Goal: Transaction & Acquisition: Purchase product/service

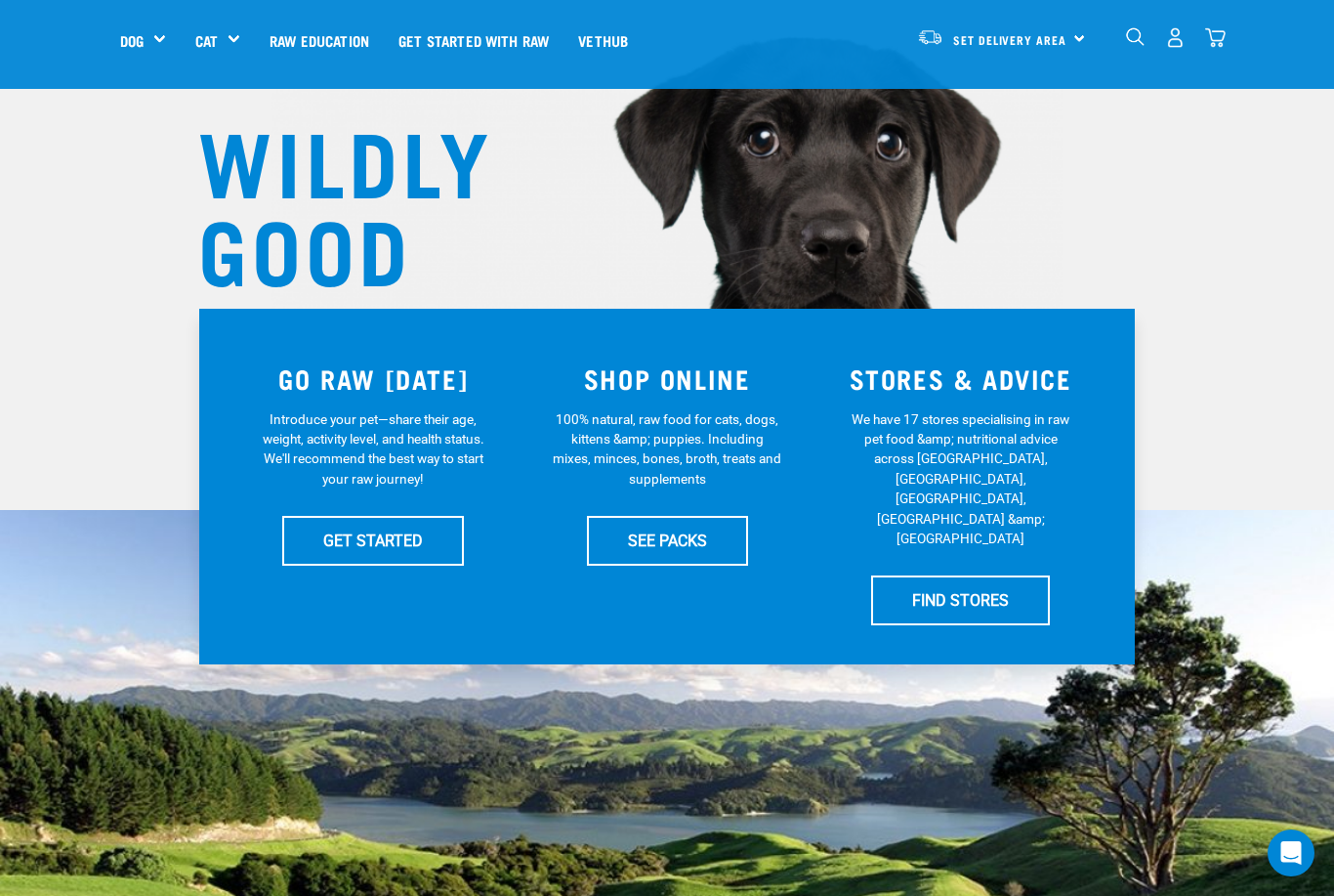
scroll to position [183, 0]
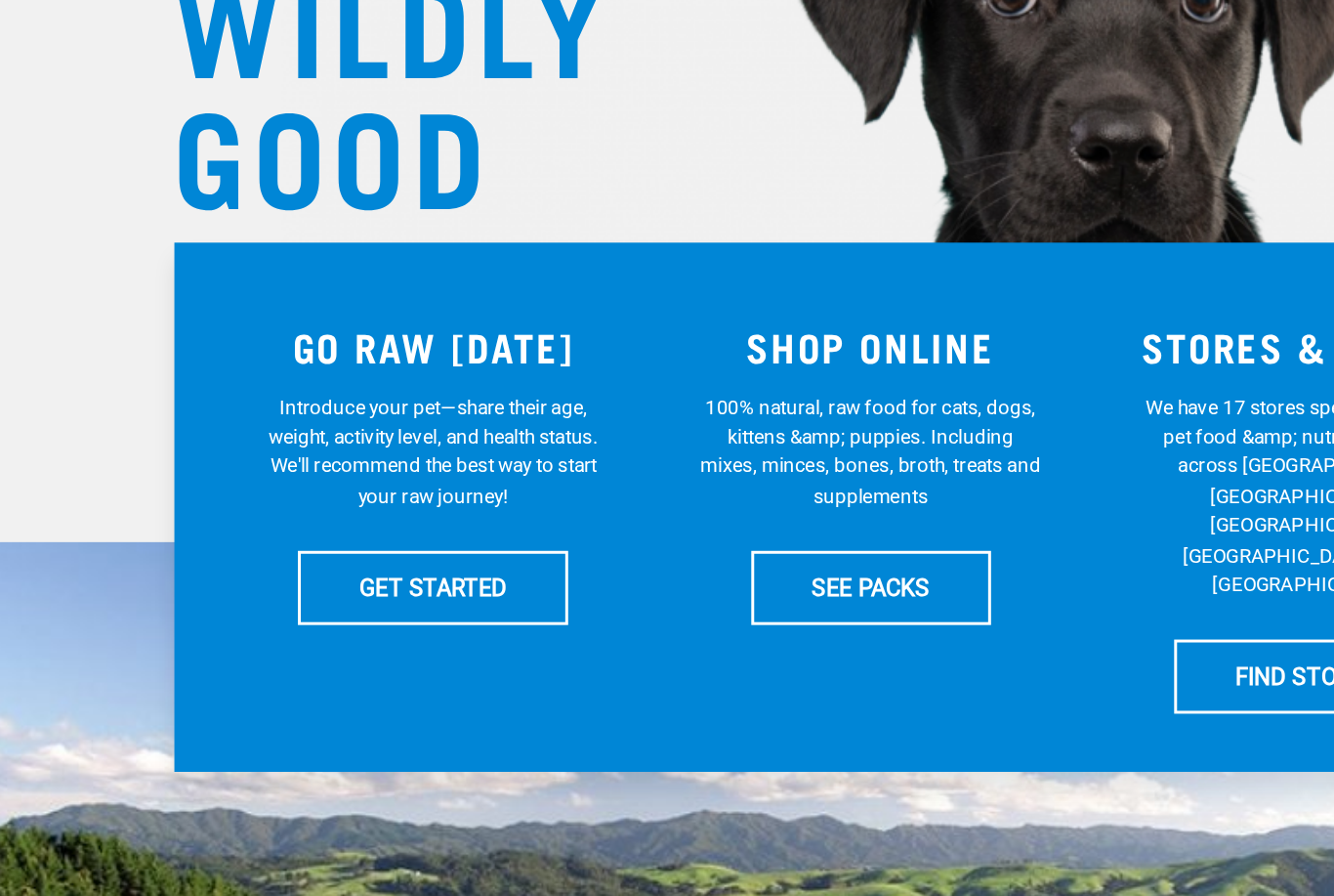
click at [282, 486] on link "GET STARTED" at bounding box center [372, 511] width 181 height 49
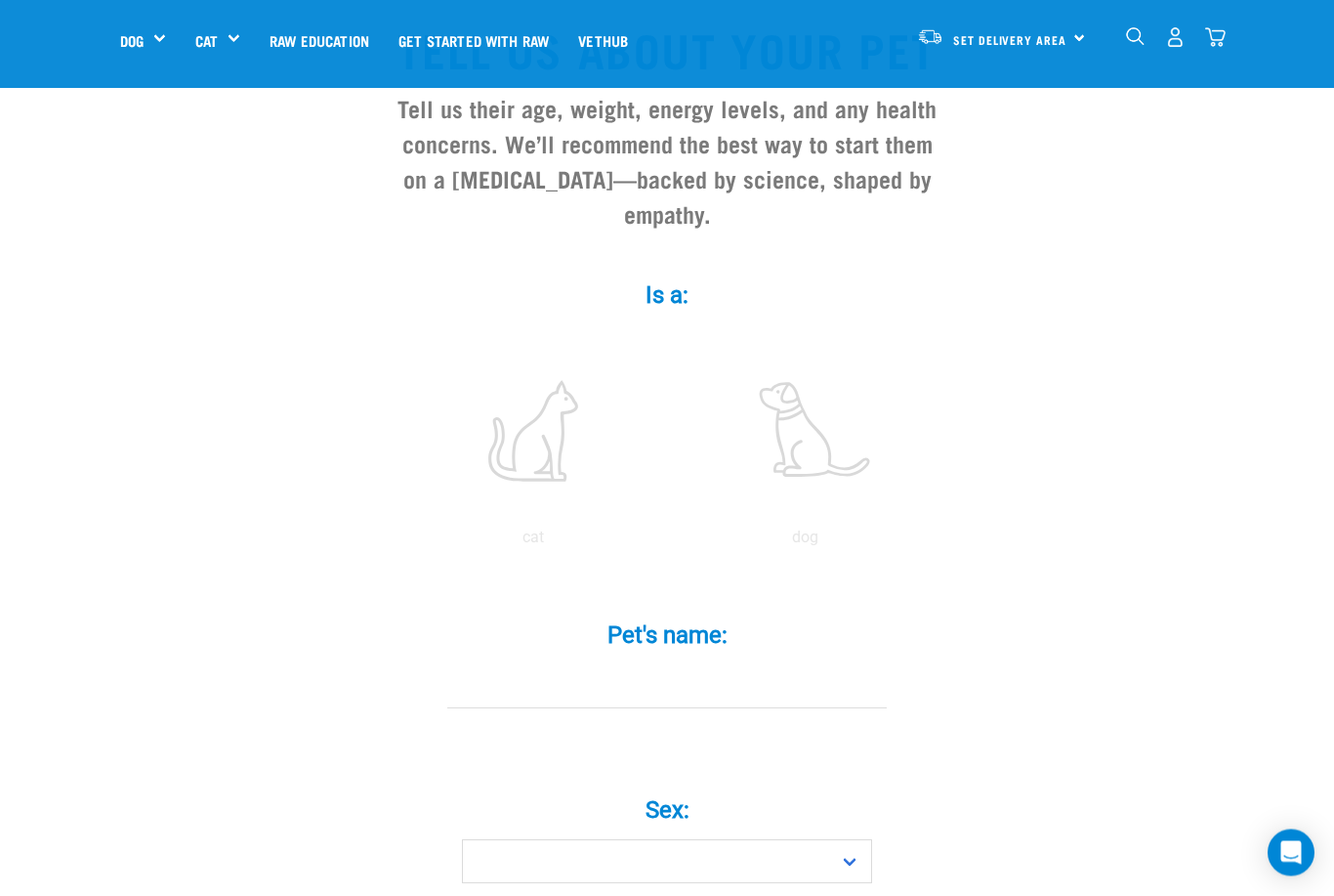
scroll to position [199, 0]
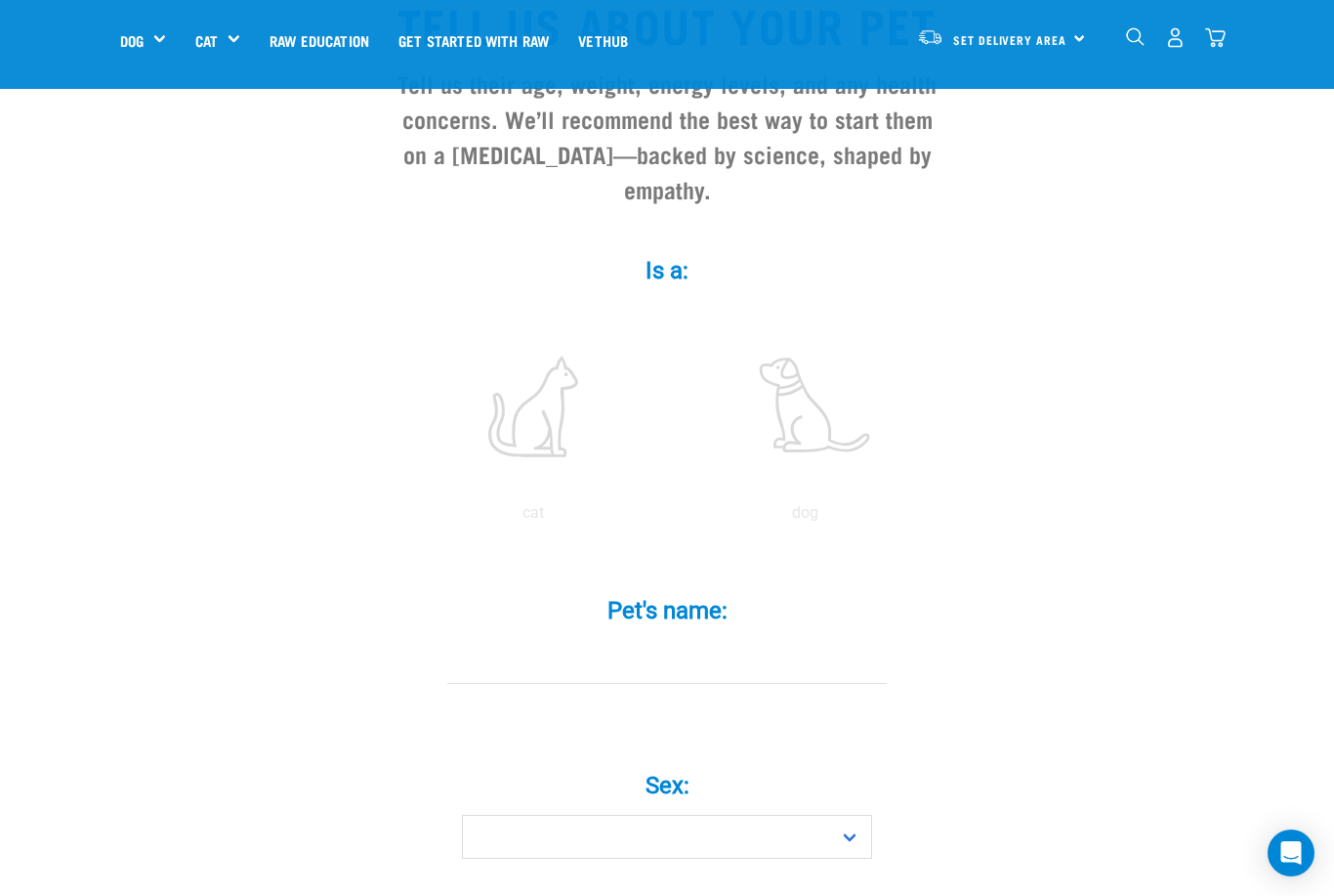
click at [844, 426] on label at bounding box center [805, 406] width 264 height 166
click at [669, 518] on input "radio" at bounding box center [669, 518] width 0 height 0
radio input "true"
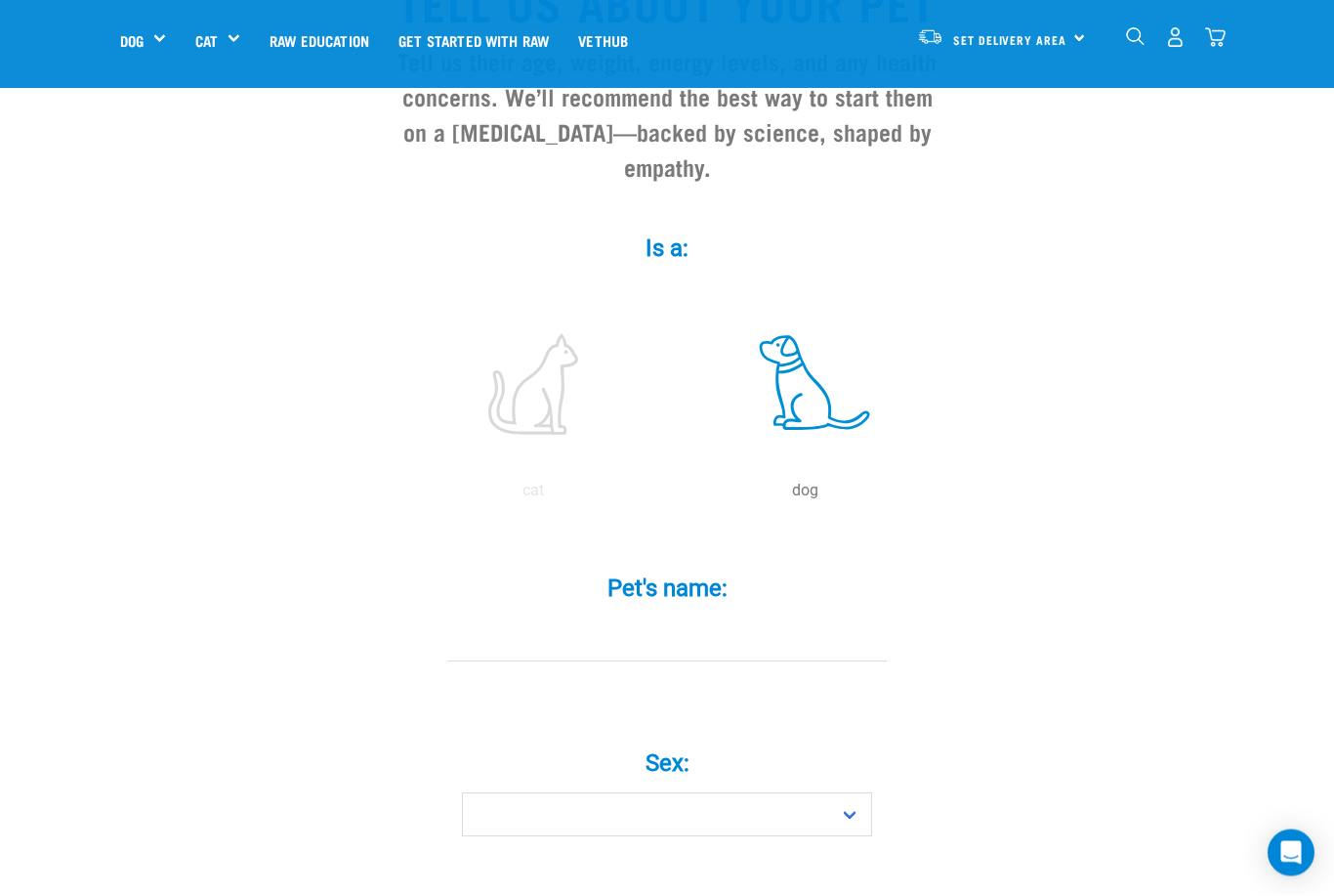
scroll to position [235, 0]
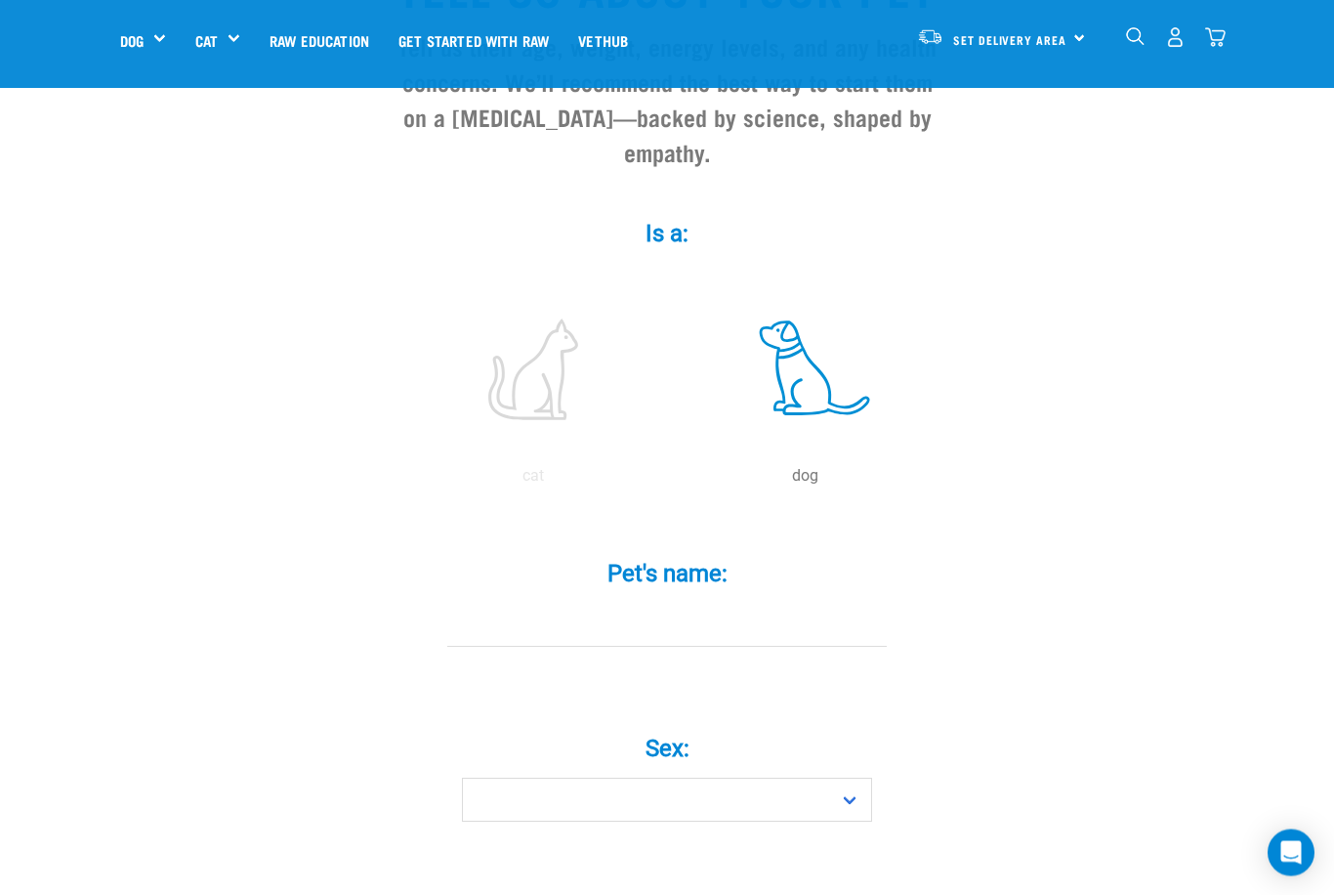
click at [814, 592] on label "Pet's name: *" at bounding box center [667, 574] width 586 height 35
click at [814, 607] on input "Pet's name: *" at bounding box center [667, 625] width 439 height 44
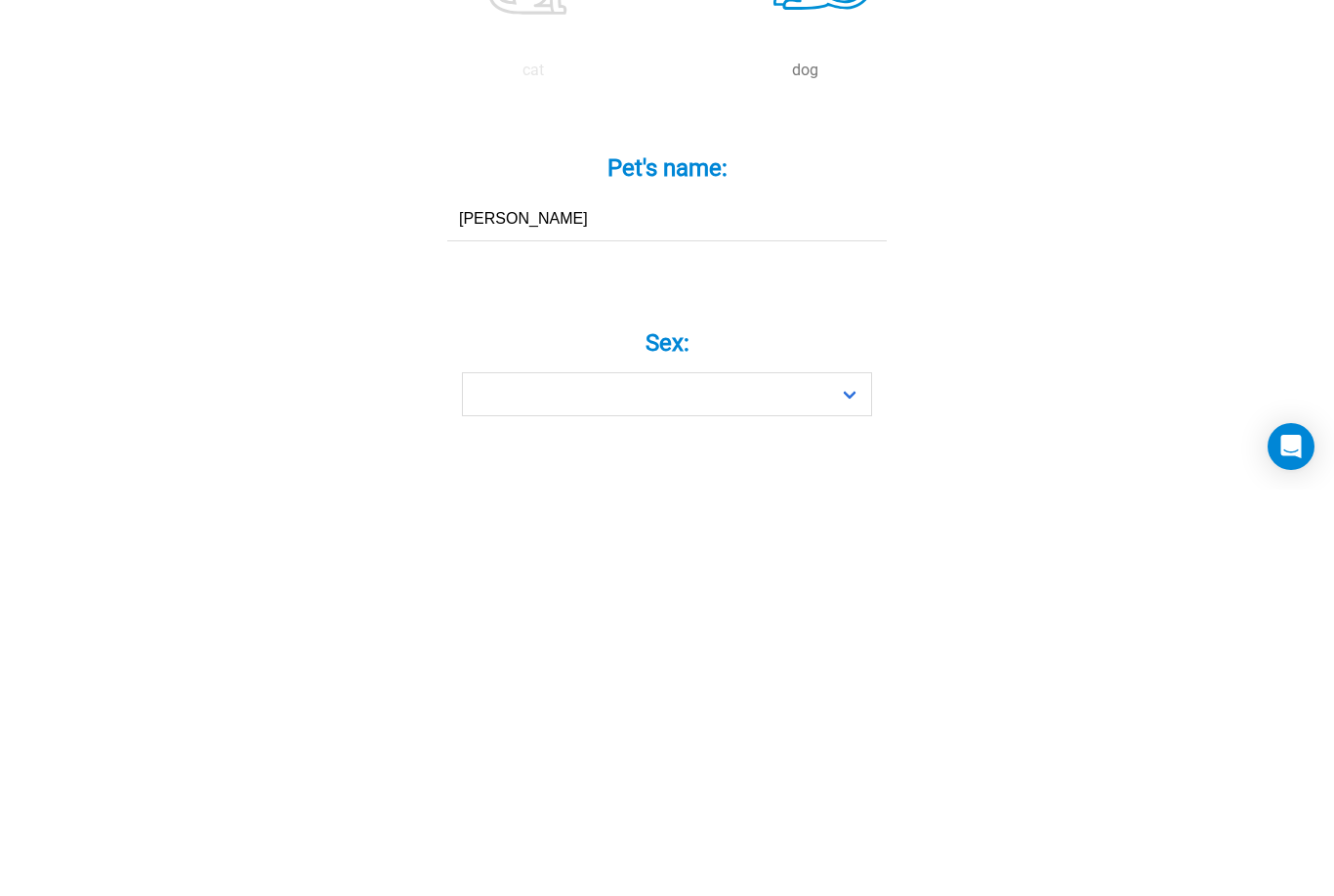
type input "ARCHIE"
click at [535, 778] on select "Boy Girl" at bounding box center [667, 800] width 411 height 44
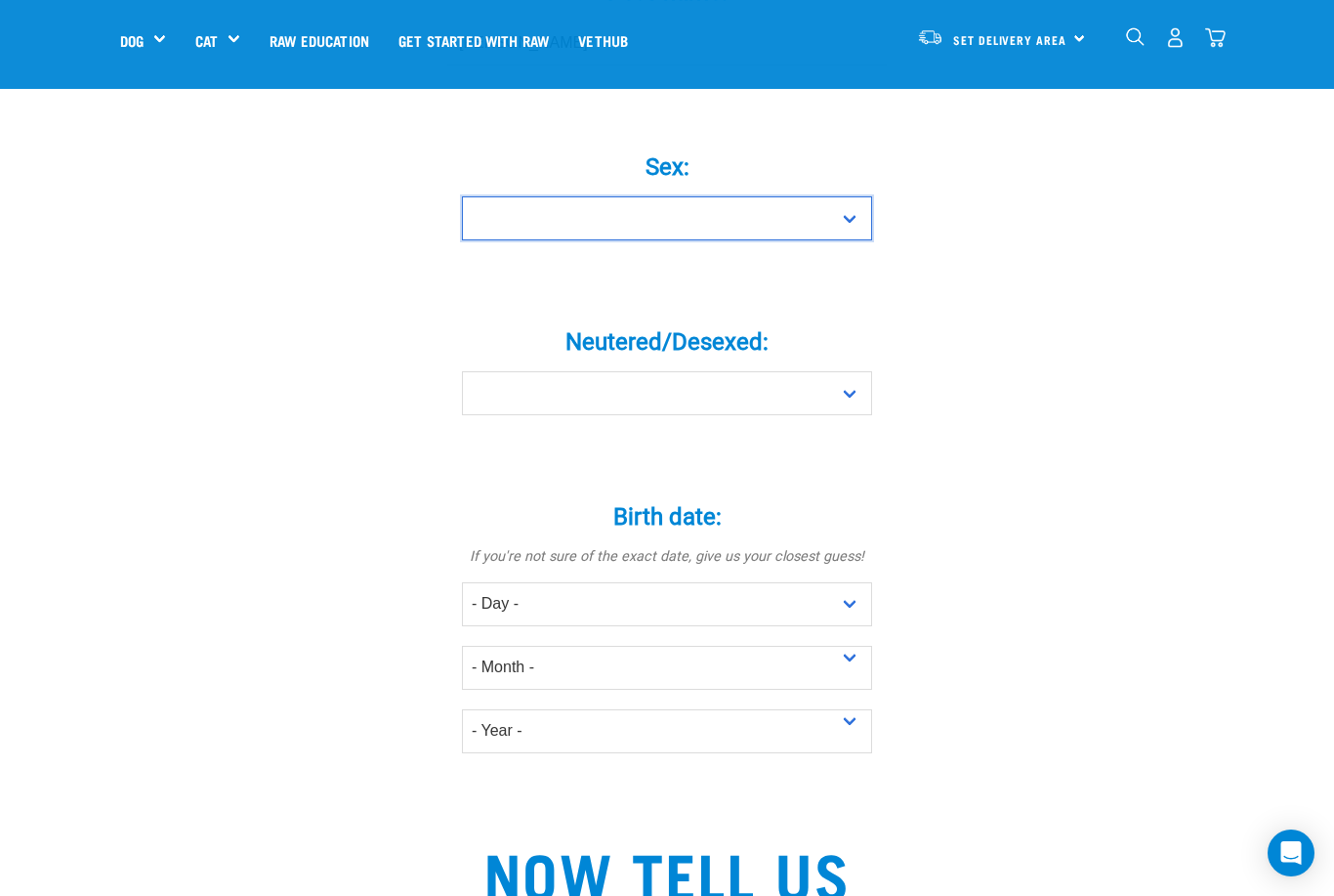
select select "boy"
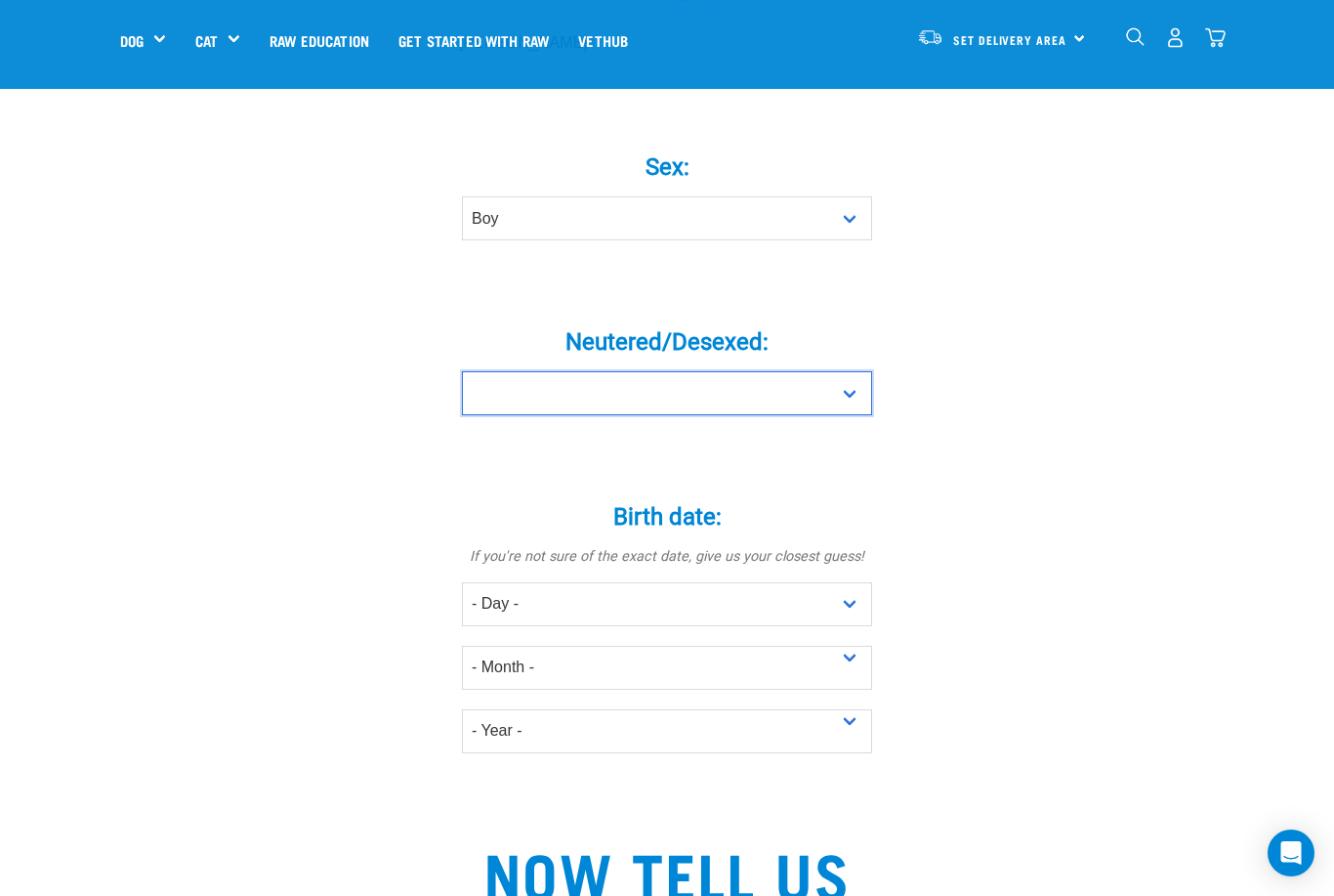
click at [526, 416] on select "Yes No" at bounding box center [667, 393] width 411 height 44
select select "no"
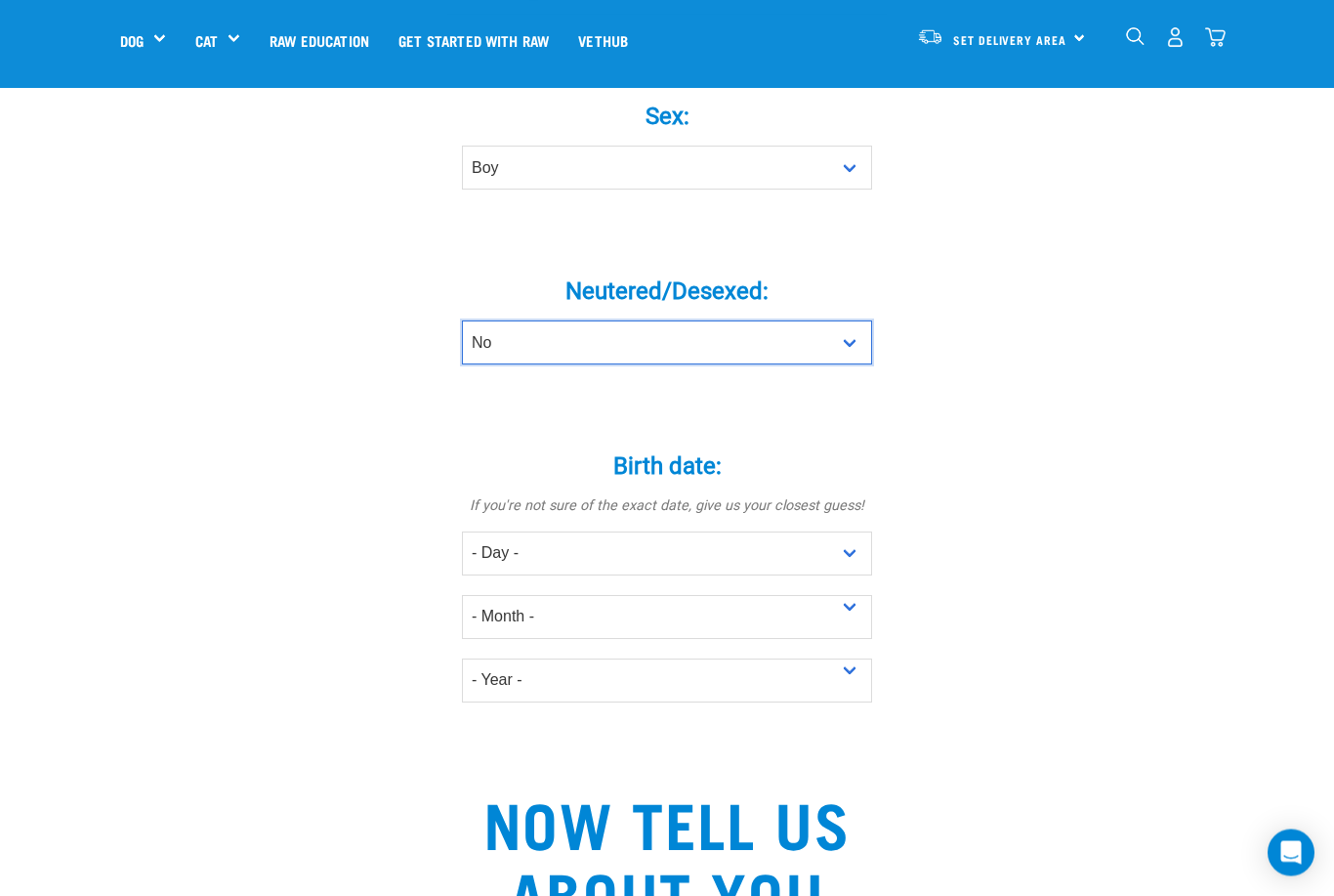
scroll to position [868, 0]
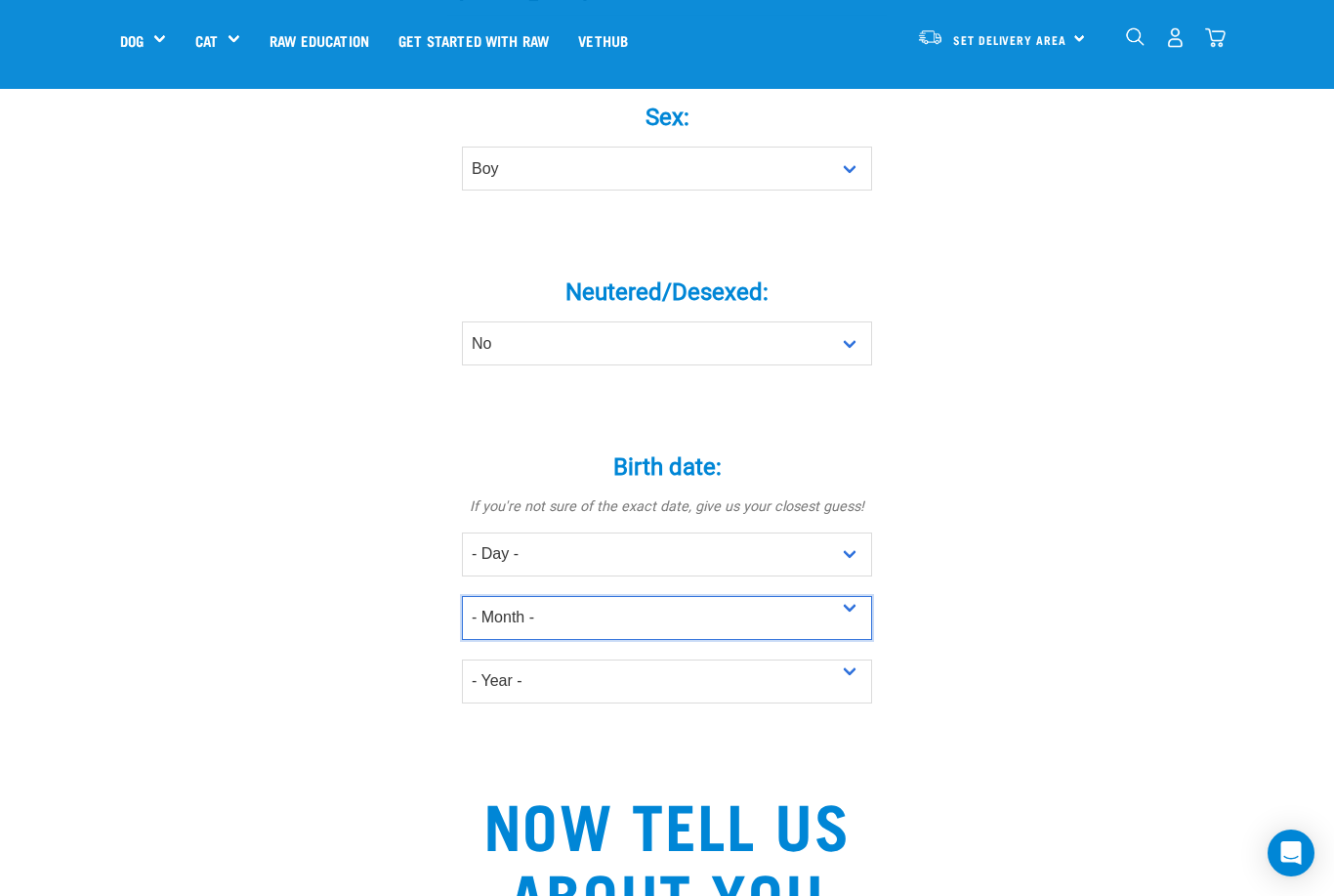
click at [485, 638] on select "- Month - January February March April May June July August September October N…" at bounding box center [667, 618] width 411 height 44
select select "January"
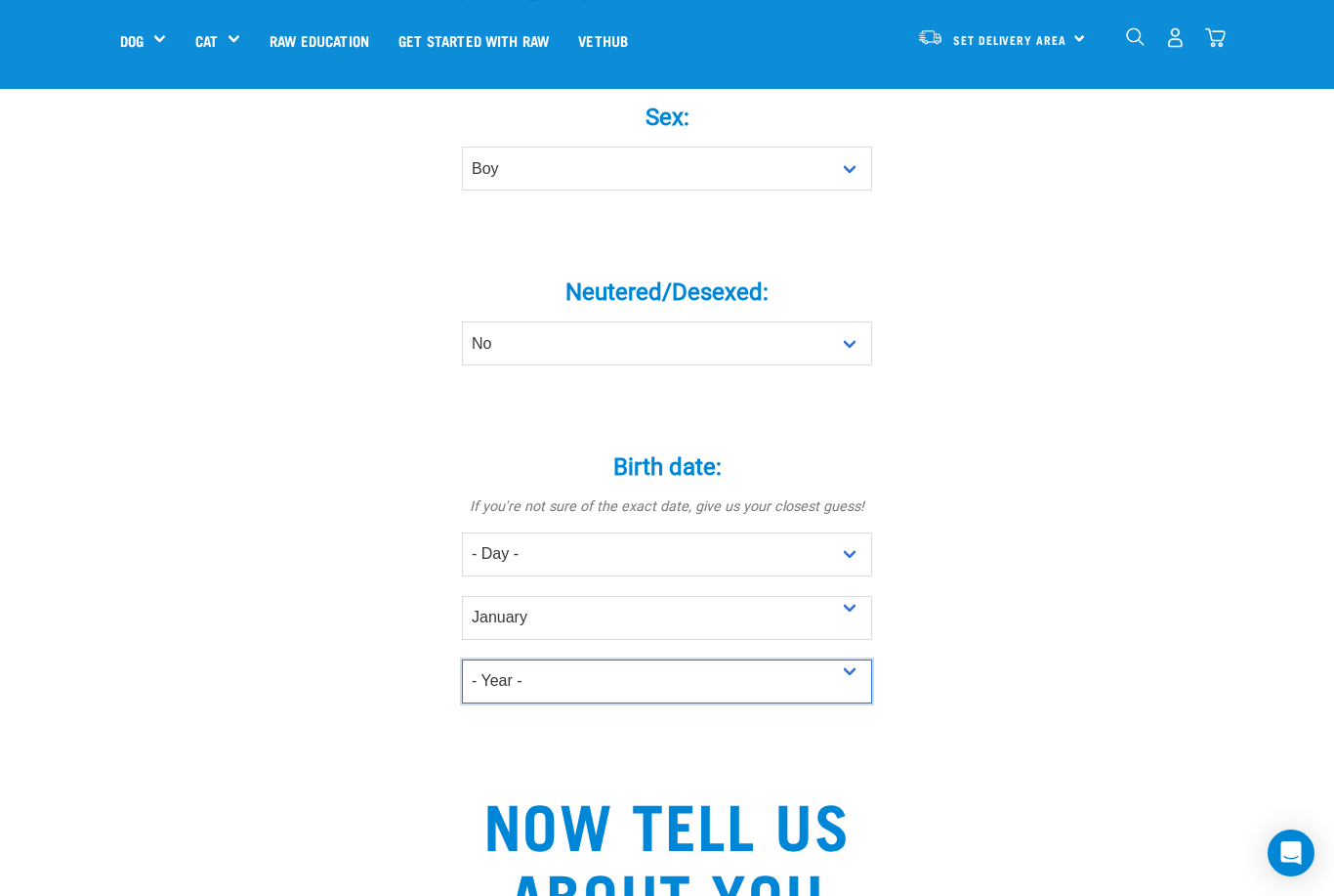
click at [487, 703] on select "- Year - 2025 2024 2023 2022 2021 2020 2019 2018 2017 2016 2015 2014 2013 2012" at bounding box center [667, 681] width 411 height 44
click at [484, 703] on select "- Year - 2025 2024 2023 2022 2021 2020 2019 2018 2017 2016 2015 2014 2013 2012" at bounding box center [667, 681] width 411 height 44
click at [507, 698] on select "- Year - 2025 2024 2023 2022 2021 2020 2019 2018 2017 2016 2015 2014 2013 2012" at bounding box center [667, 681] width 411 height 44
select select "2021"
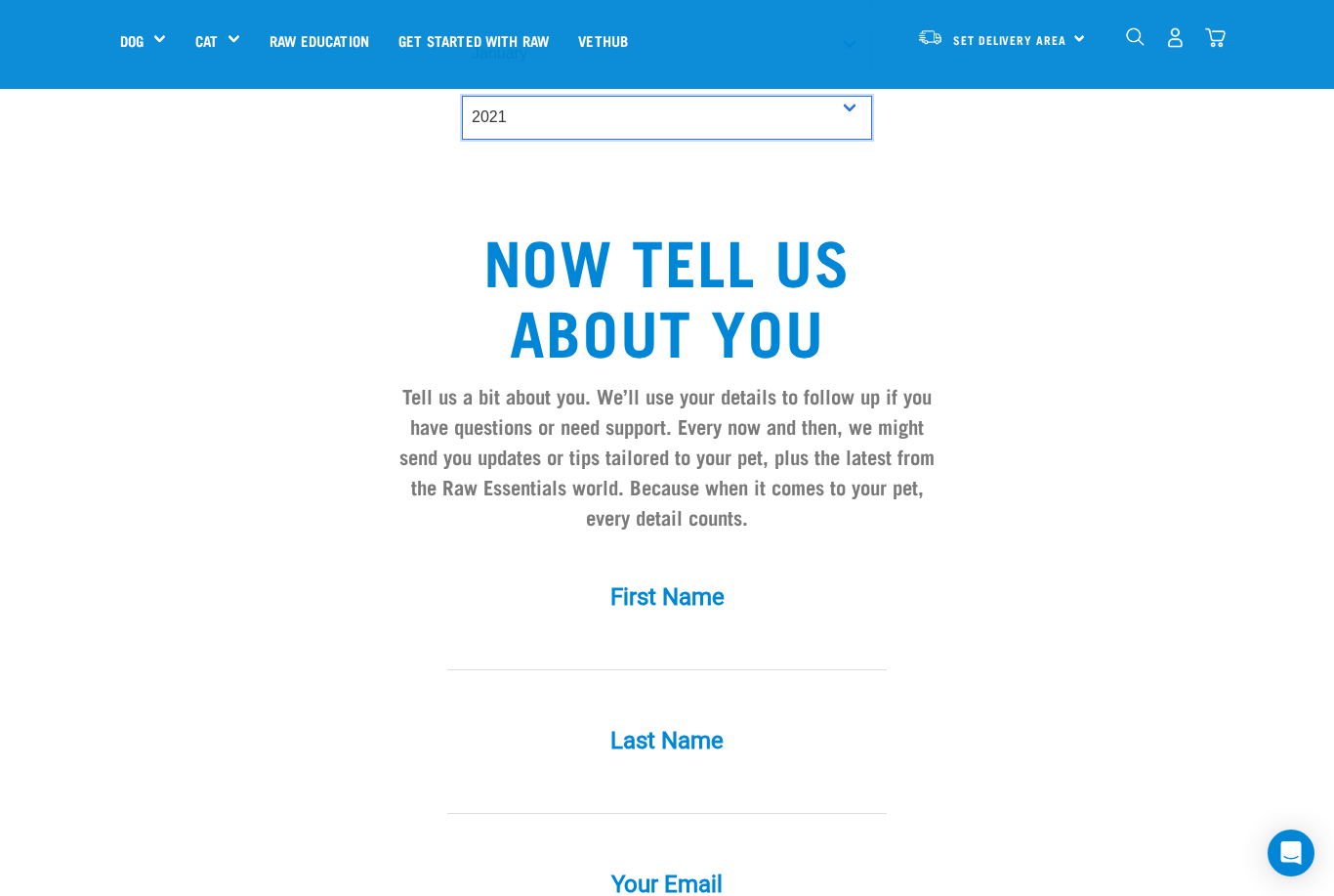
scroll to position [1454, 0]
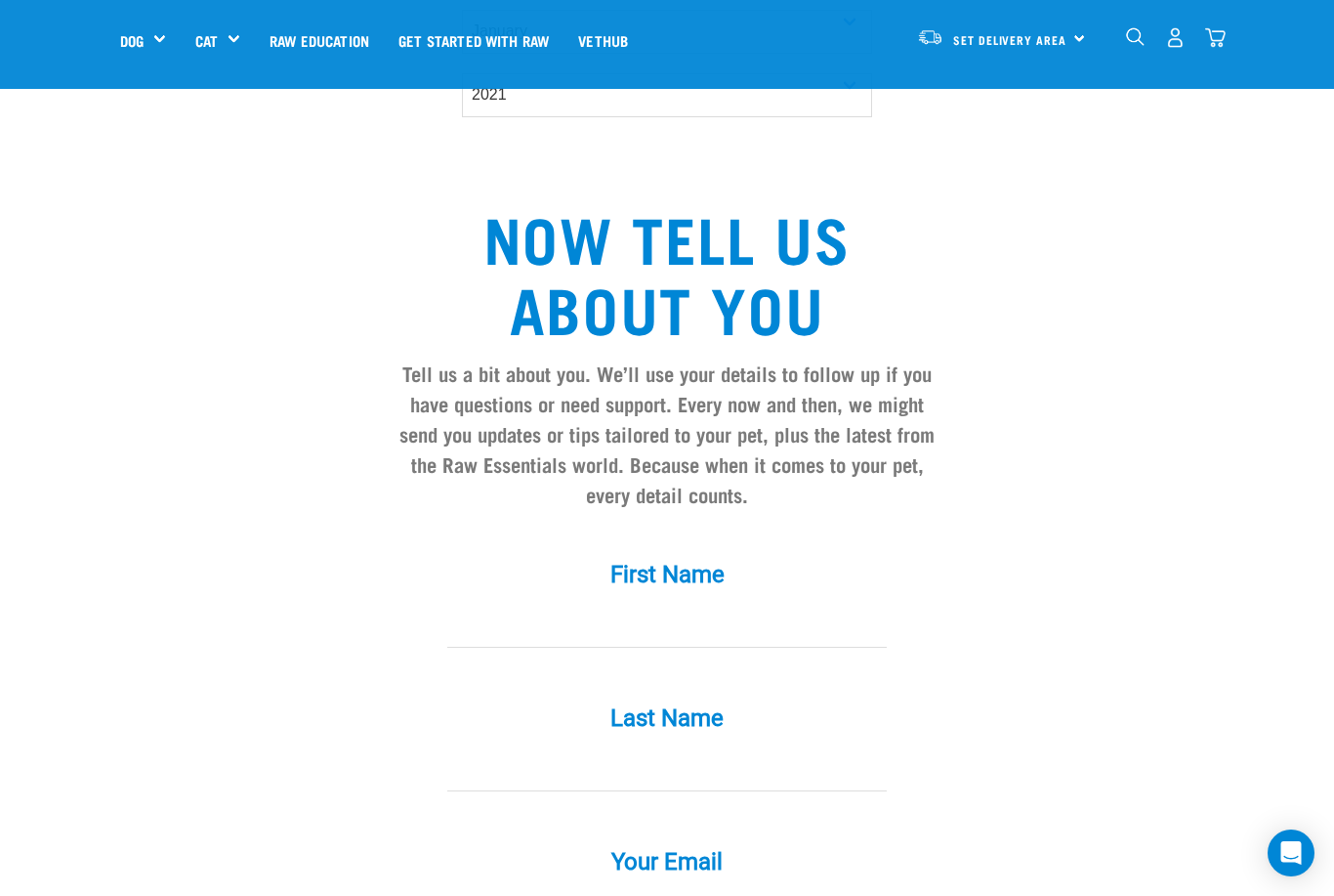
click at [542, 640] on input "First Name *" at bounding box center [667, 625] width 439 height 44
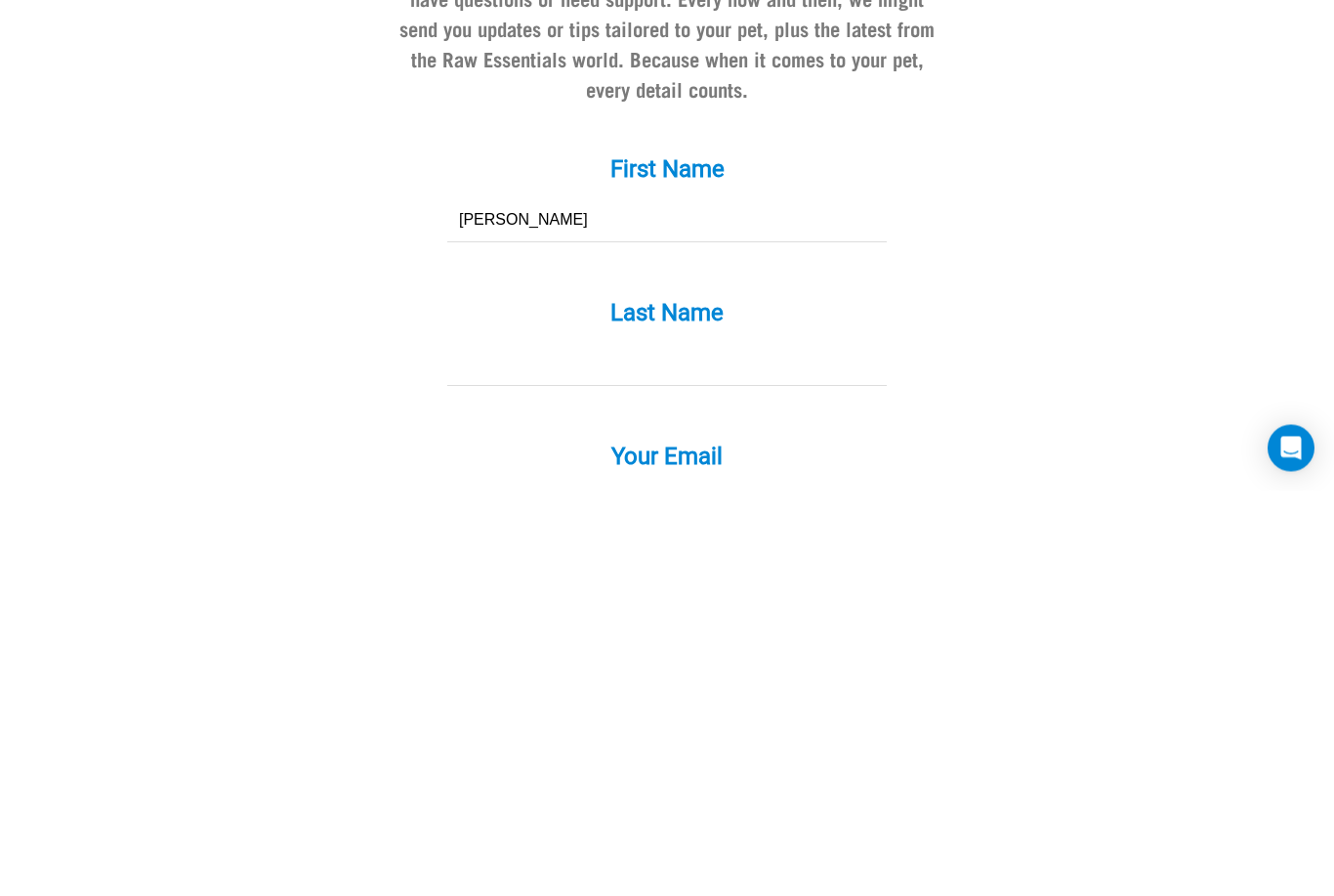
type input "Lisa"
click at [804, 747] on input "Last Name *" at bounding box center [667, 769] width 439 height 44
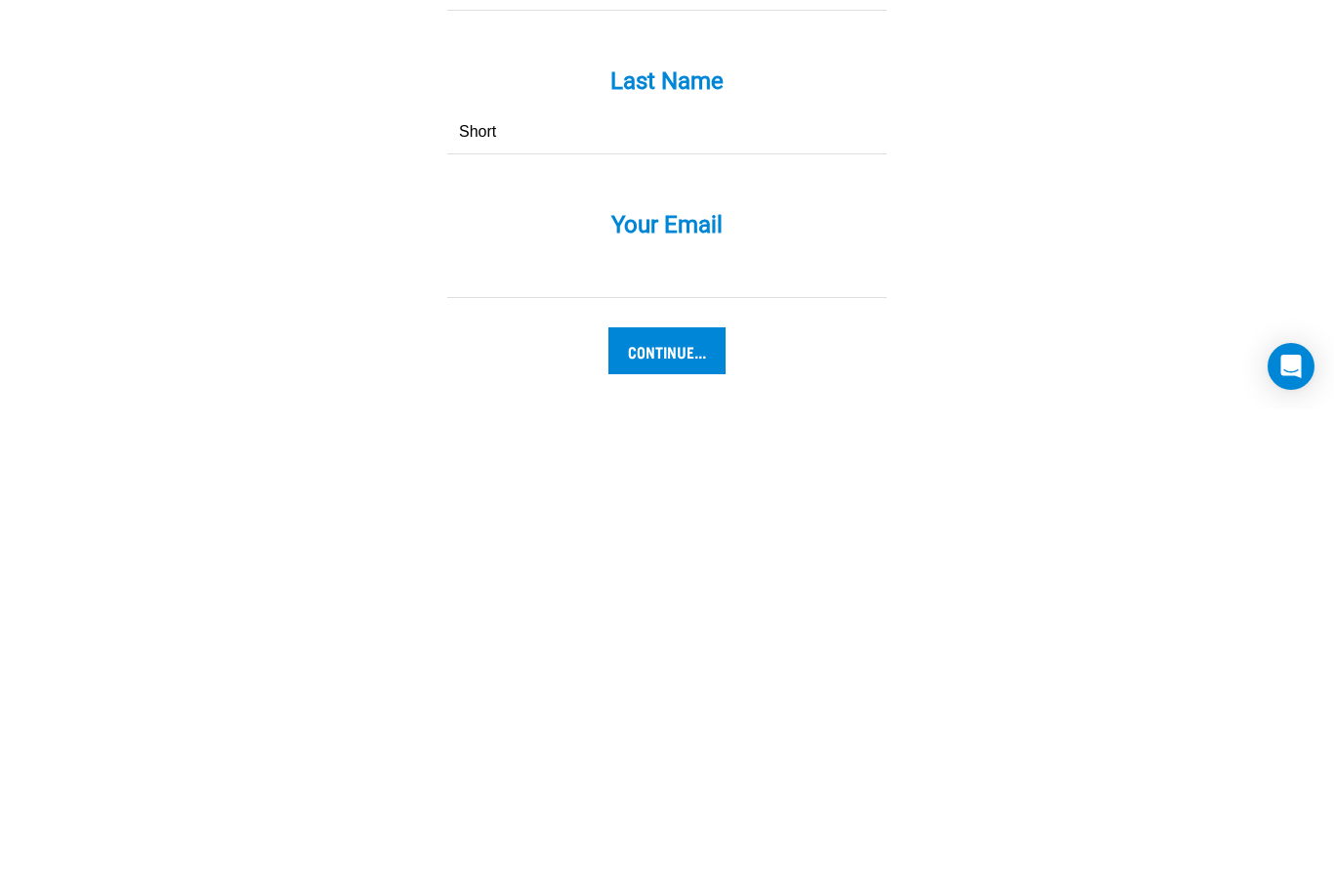
scroll to position [1613, 0]
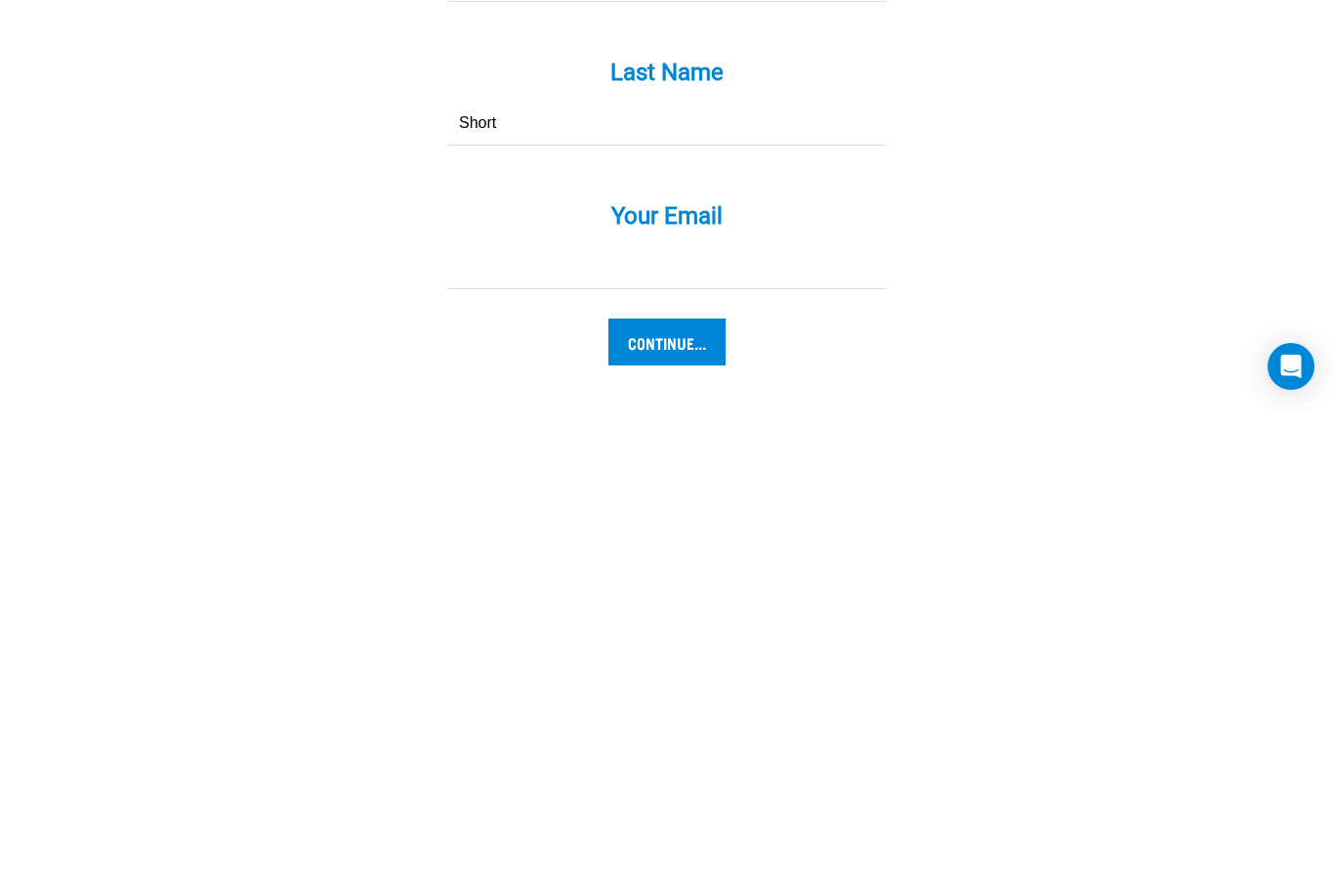
type input "Short"
click at [552, 731] on input "Your Email *" at bounding box center [667, 753] width 439 height 44
type input "[PERSON_NAME][EMAIL_ADDRESS][DOMAIN_NAME]"
click at [647, 805] on input "Continue..." at bounding box center [667, 828] width 118 height 47
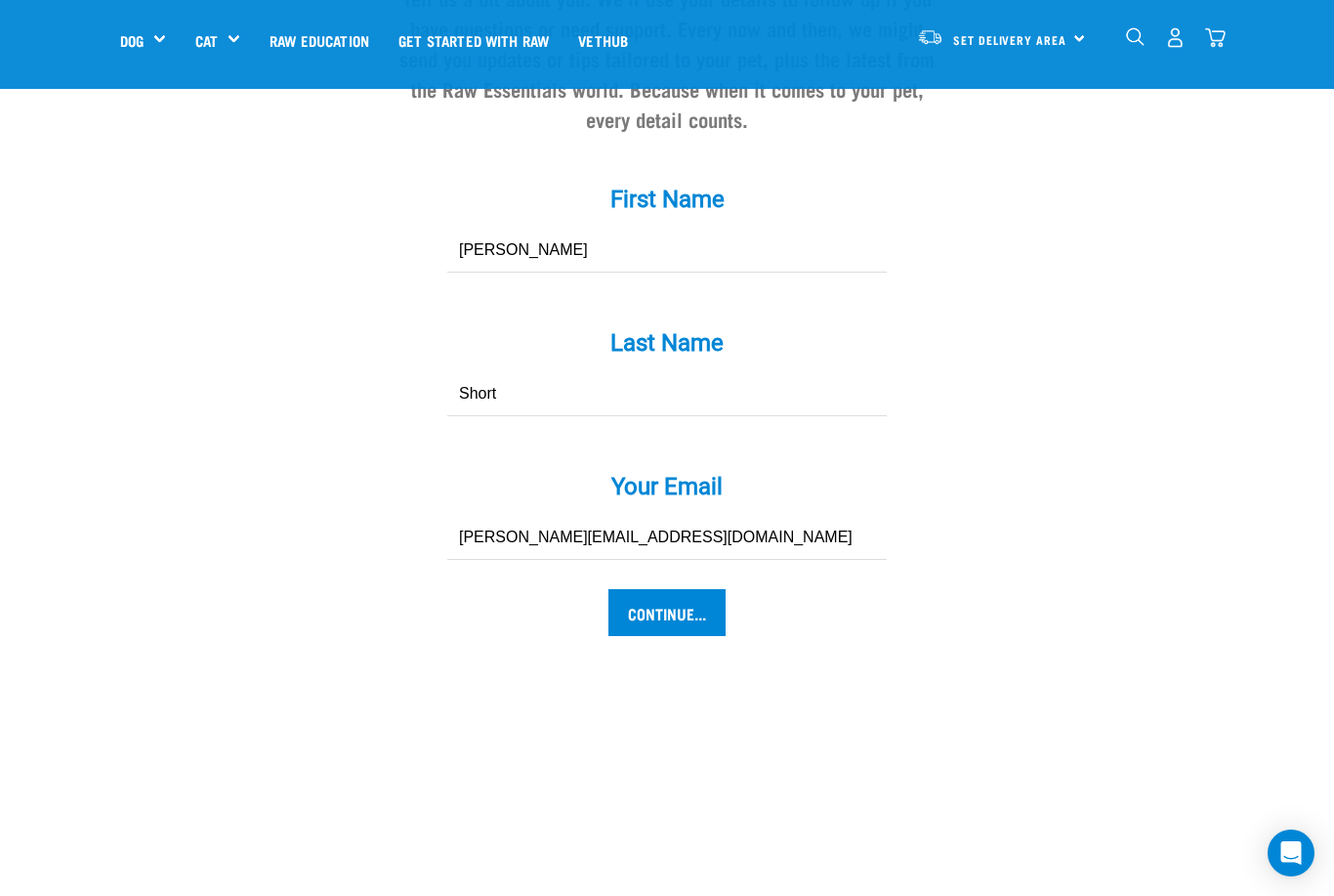
scroll to position [1903, 0]
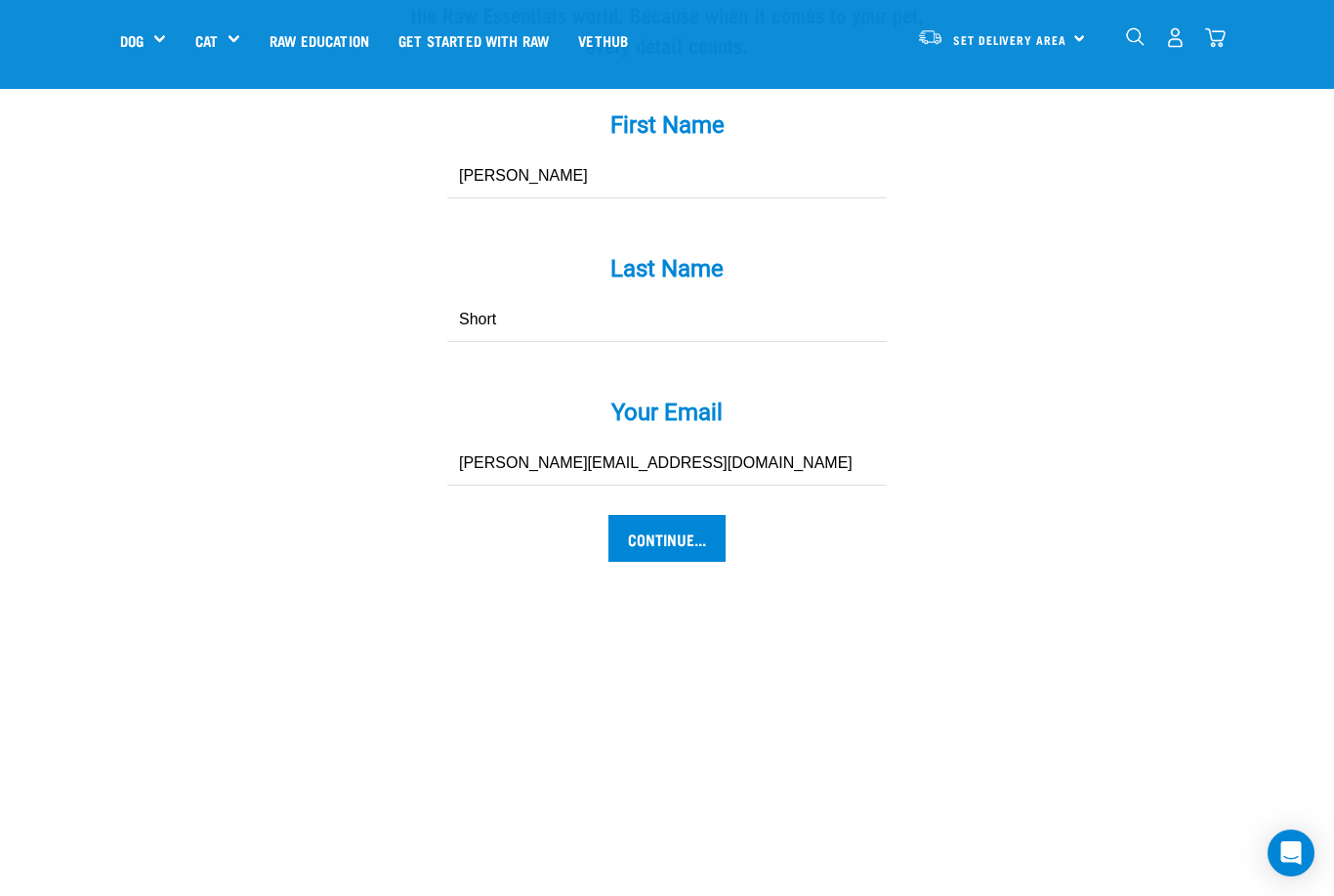
click at [641, 562] on input "Continue..." at bounding box center [667, 538] width 118 height 47
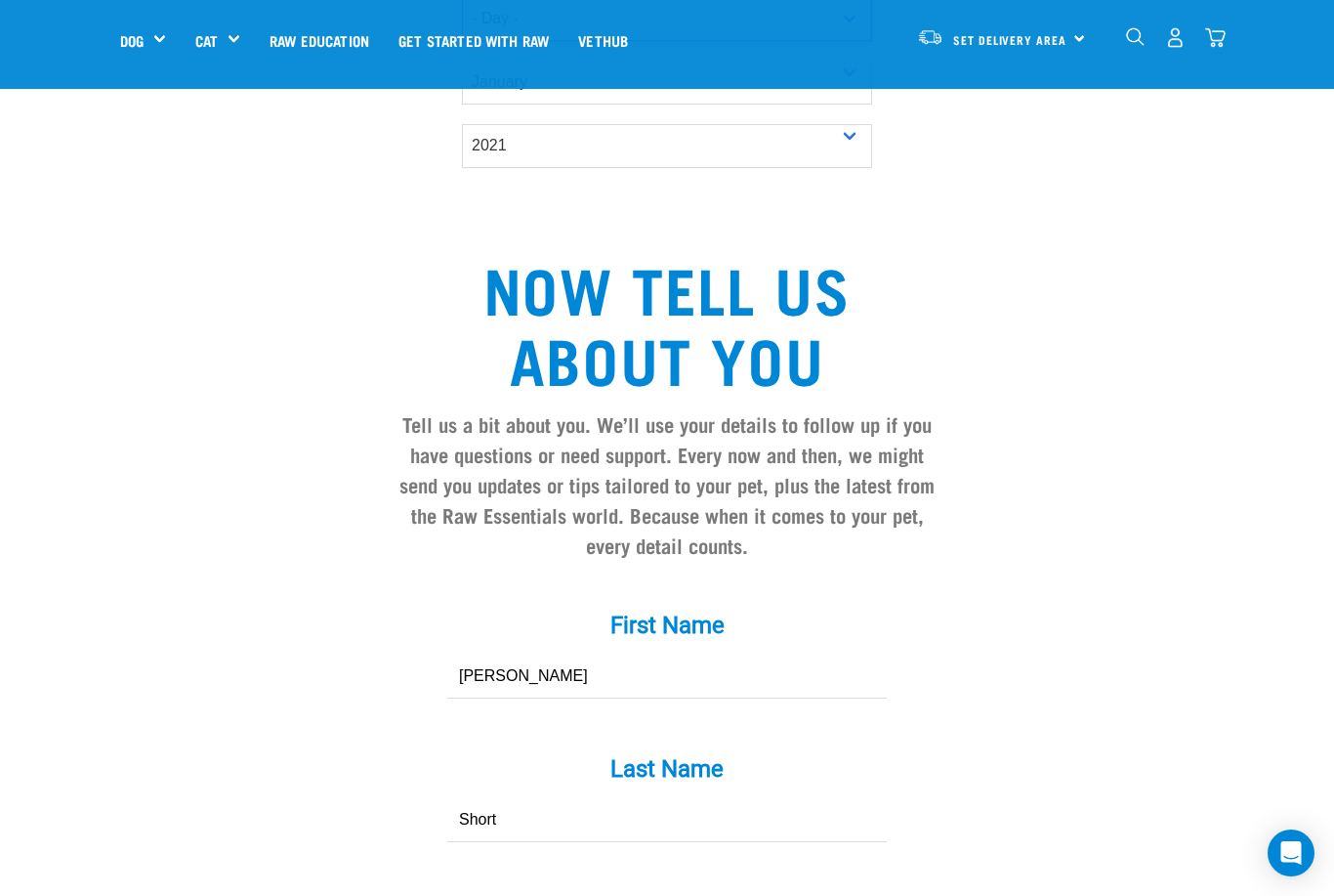
scroll to position [1397, 0]
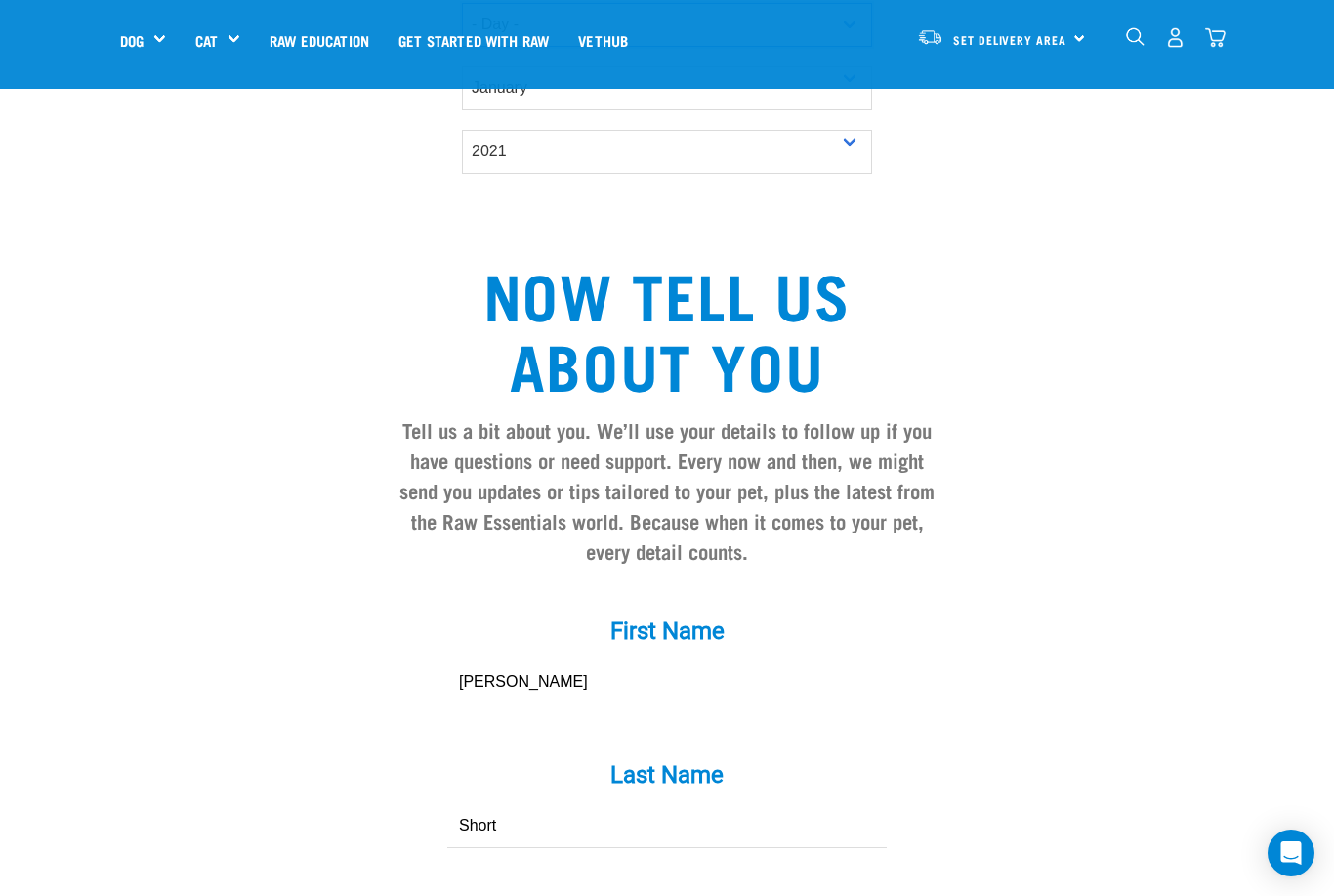
select select "13"
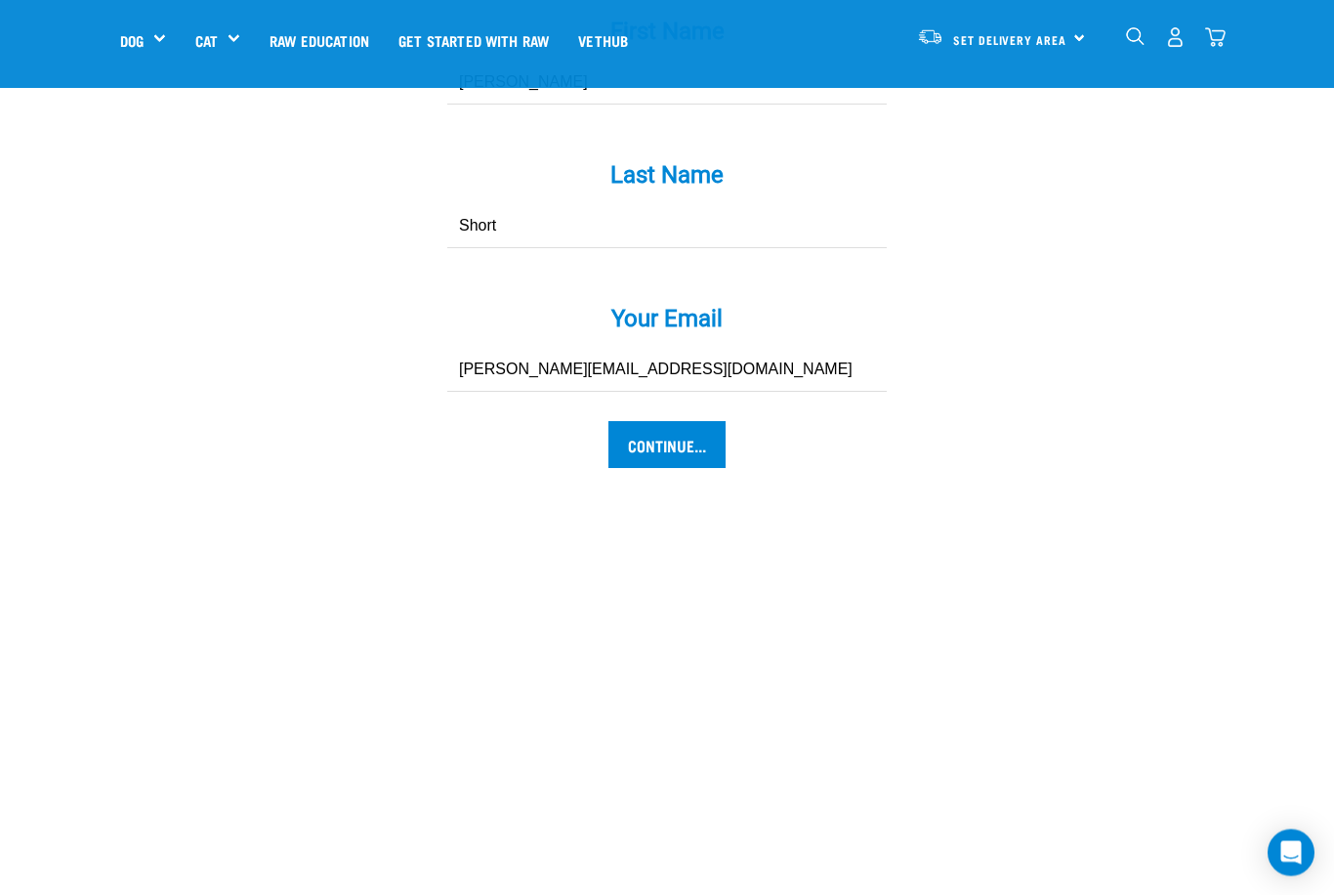
click at [652, 459] on input "Continue..." at bounding box center [667, 445] width 118 height 47
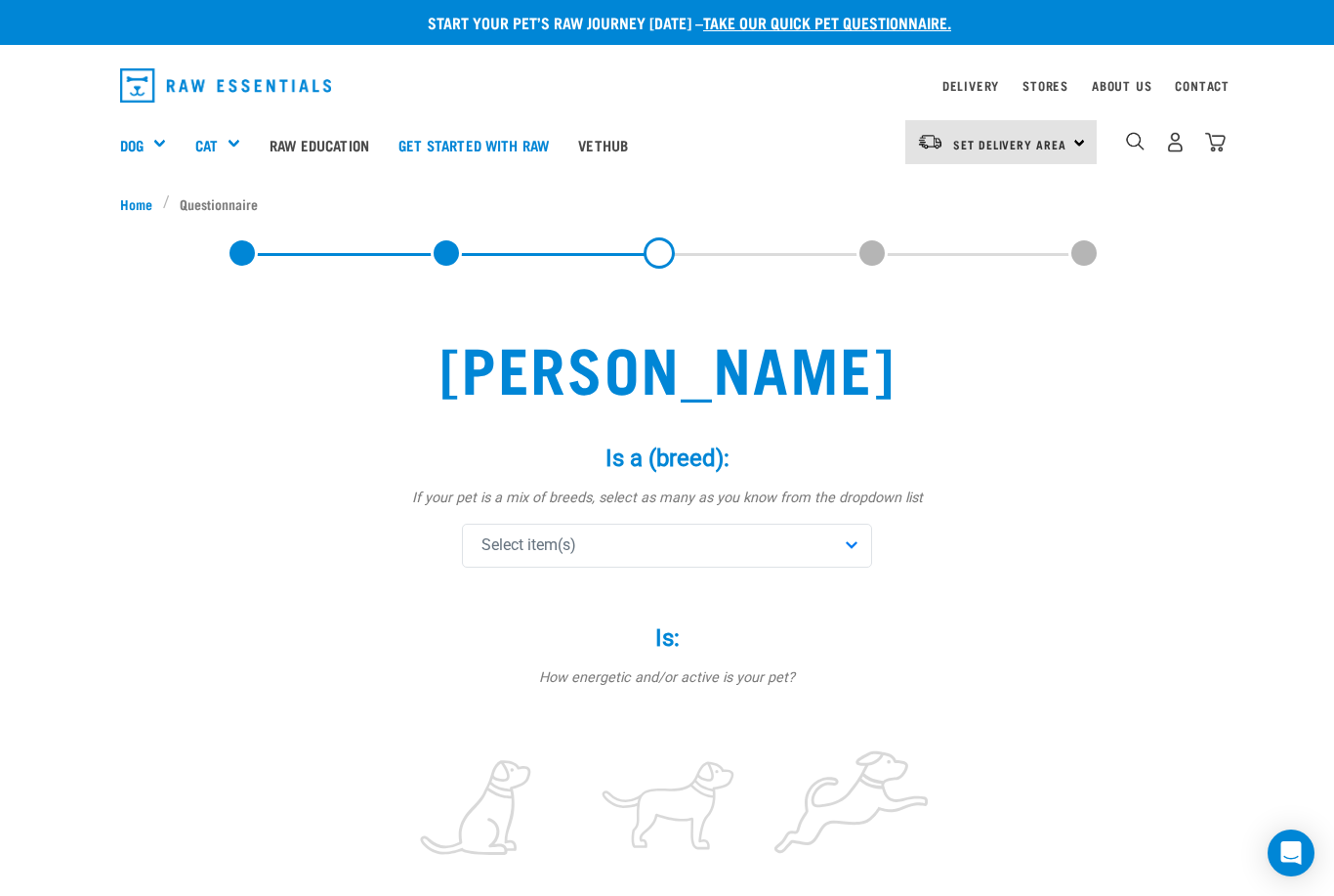
scroll to position [6, 0]
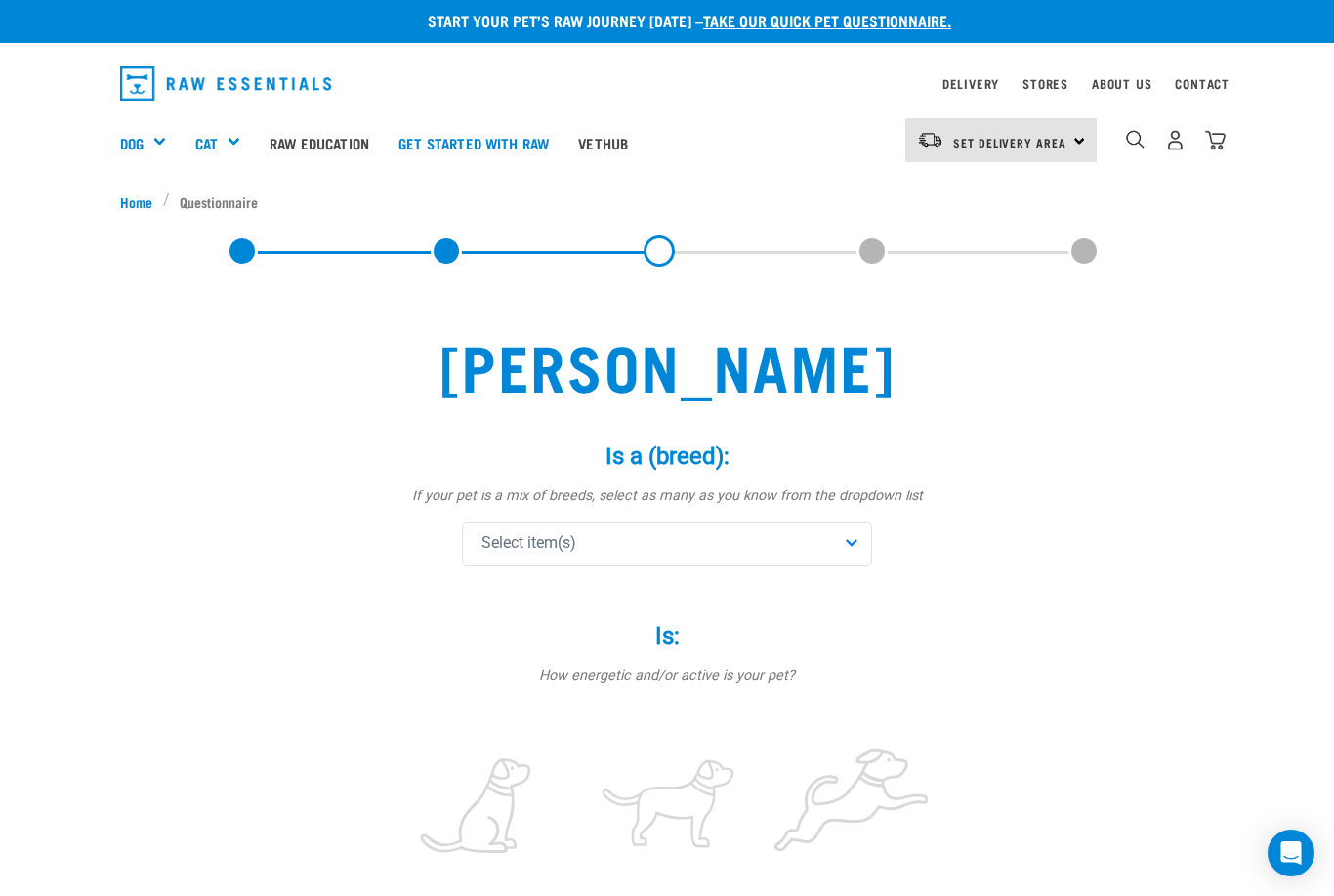
click at [504, 541] on span "Select item(s)" at bounding box center [528, 543] width 95 height 24
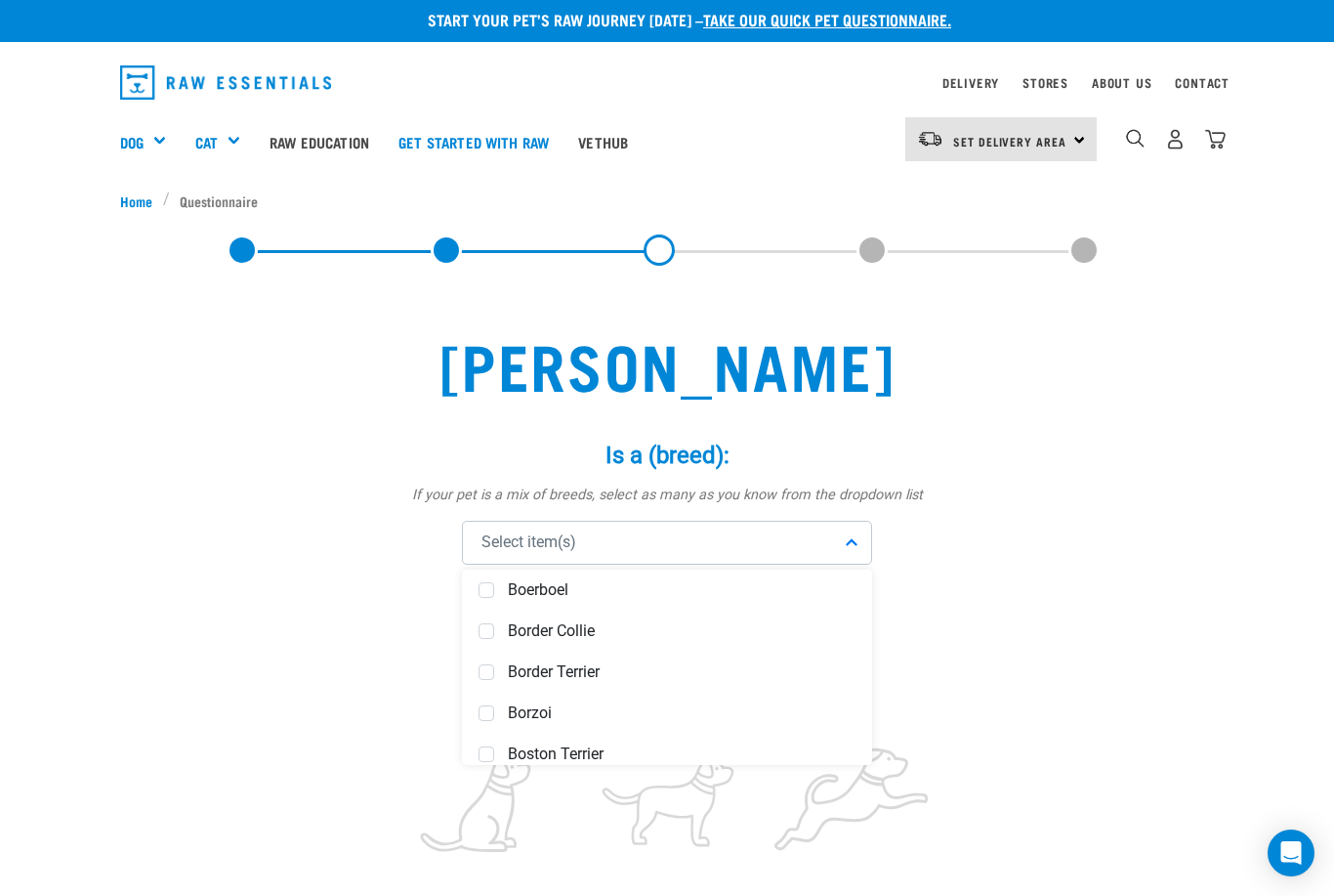
scroll to position [1457, 0]
click at [488, 617] on span at bounding box center [486, 619] width 16 height 16
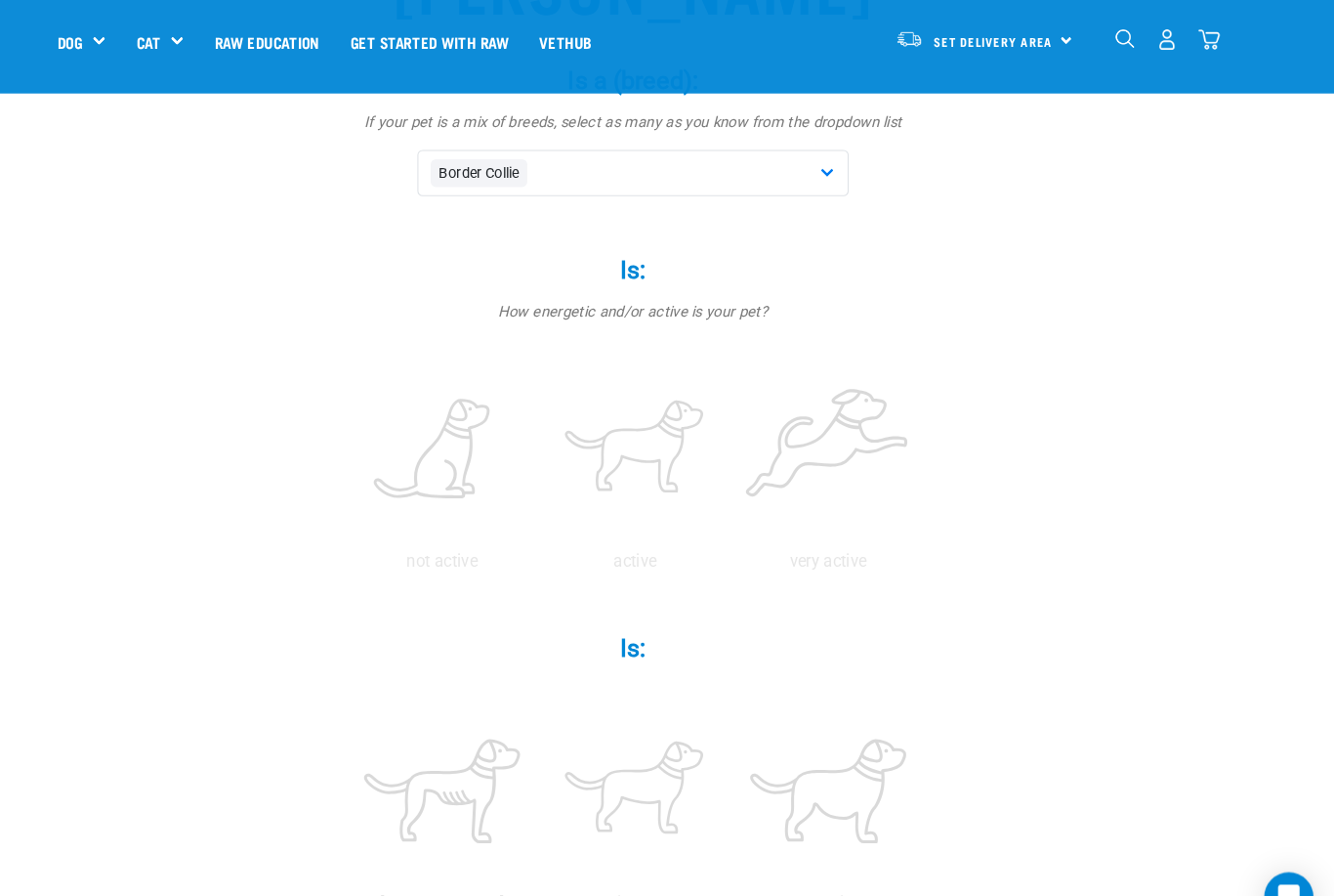
scroll to position [172, 0]
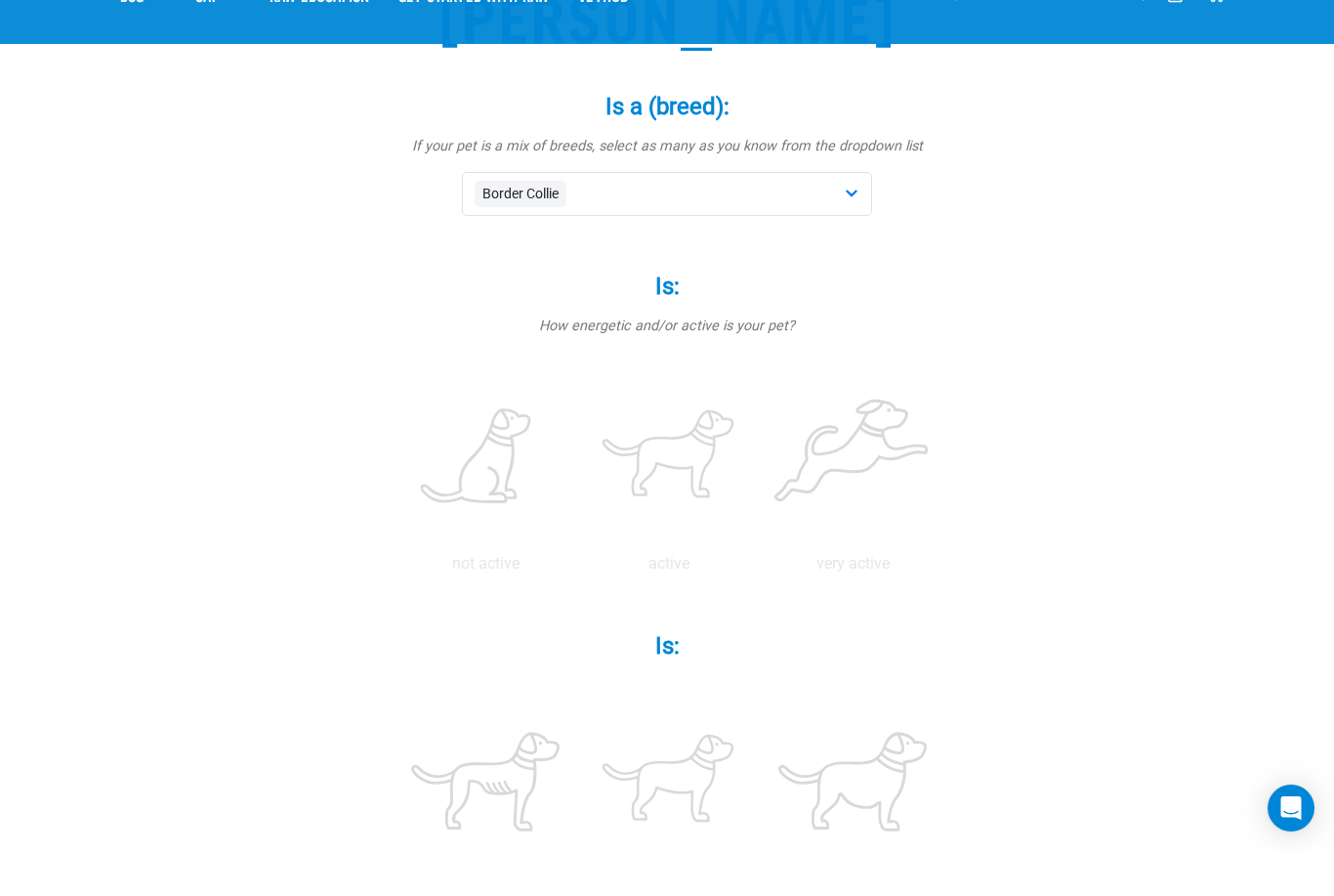
click at [533, 597] on p "not active" at bounding box center [485, 609] width 175 height 24
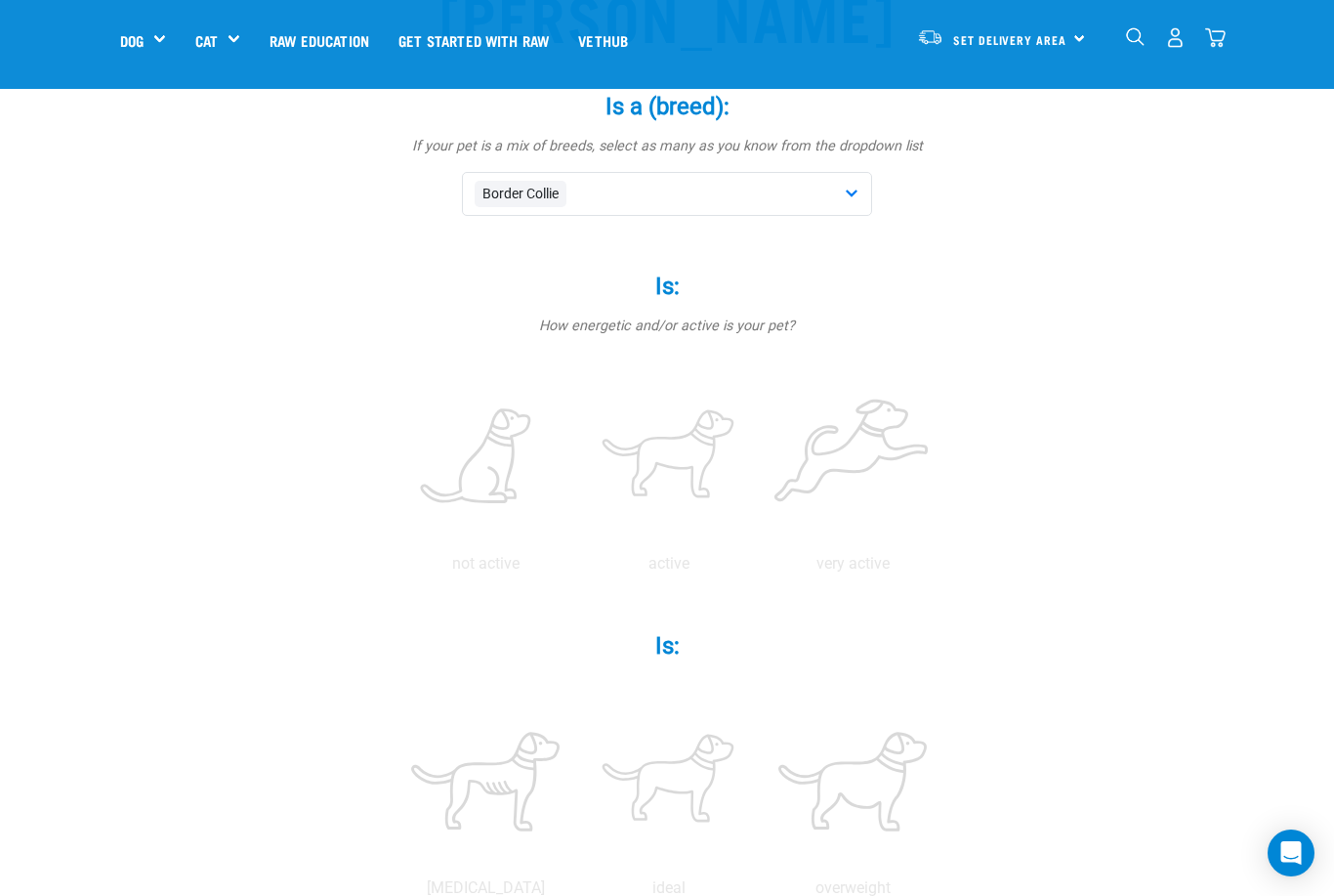
click at [533, 538] on label at bounding box center [485, 457] width 175 height 166
click at [394, 569] on input "radio" at bounding box center [394, 569] width 0 height 0
radio input "true"
click at [757, 552] on p "active" at bounding box center [668, 564] width 175 height 24
click at [517, 536] on label at bounding box center [485, 457] width 175 height 166
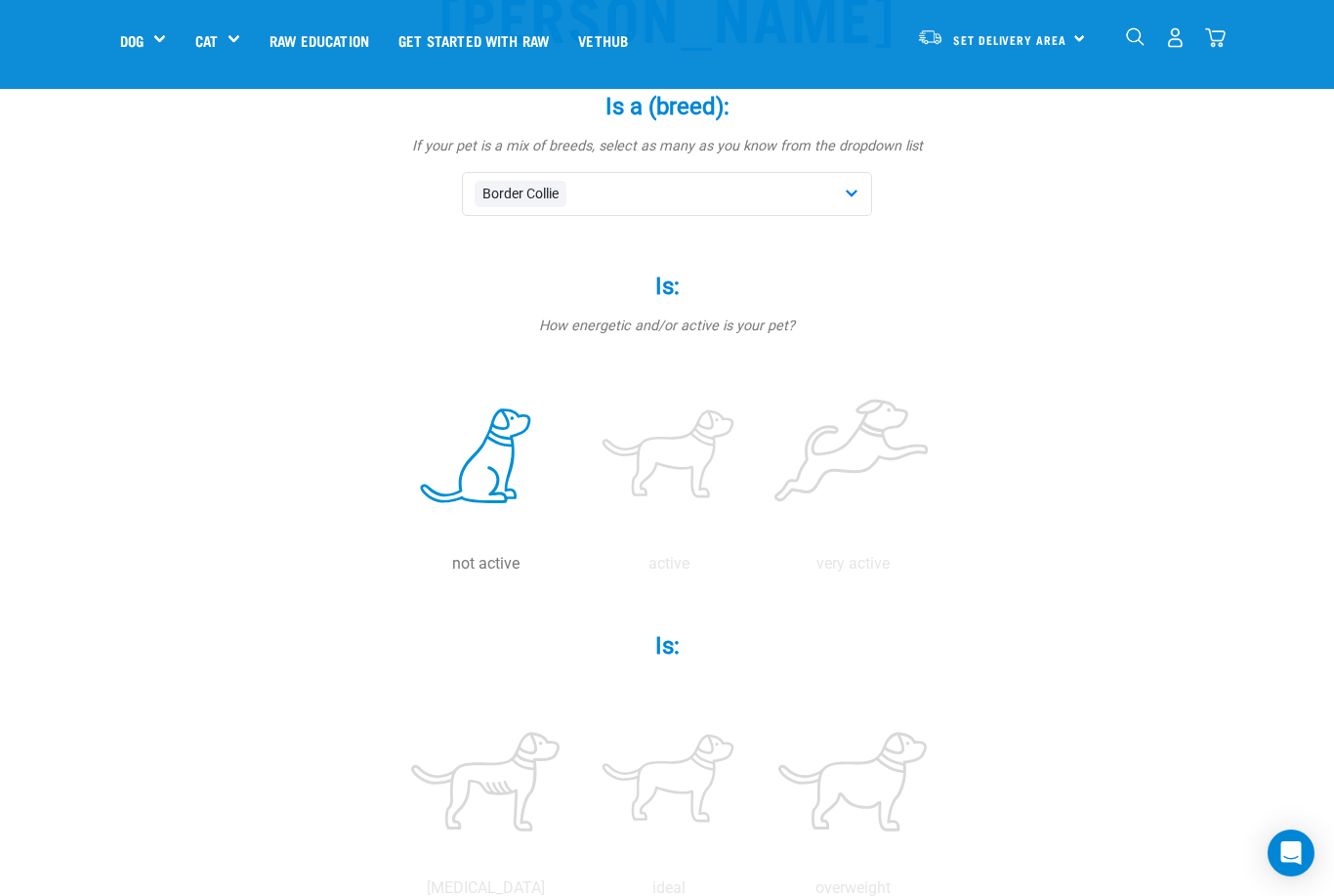
click at [394, 569] on input "radio" at bounding box center [394, 569] width 0 height 0
click at [753, 530] on label at bounding box center [668, 457] width 175 height 166
click at [577, 569] on input "radio" at bounding box center [577, 569] width 0 height 0
radio input "true"
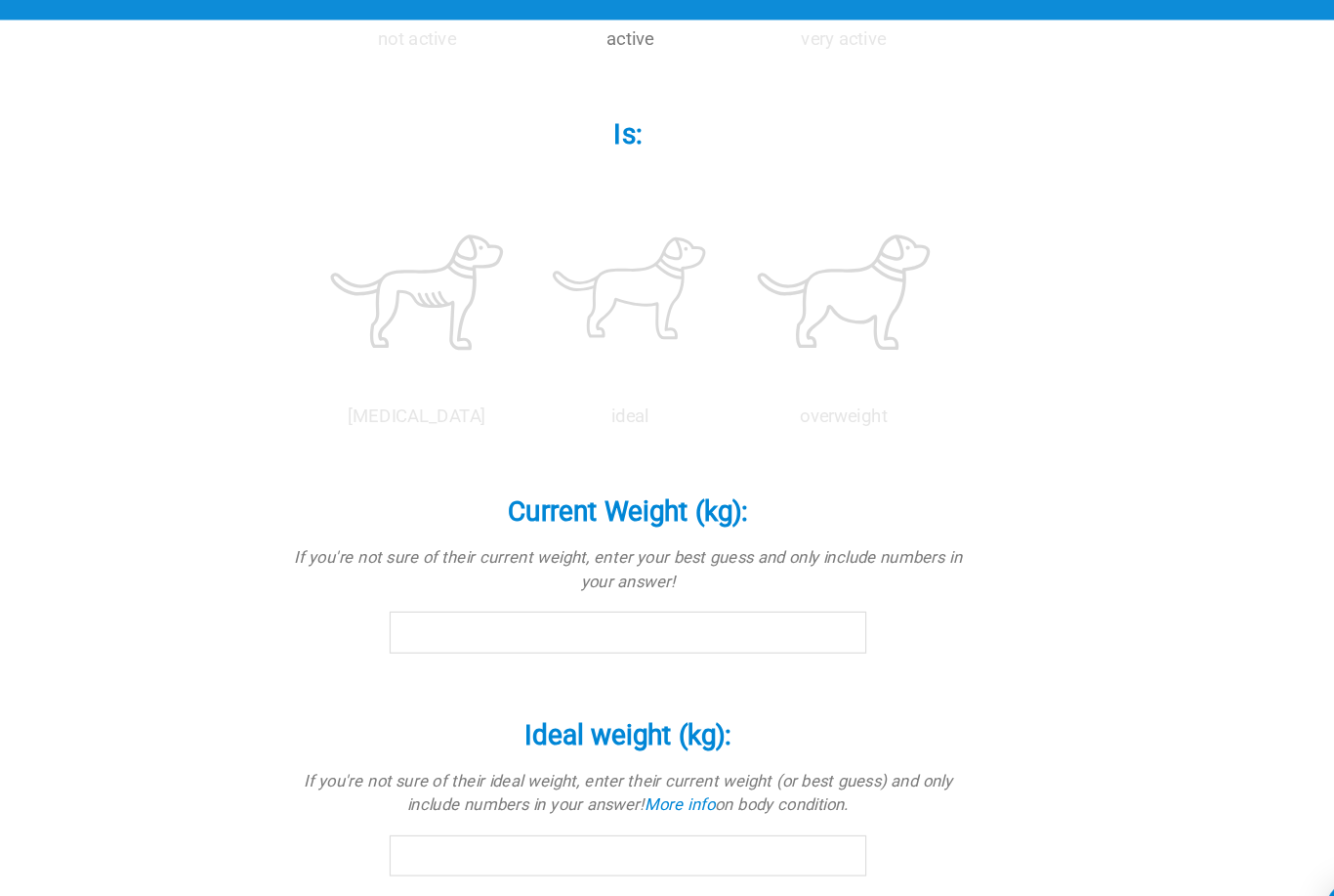
scroll to position [703, 17]
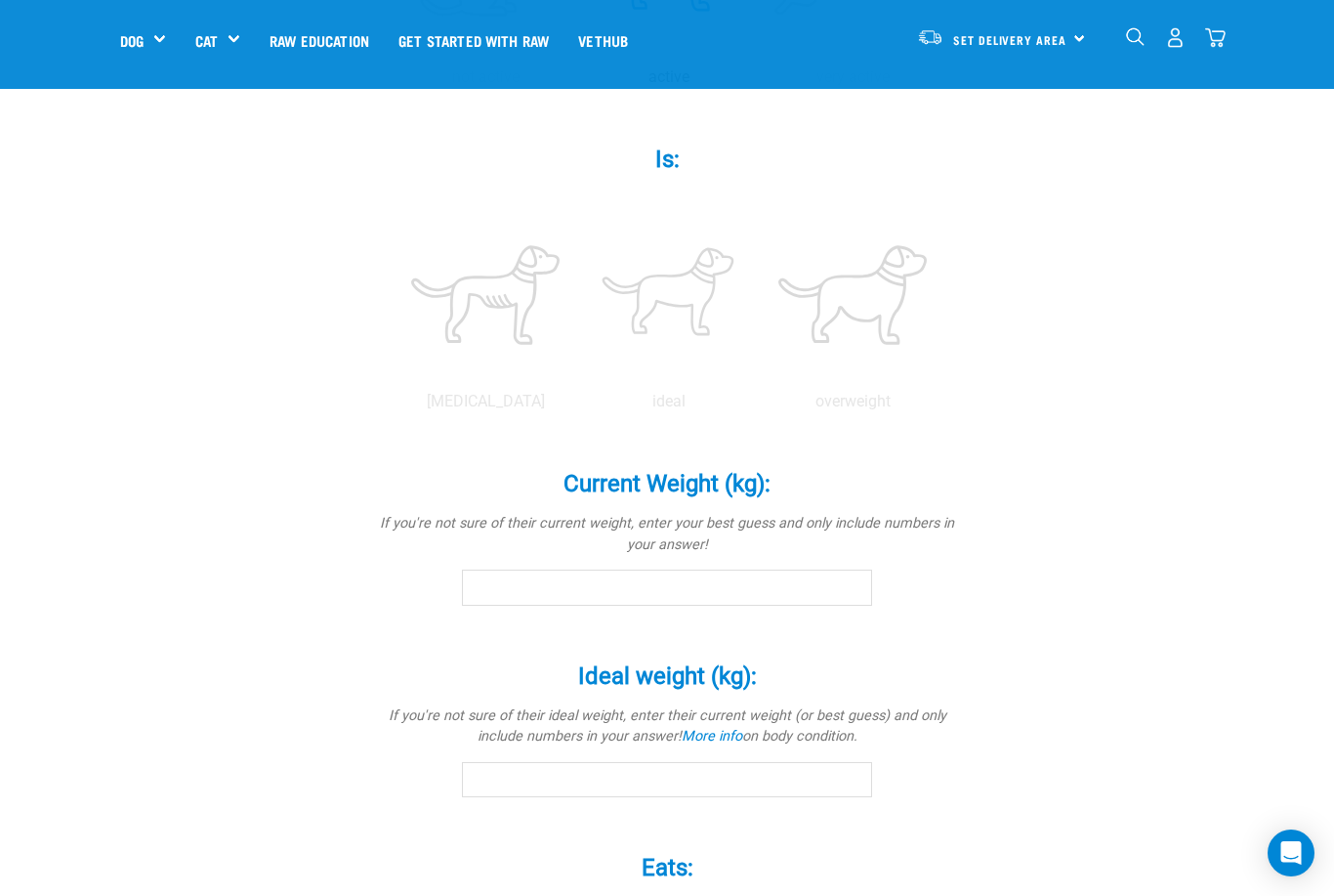
click at [757, 378] on label at bounding box center [668, 294] width 175 height 166
click at [577, 407] on input "radio" at bounding box center [577, 407] width 0 height 0
radio input "true"
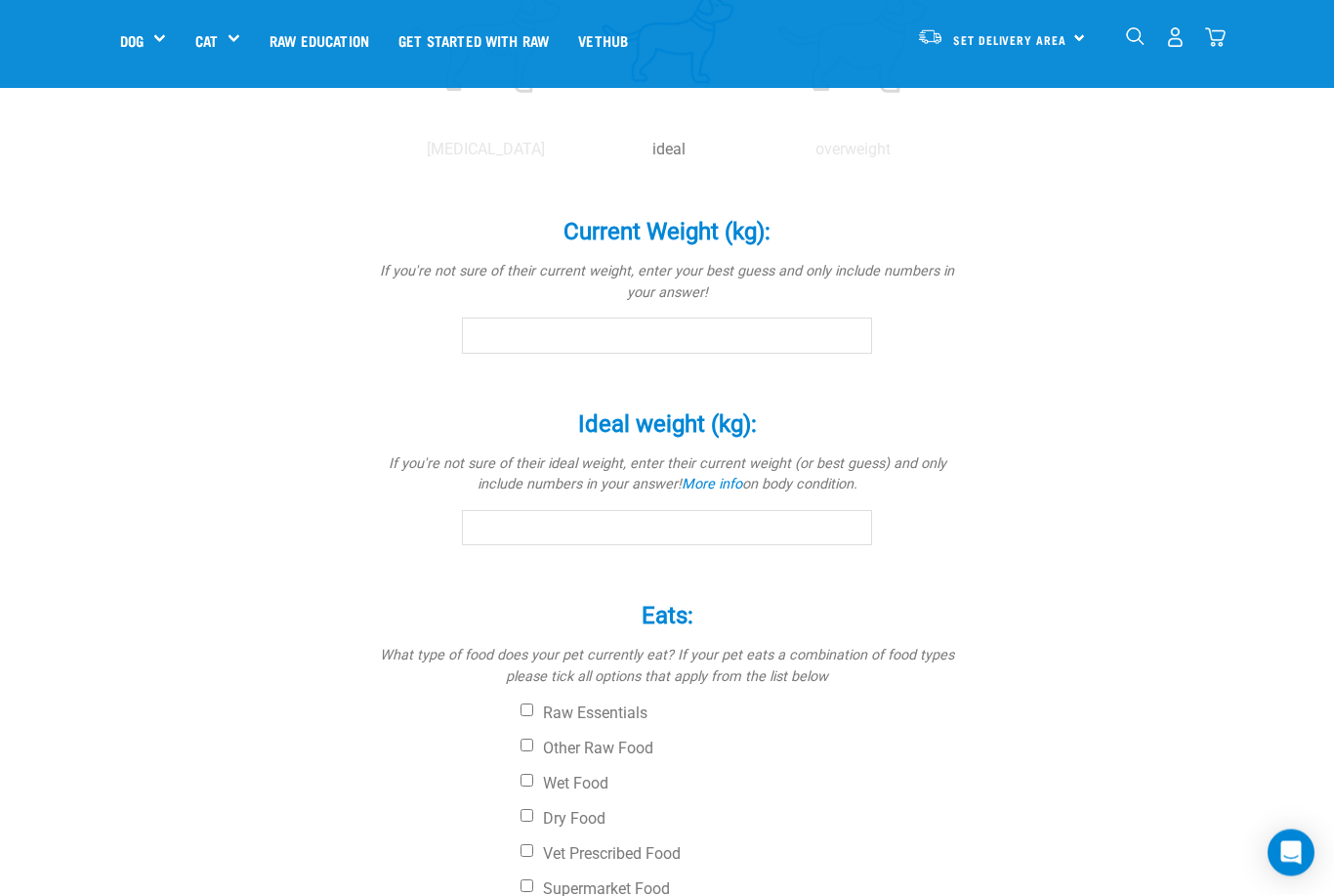
scroll to position [1016, 0]
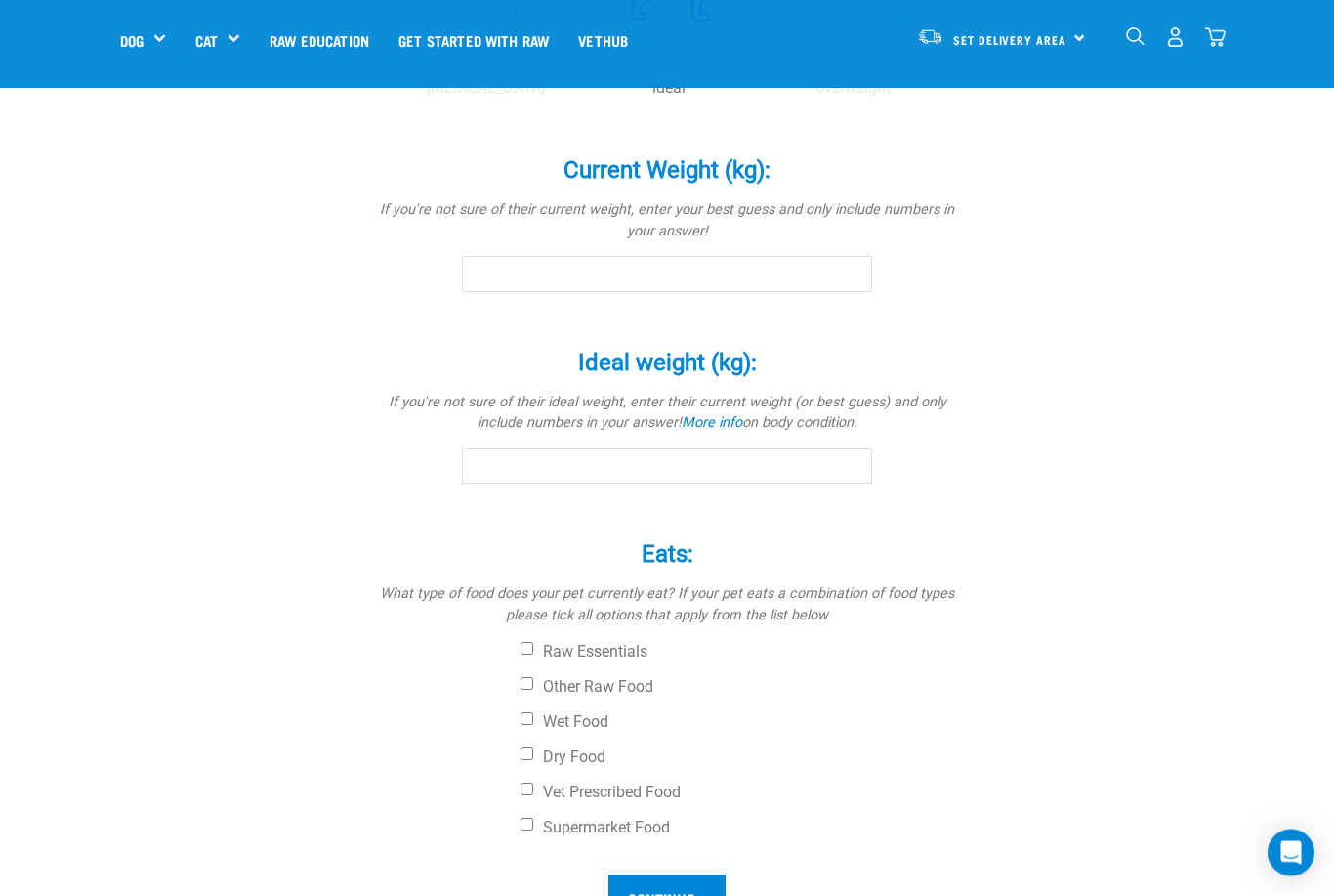
click at [508, 292] on input "Current Weight (kg): *" at bounding box center [667, 274] width 411 height 35
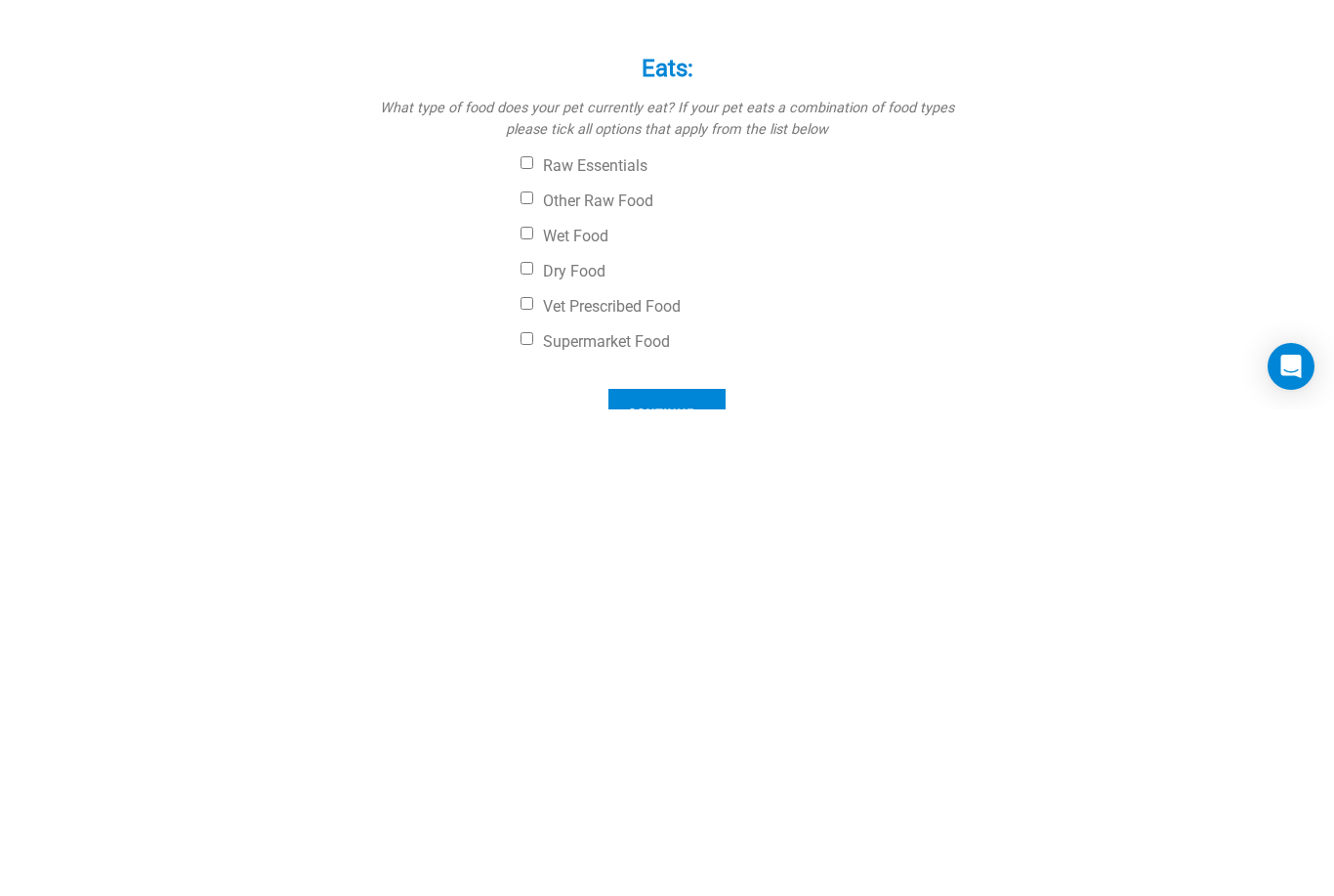
type input "24.5"
click at [327, 379] on div "ARCHIE Is a (breed): * If your pet is a mix of breeds, select as many as you kn…" at bounding box center [667, 43] width 1094 height 1804
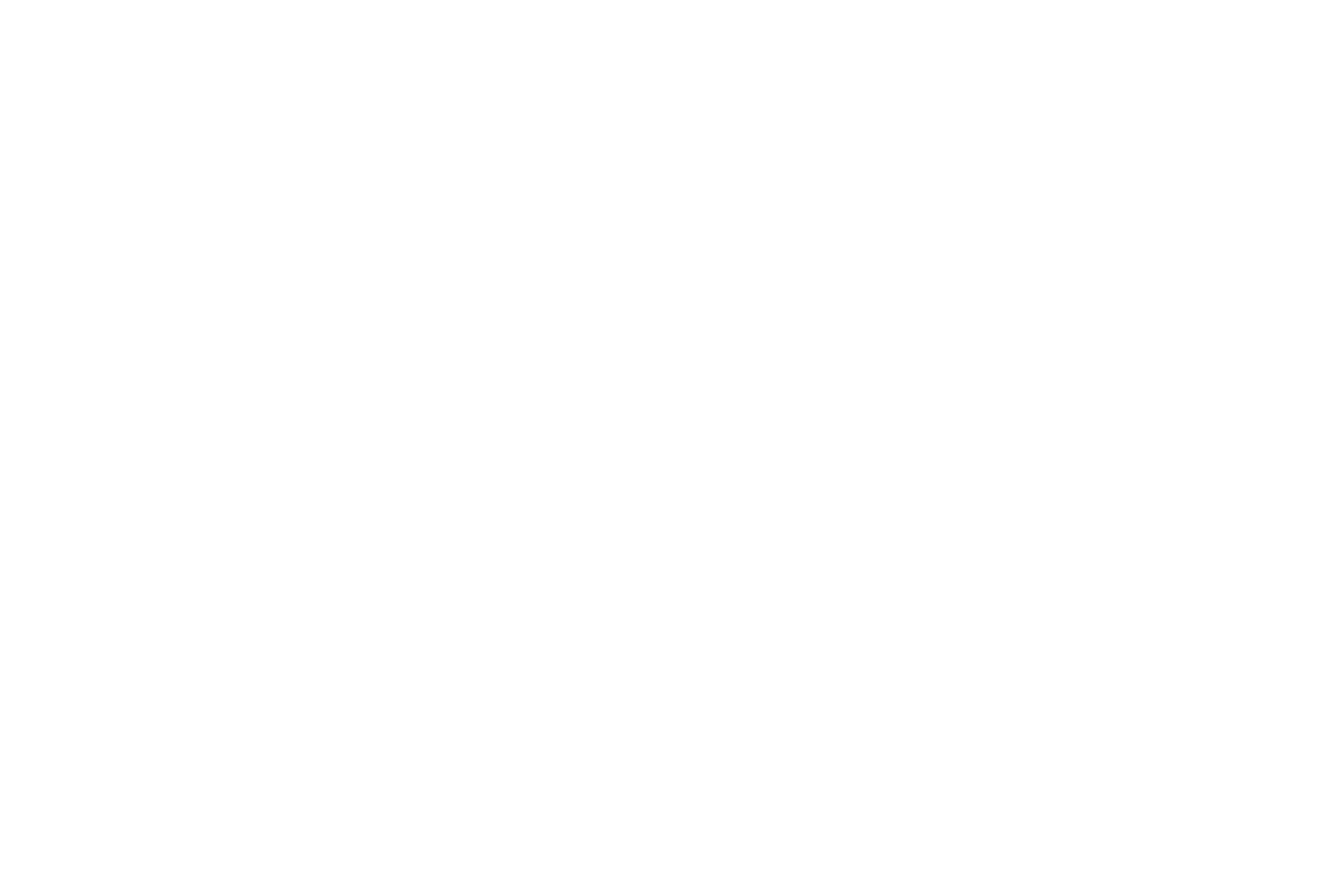
type input "22"
click at [520, 332] on input "Supermarket Food" at bounding box center [526, 338] width 13 height 13
checkbox input "true"
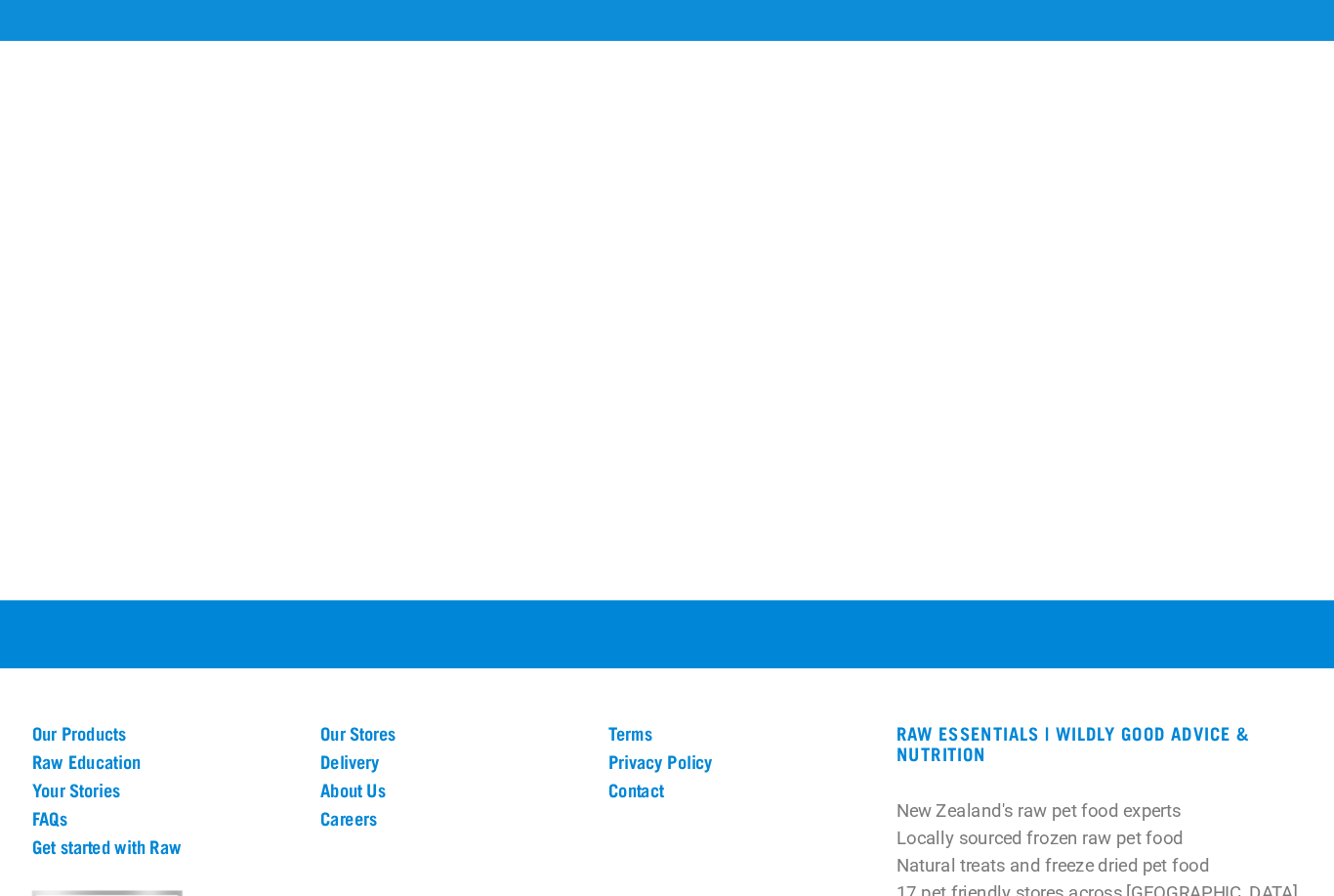
checkbox input "true"
click at [609, 25] on input "Continue..." at bounding box center [667, 1] width 118 height 47
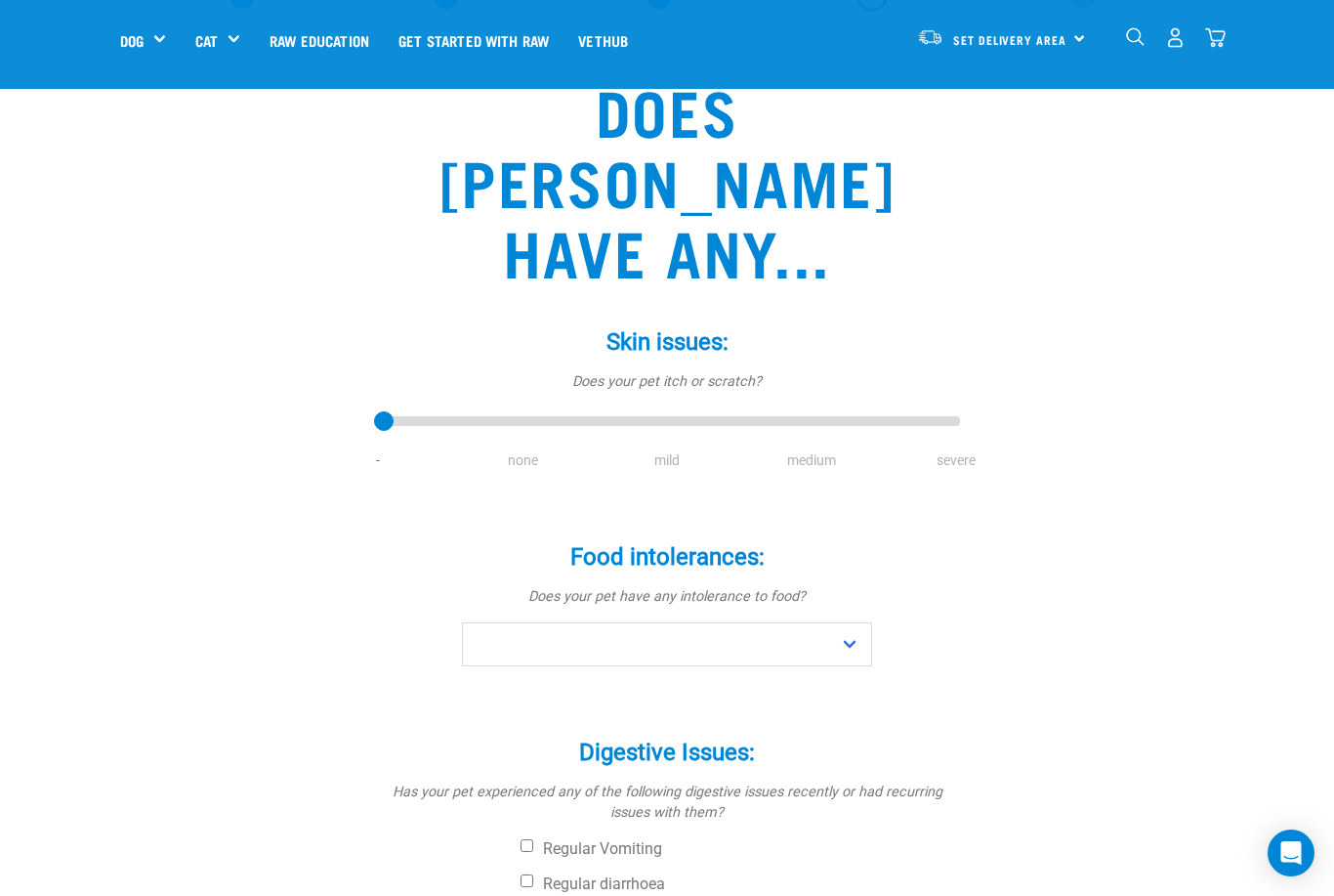
scroll to position [131, 0]
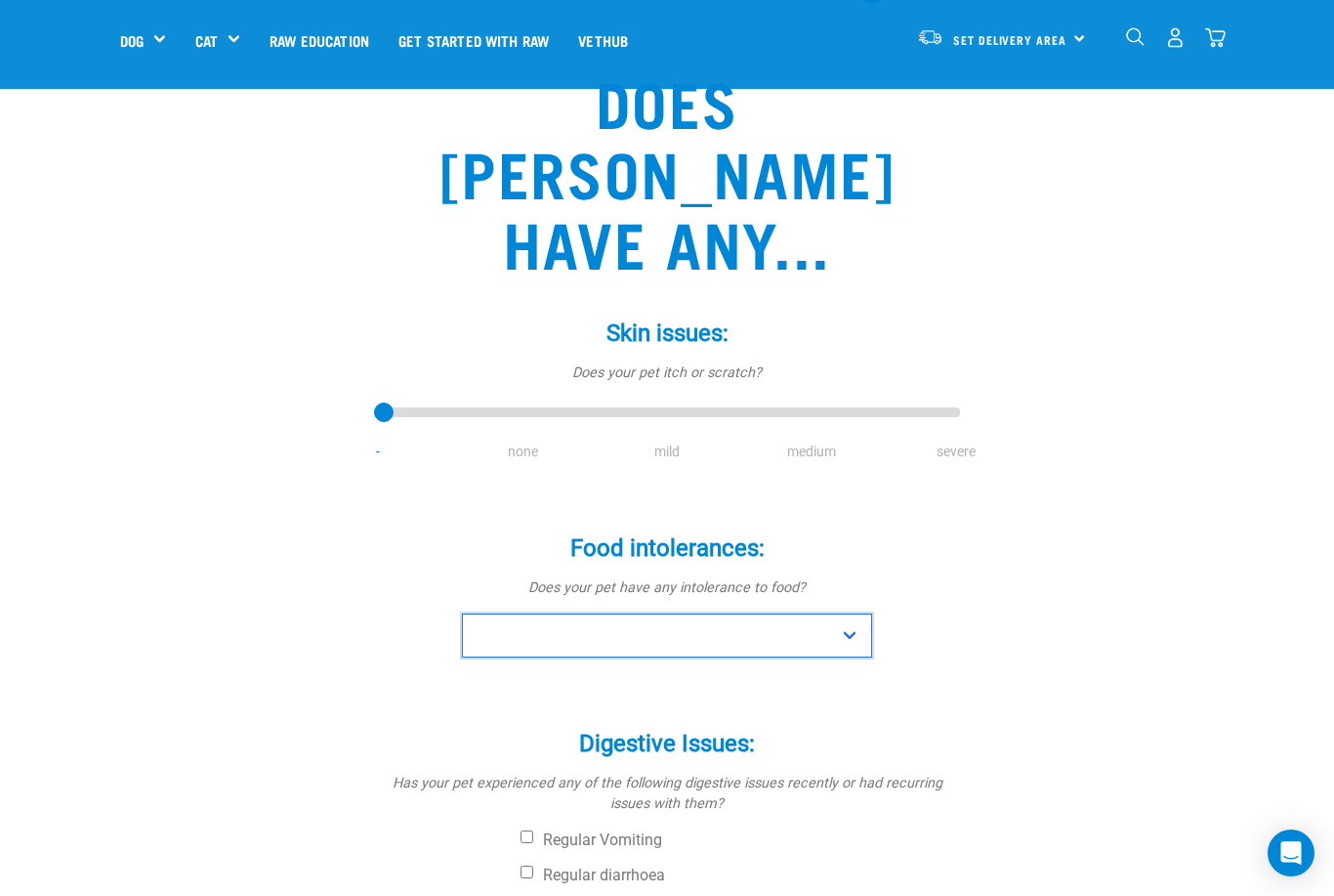
click at [516, 614] on select "No Yes" at bounding box center [667, 635] width 411 height 44
select select "no"
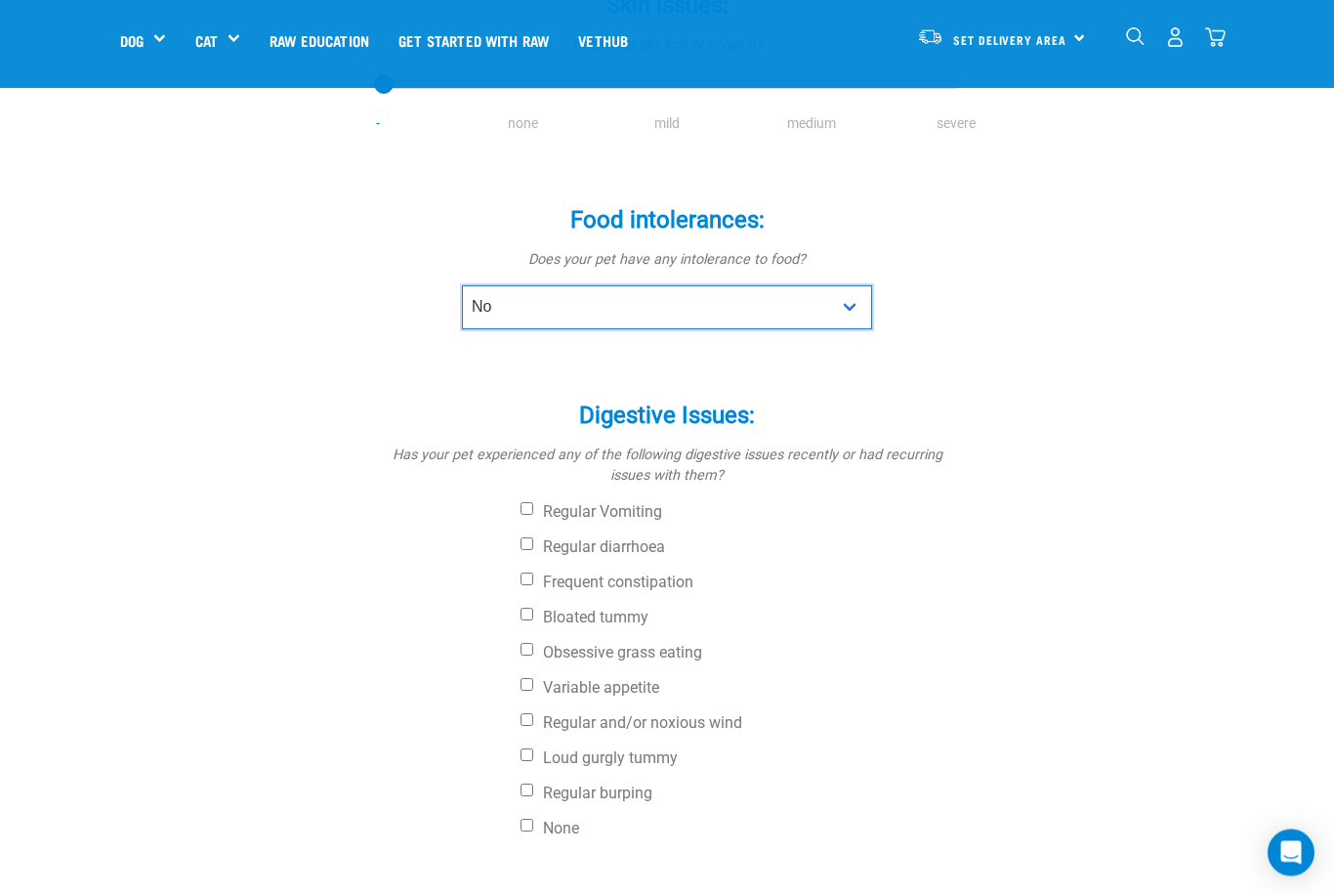
scroll to position [459, 0]
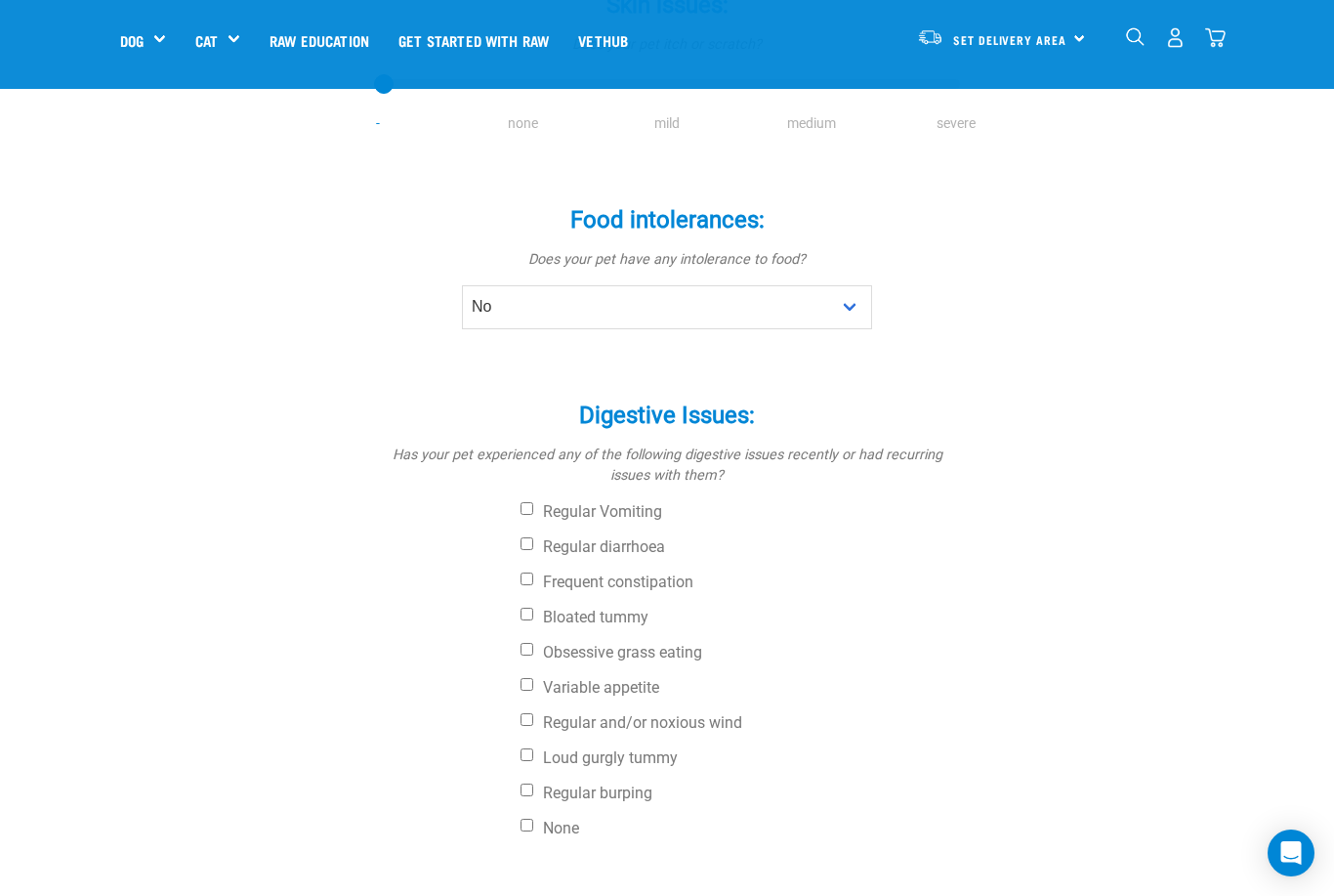
click at [523, 819] on input "None" at bounding box center [526, 824] width 13 height 13
checkbox input "true"
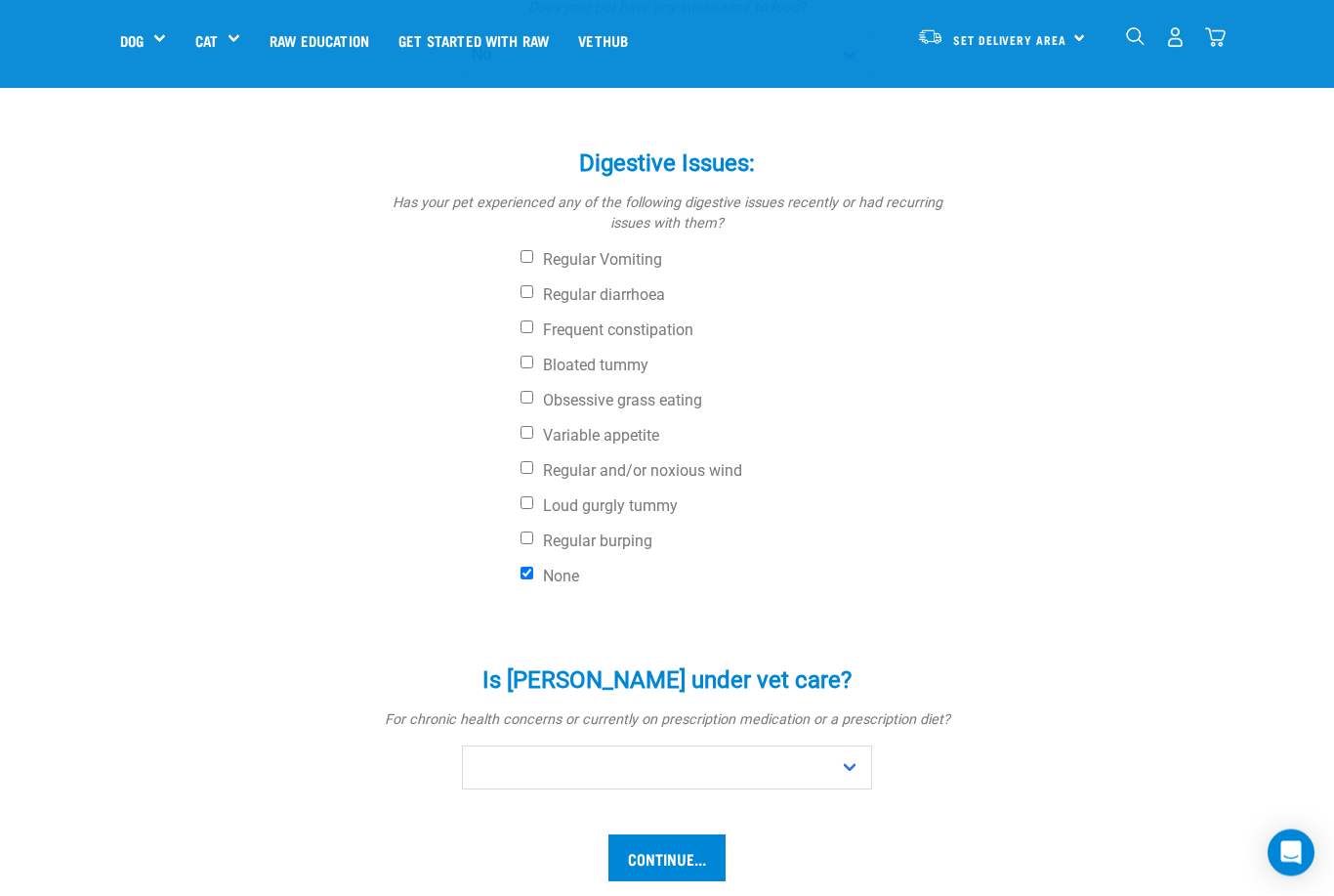
scroll to position [737, 0]
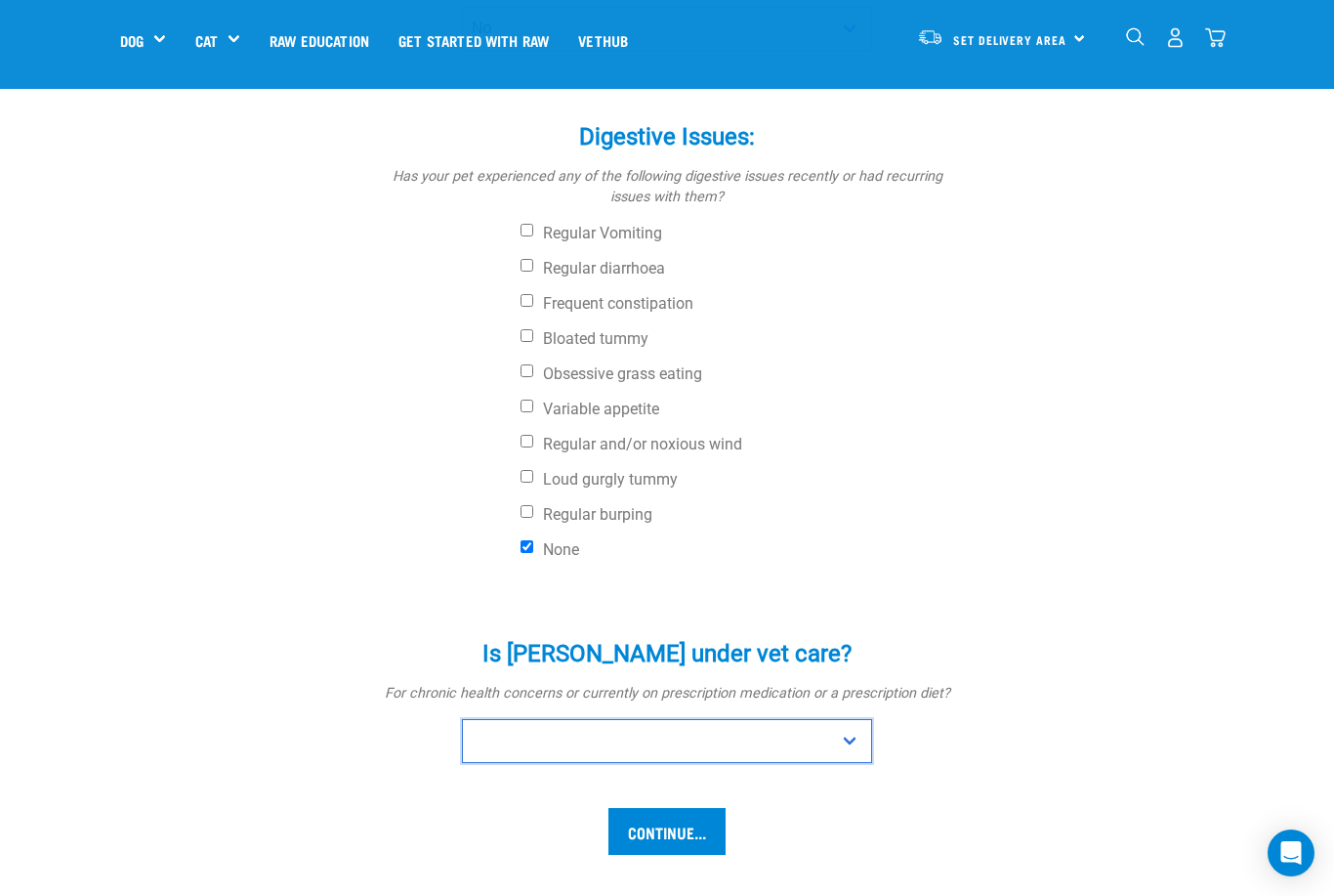
click at [513, 719] on select "No Yes" at bounding box center [667, 740] width 411 height 44
select select "no"
click at [655, 808] on input "Continue..." at bounding box center [667, 831] width 118 height 47
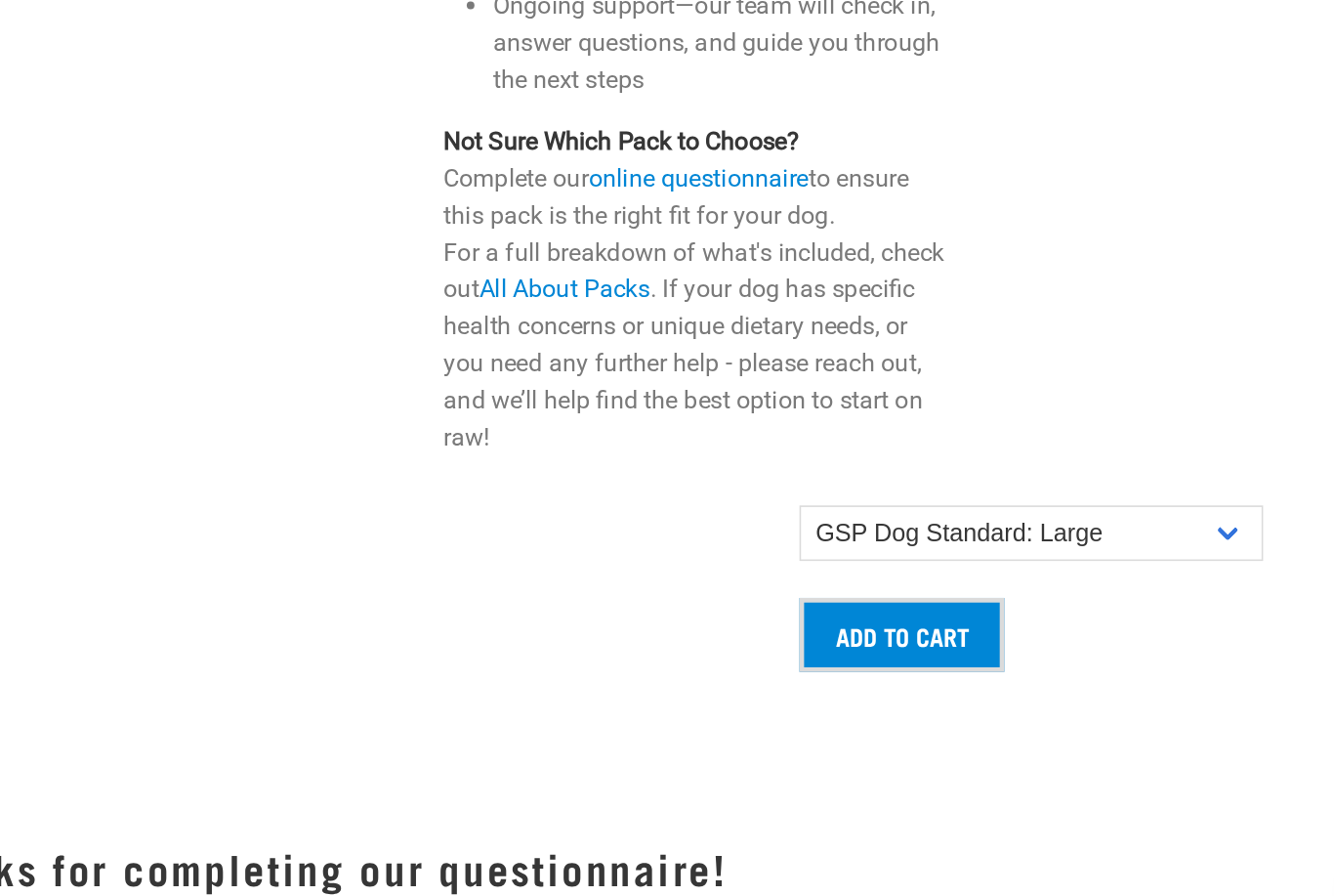
scroll to position [1536, 0]
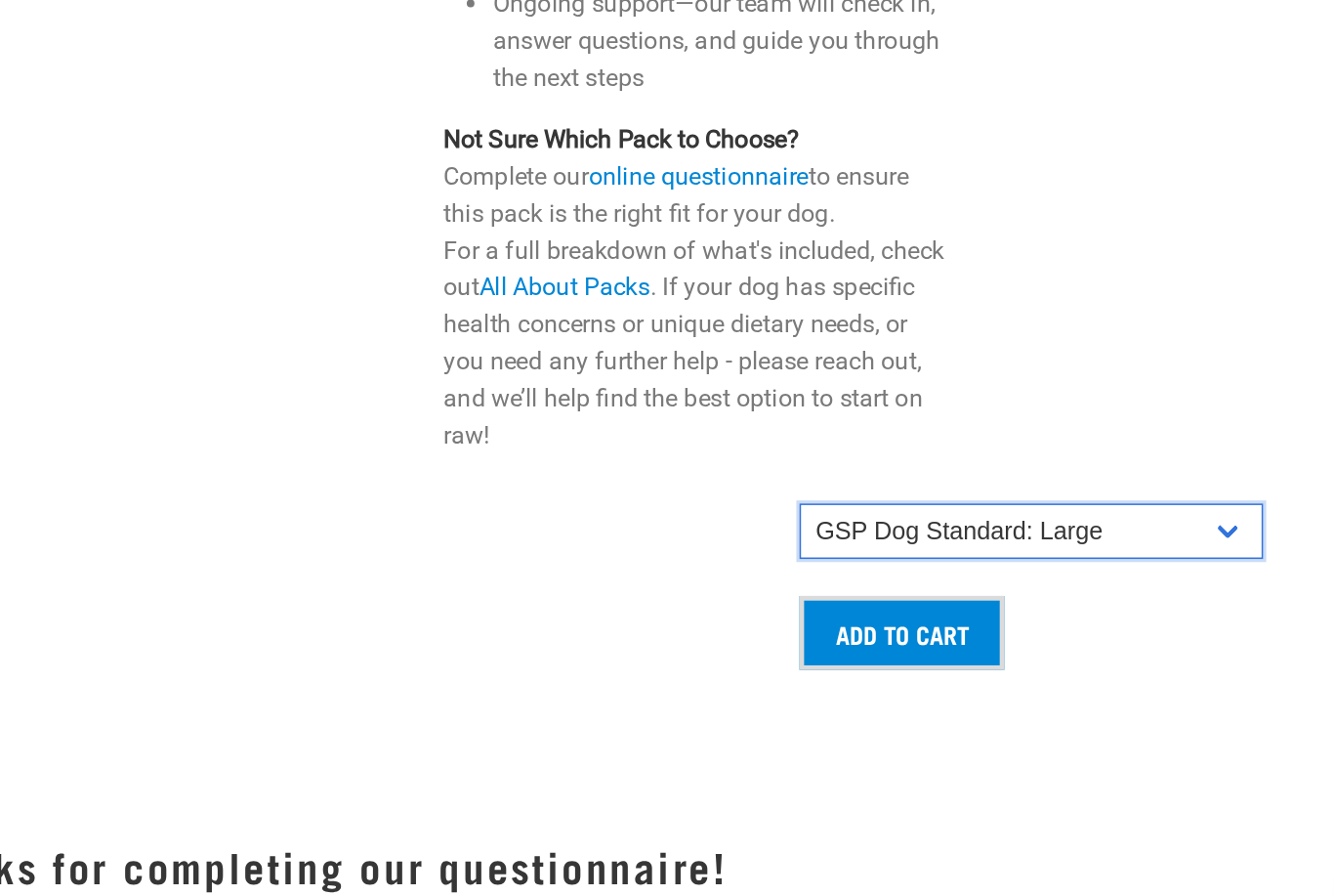
click at [905, 608] on select "GSP Dog Standard: Small GSP Dog Standard: Small-Medium GSP Dog Standard: Medium…" at bounding box center [1052, 625] width 294 height 35
select select "19640"
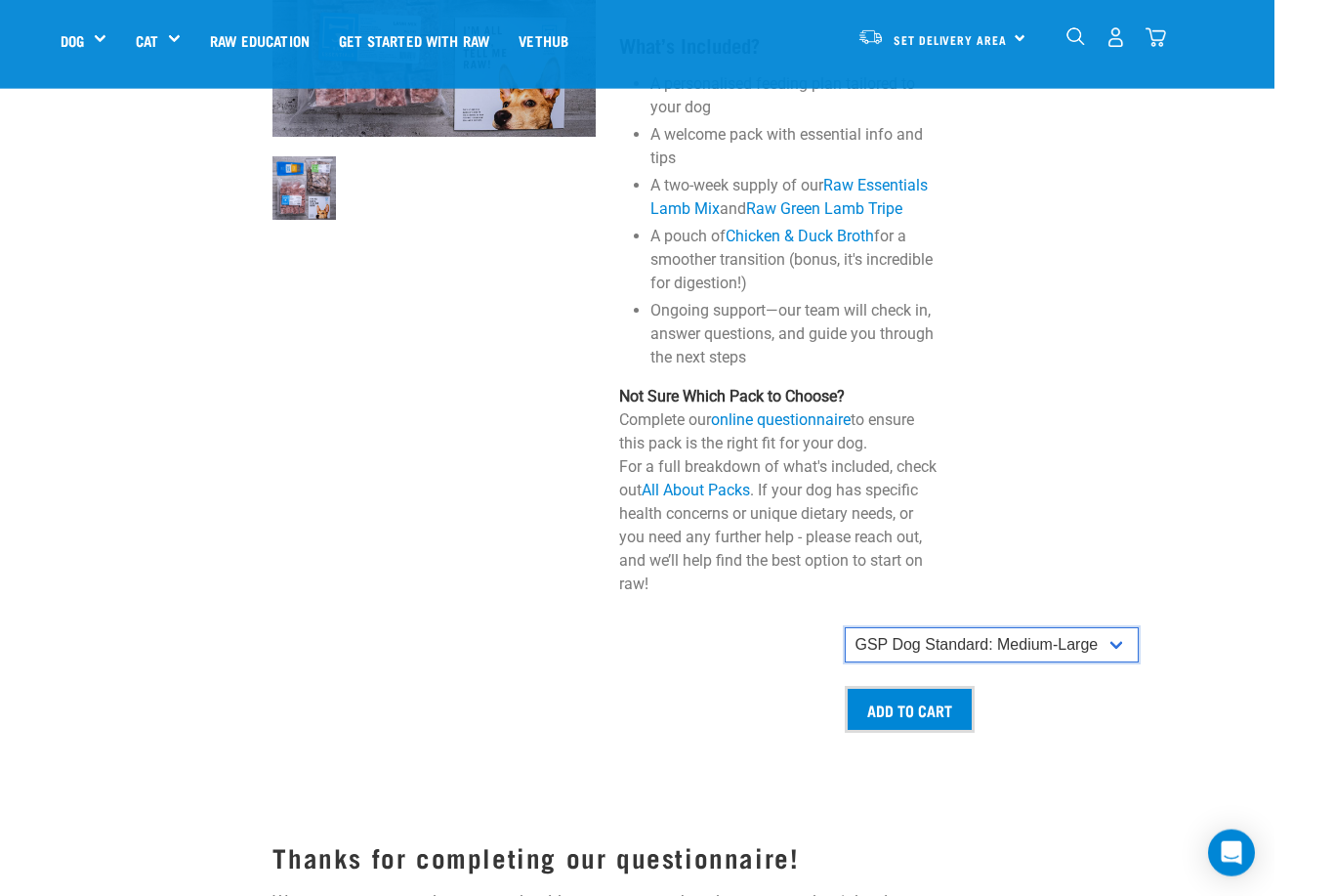
scroll to position [1777, 0]
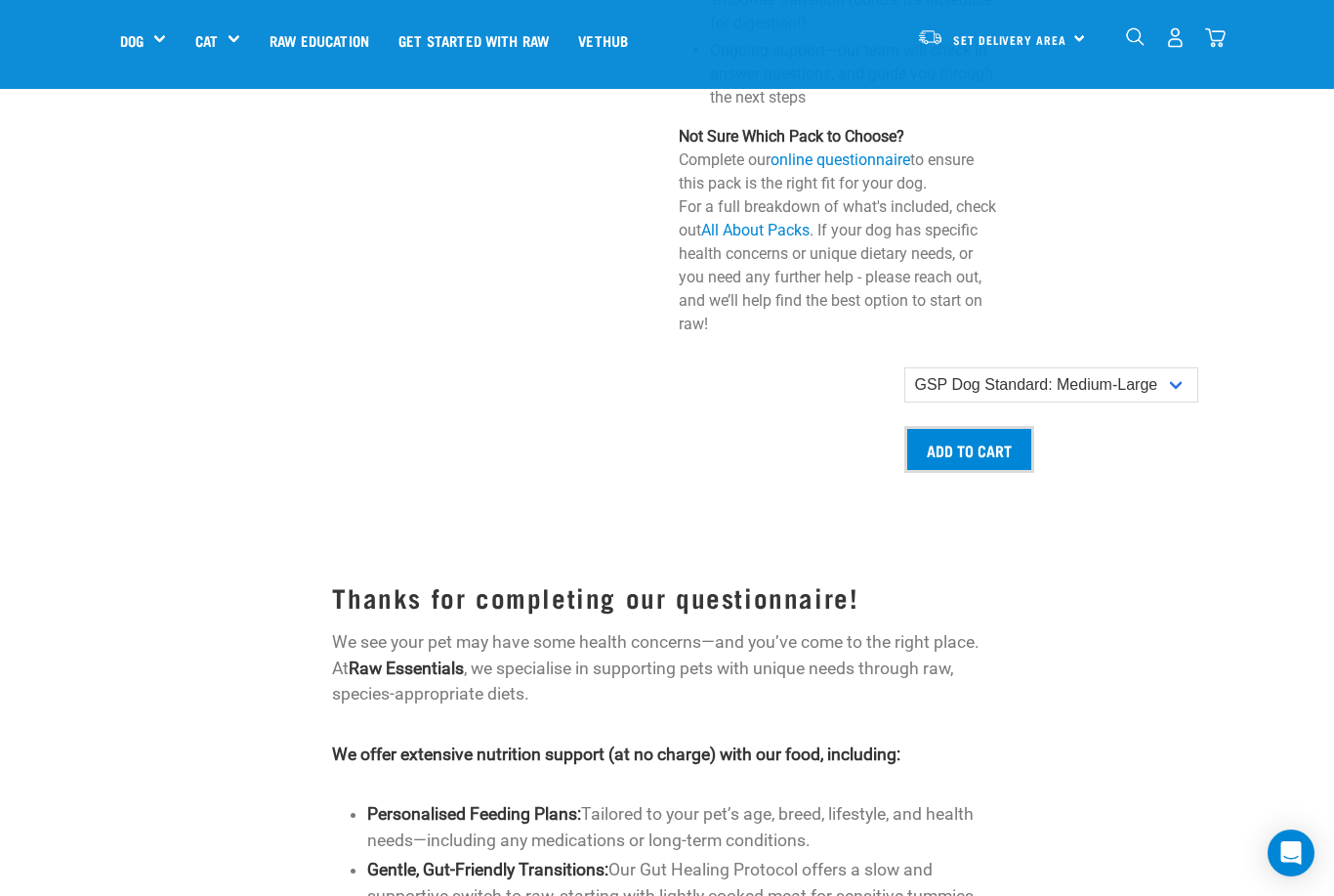
click at [1012, 442] on input "Add to cart" at bounding box center [969, 449] width 130 height 47
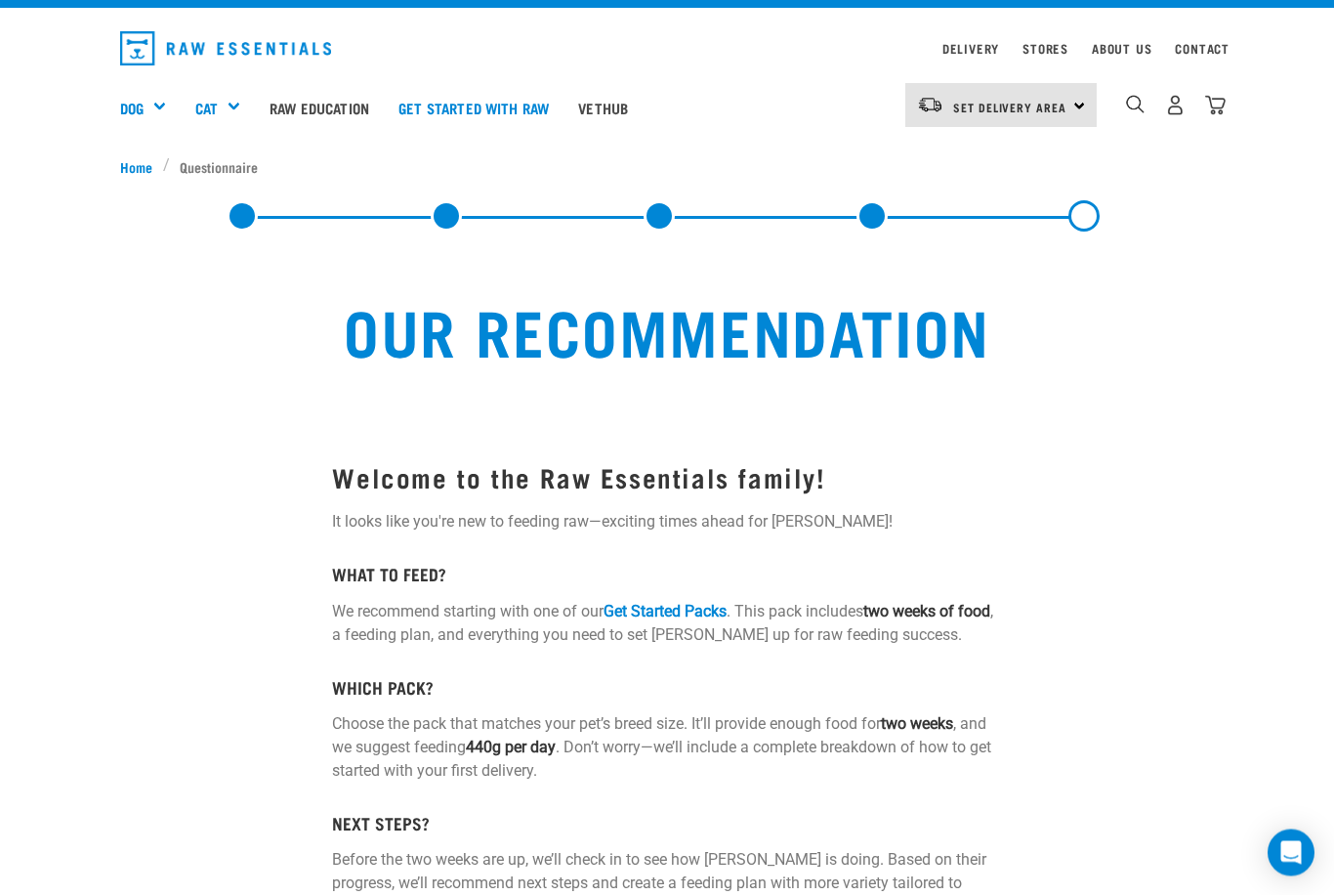
scroll to position [0, 0]
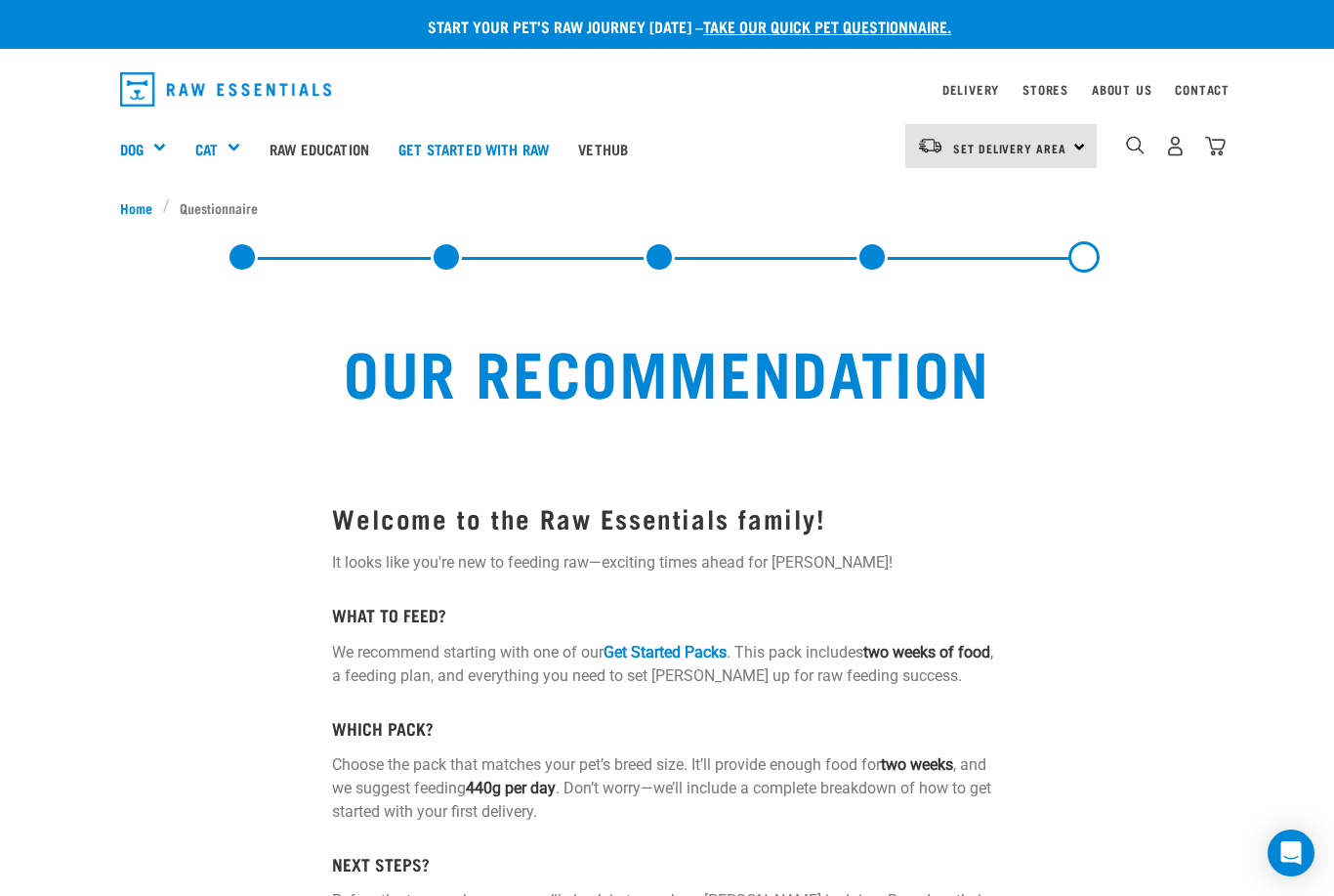
click at [1075, 144] on div "Set Delivery Area [GEOGRAPHIC_DATA]" at bounding box center [1001, 146] width 191 height 44
click at [1023, 196] on link "[GEOGRAPHIC_DATA]" at bounding box center [999, 201] width 187 height 43
select select "19641"
click at [1075, 141] on div "North Island North Island South Island" at bounding box center [1001, 146] width 191 height 44
click at [1050, 186] on link "[GEOGRAPHIC_DATA]" at bounding box center [999, 201] width 187 height 43
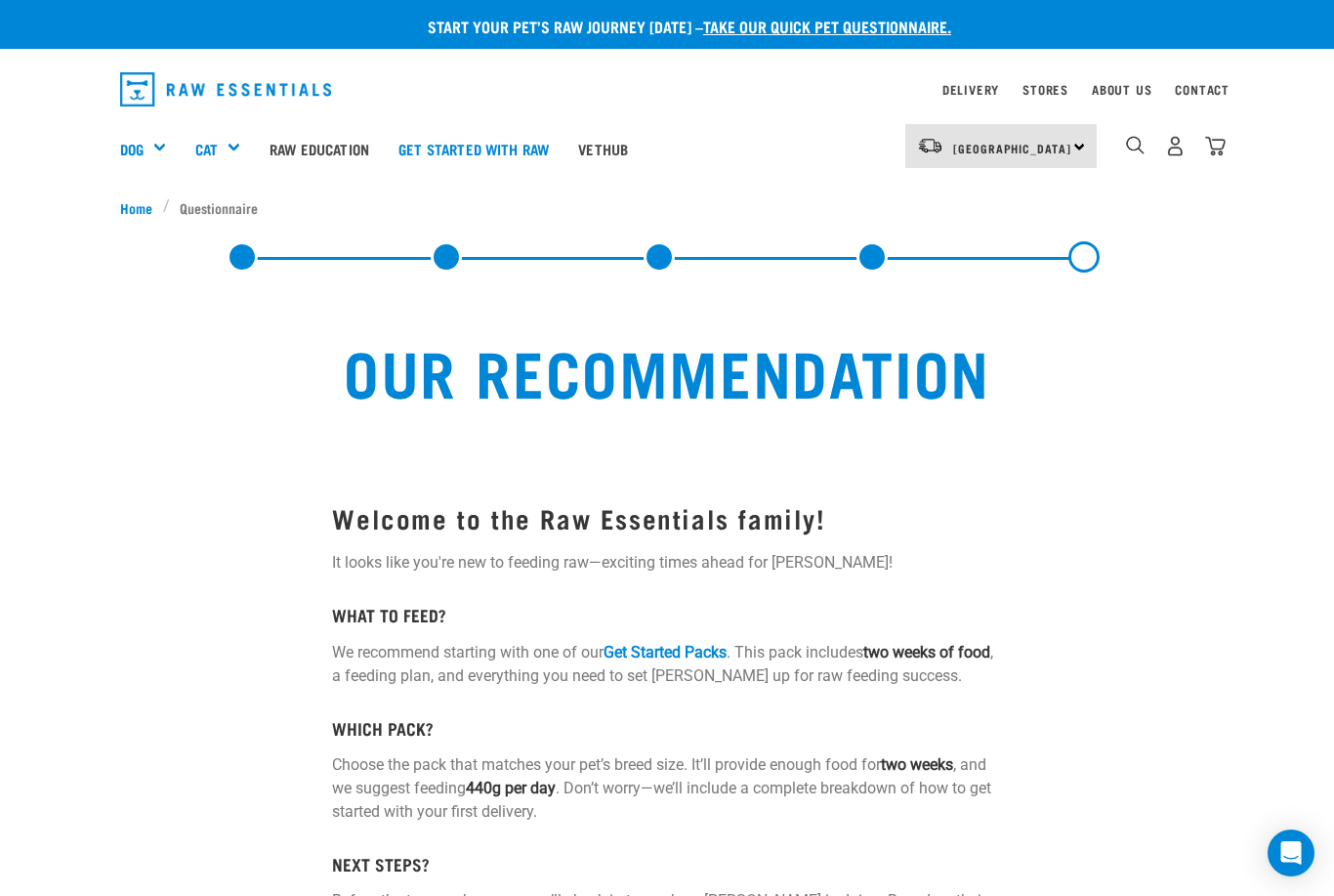
click at [1218, 136] on img "dropdown navigation" at bounding box center [1215, 146] width 21 height 21
select select "19641"
click at [1218, 145] on img "dropdown navigation" at bounding box center [1215, 146] width 21 height 21
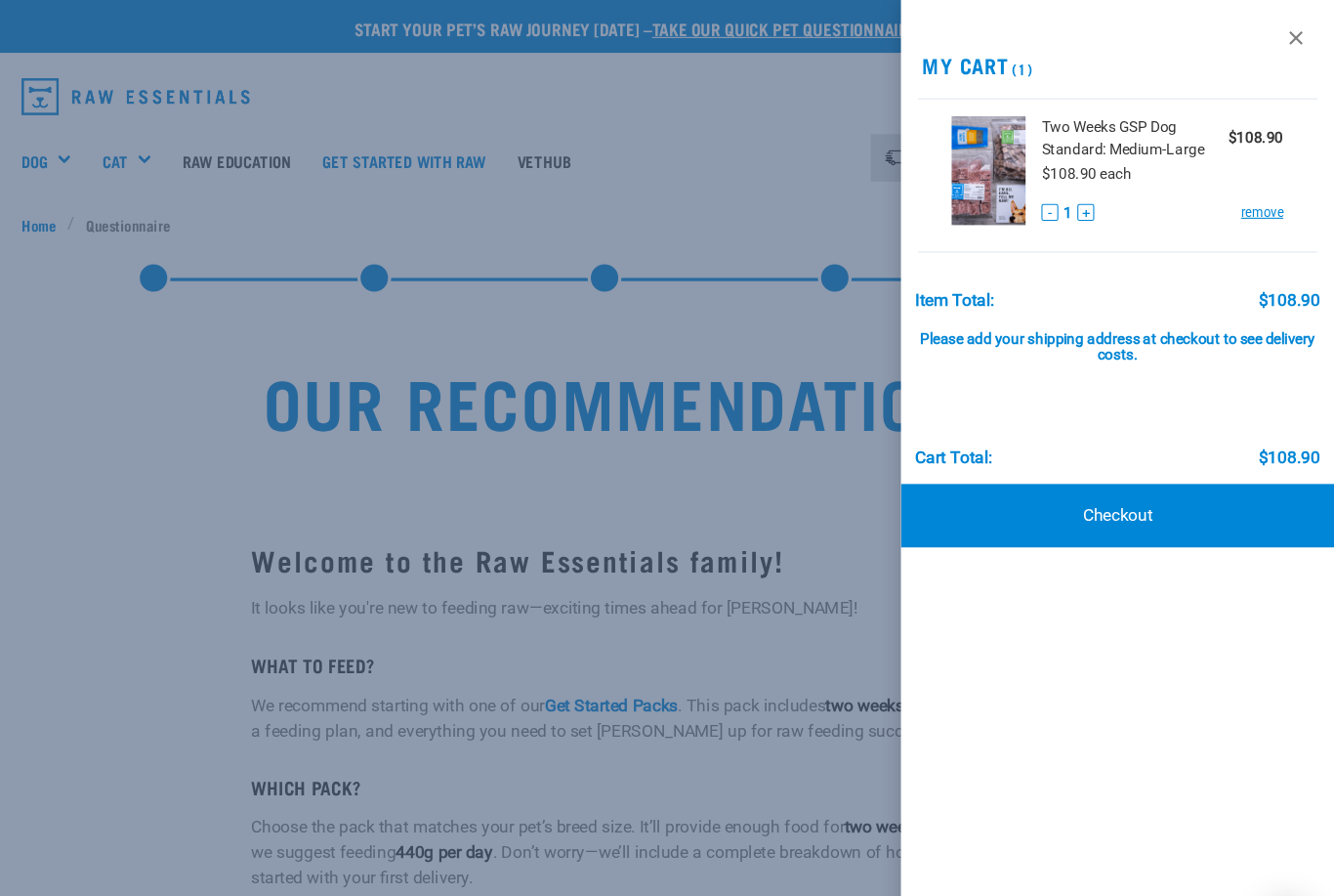
click at [786, 420] on div at bounding box center [667, 448] width 1334 height 896
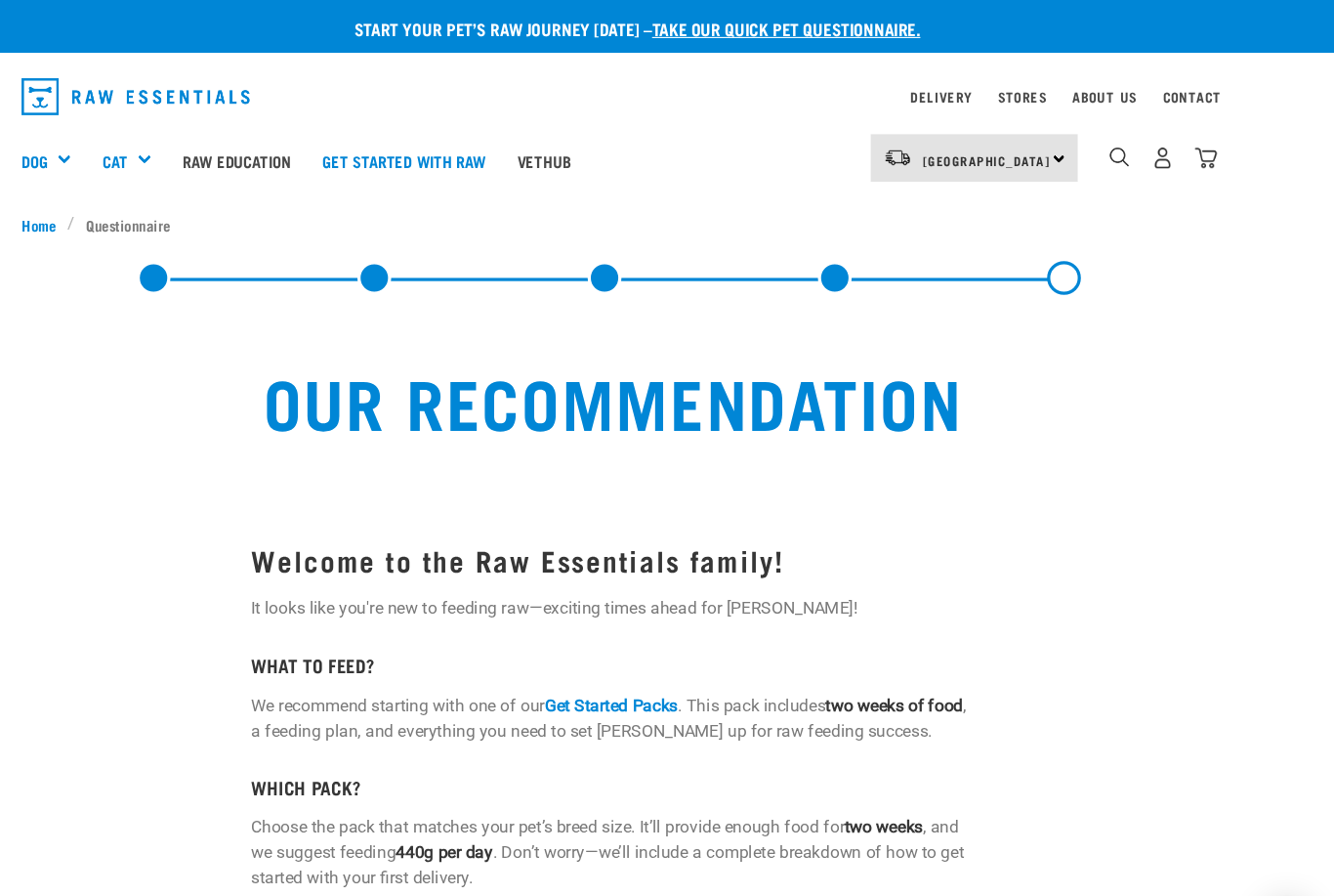
click at [0, 0] on div "Get Started Packs" at bounding box center [0, 0] width 0 height 0
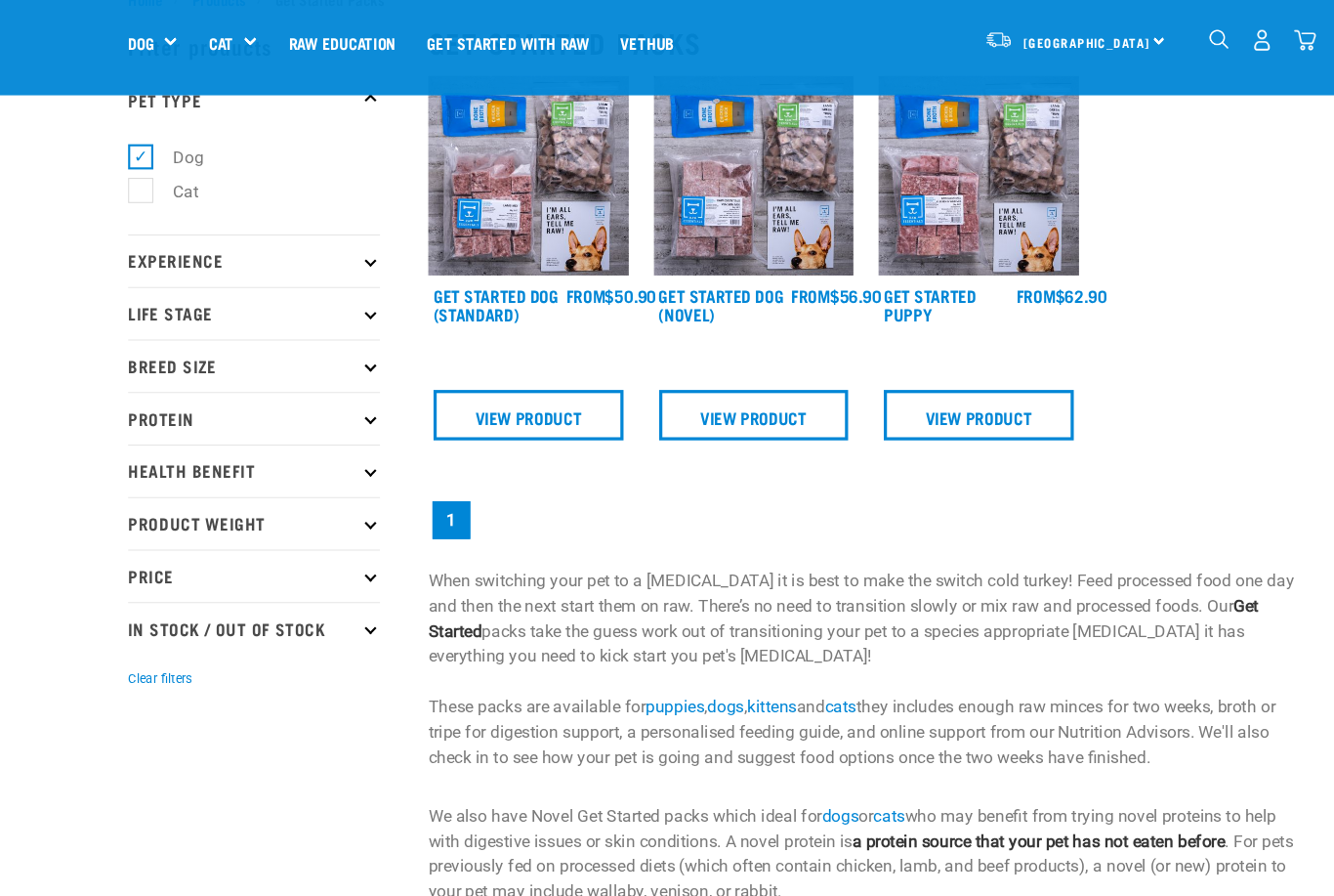
scroll to position [68, 0]
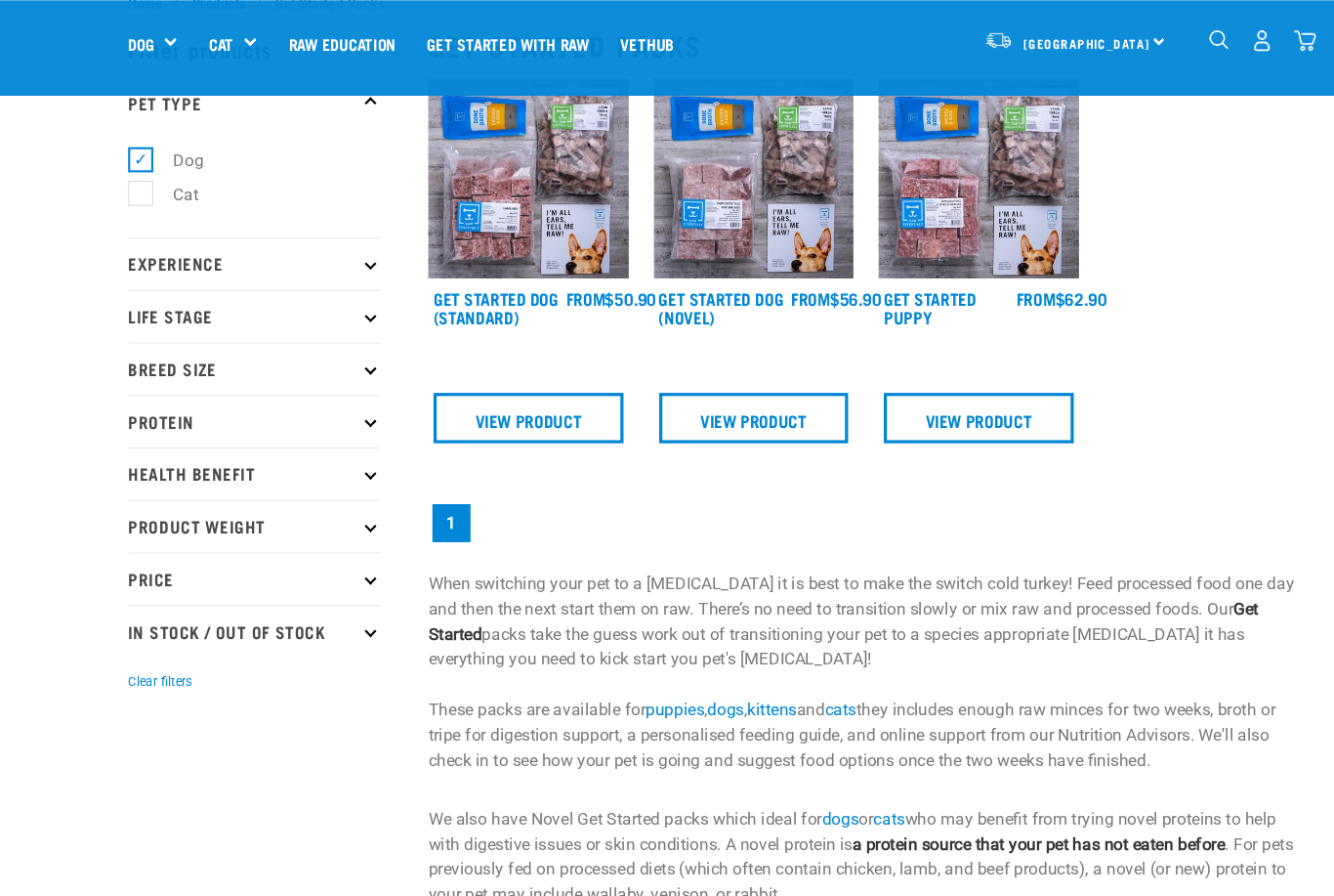
click at [316, 544] on p "Price" at bounding box center [237, 538] width 234 height 49
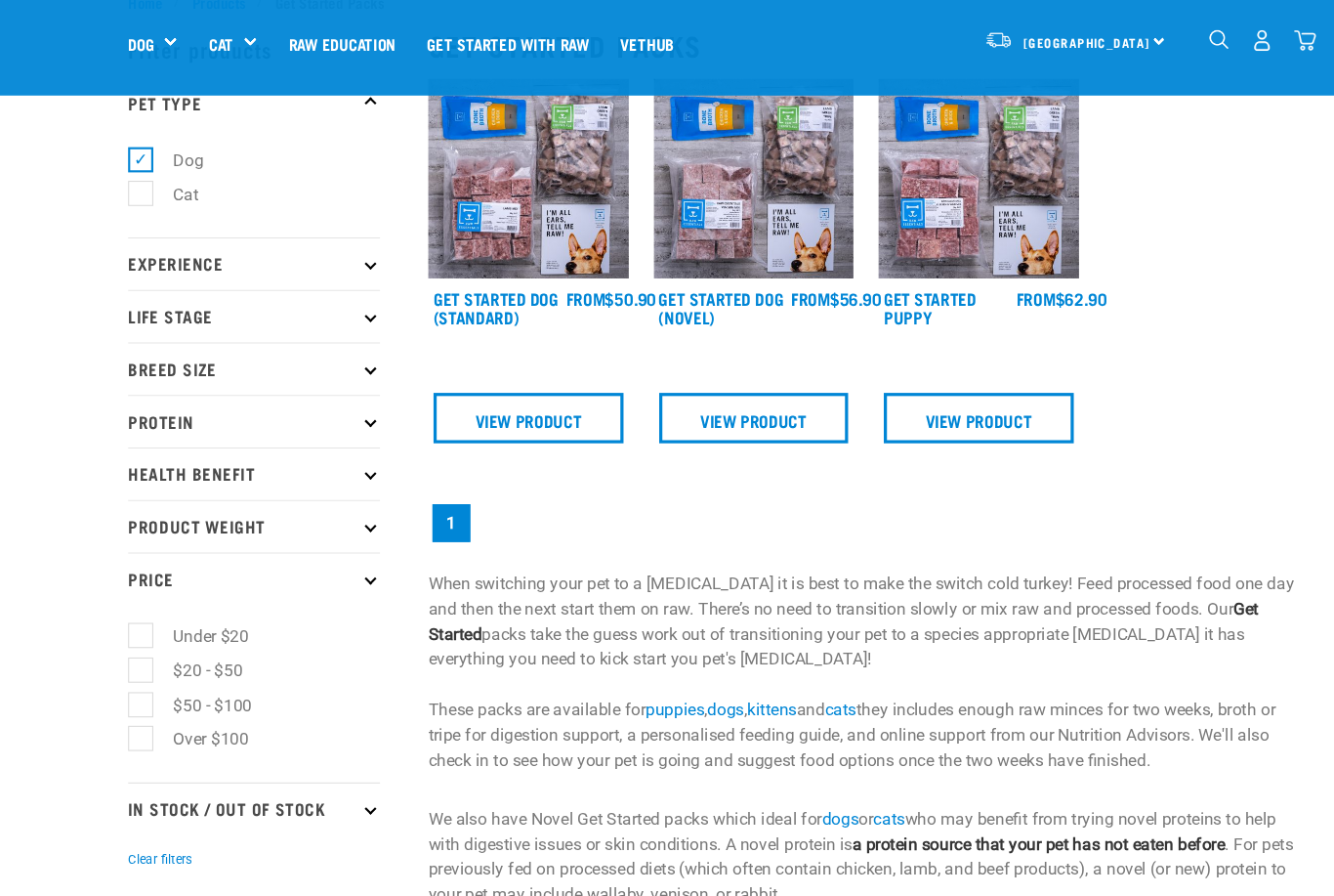
click at [334, 556] on p "Price" at bounding box center [237, 538] width 234 height 49
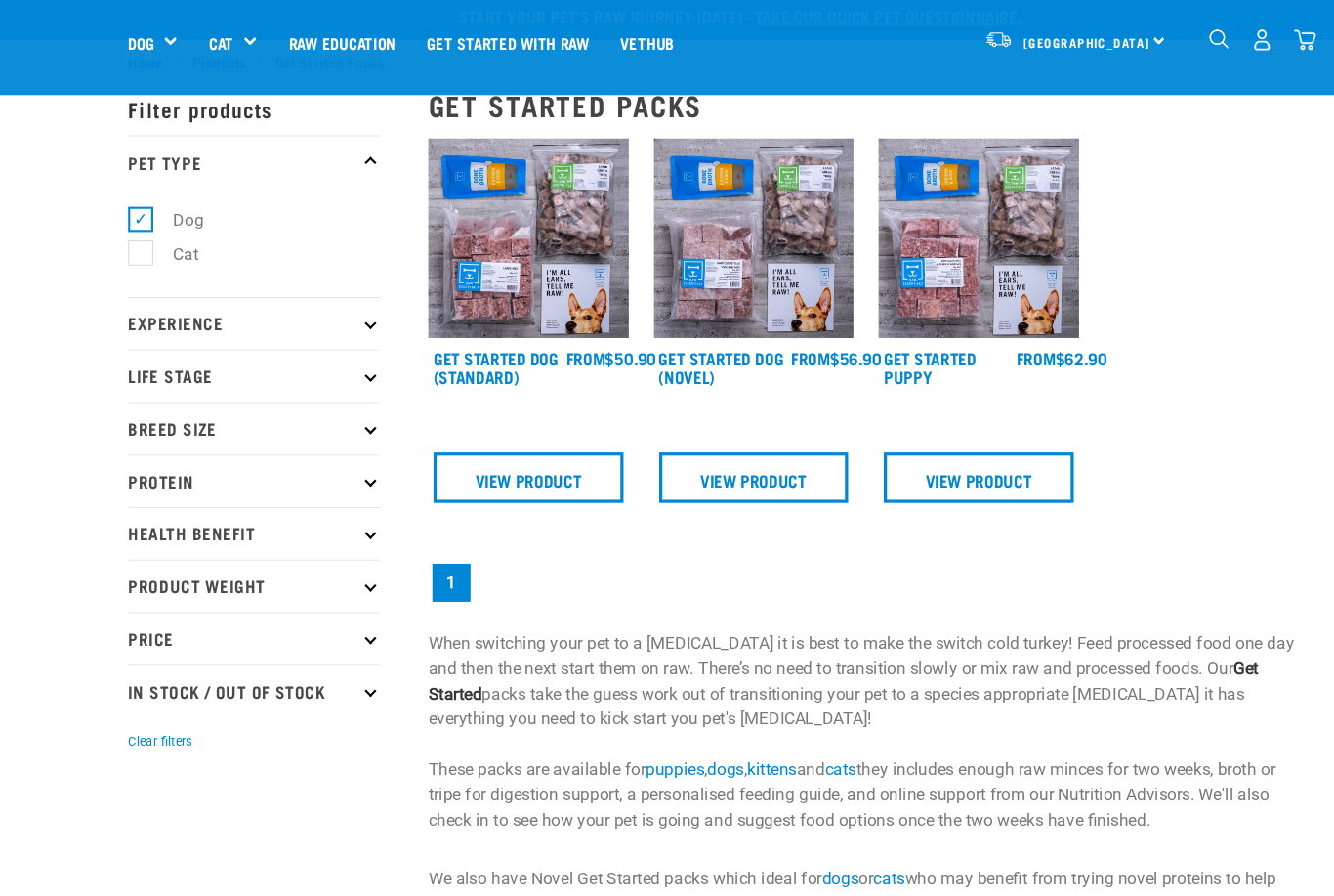
scroll to position [0, 0]
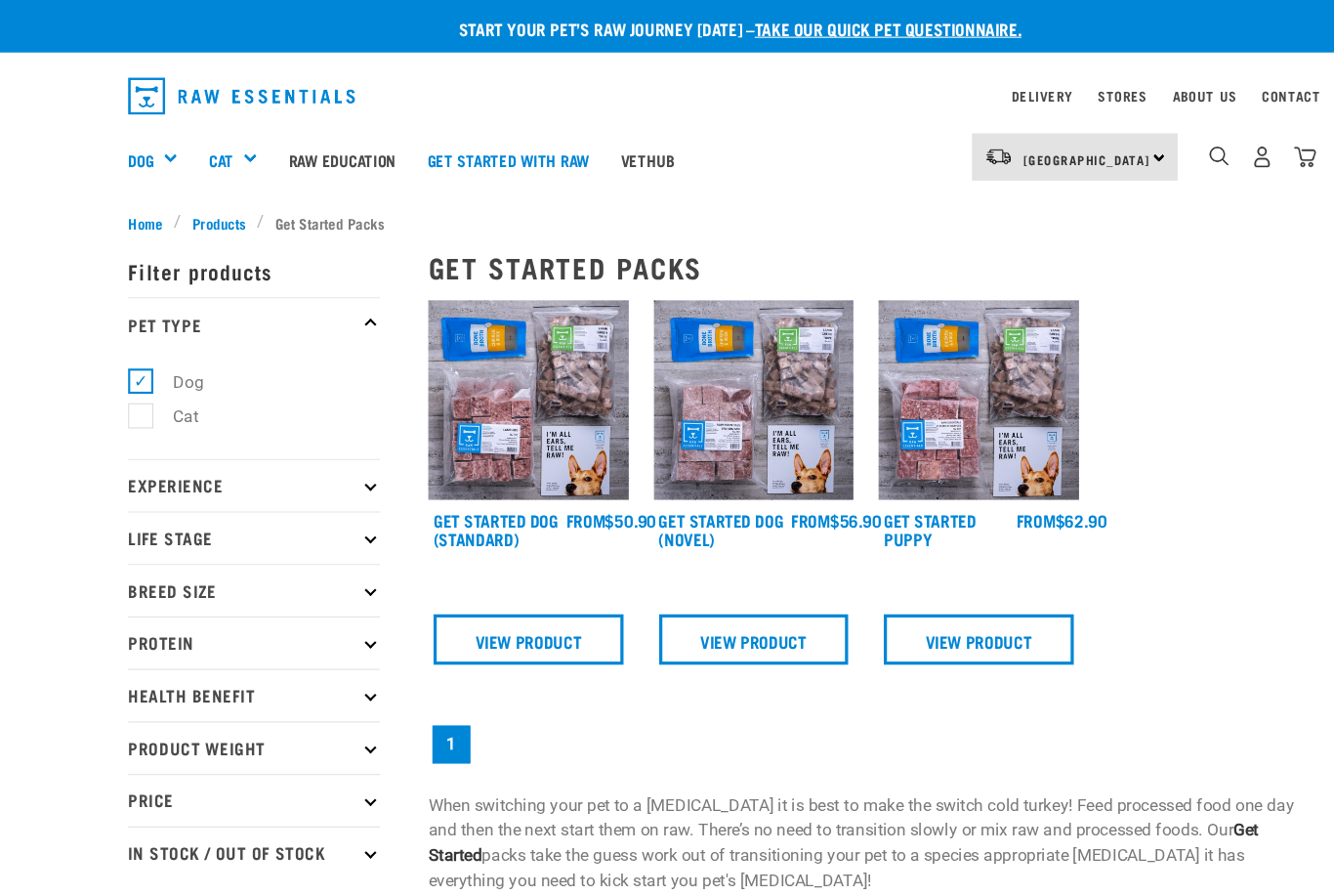
click at [0, 0] on h5 "Wildly Good Specials" at bounding box center [0, 0] width 0 height 0
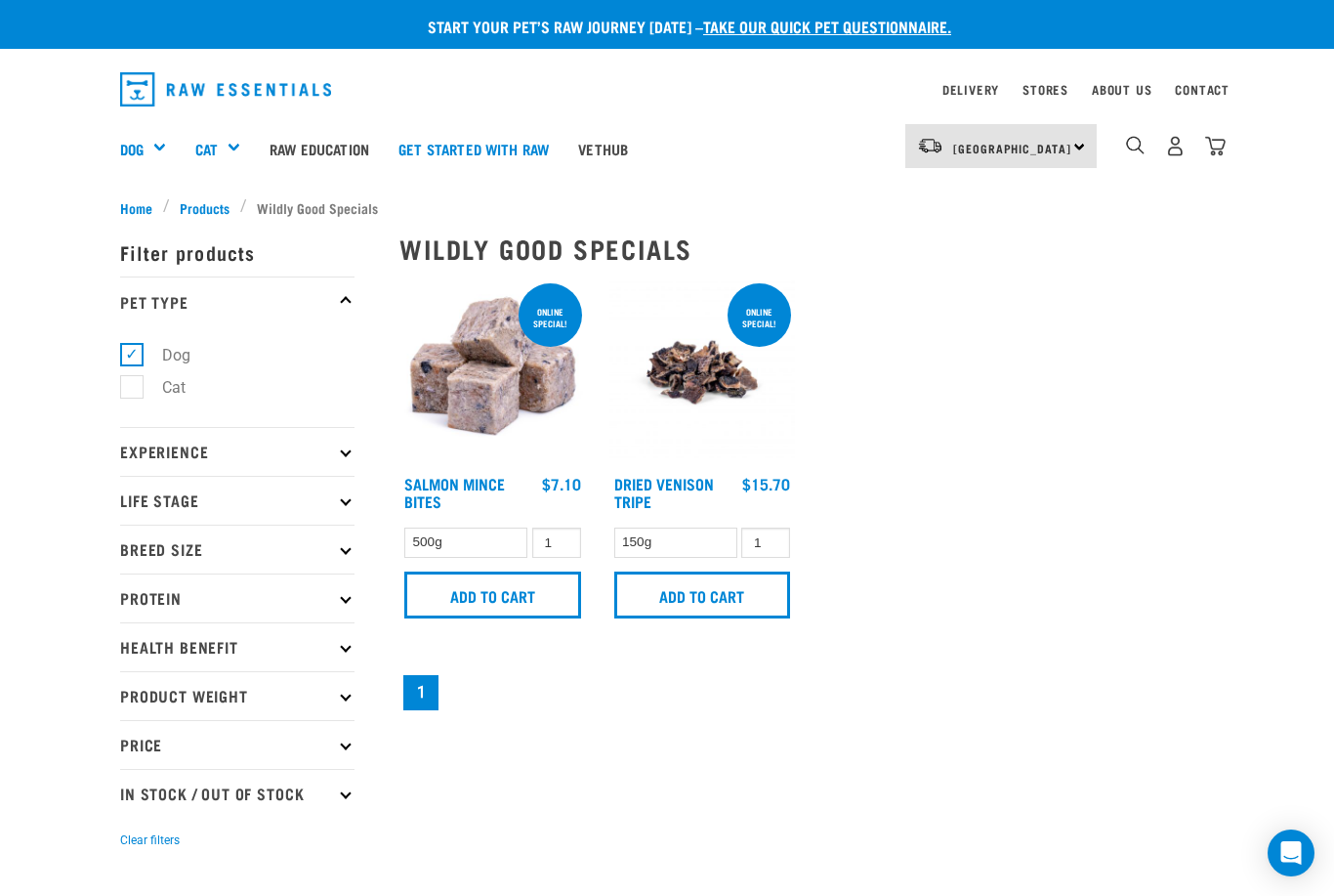
click at [0, 0] on div "Rolls" at bounding box center [0, 0] width 0 height 0
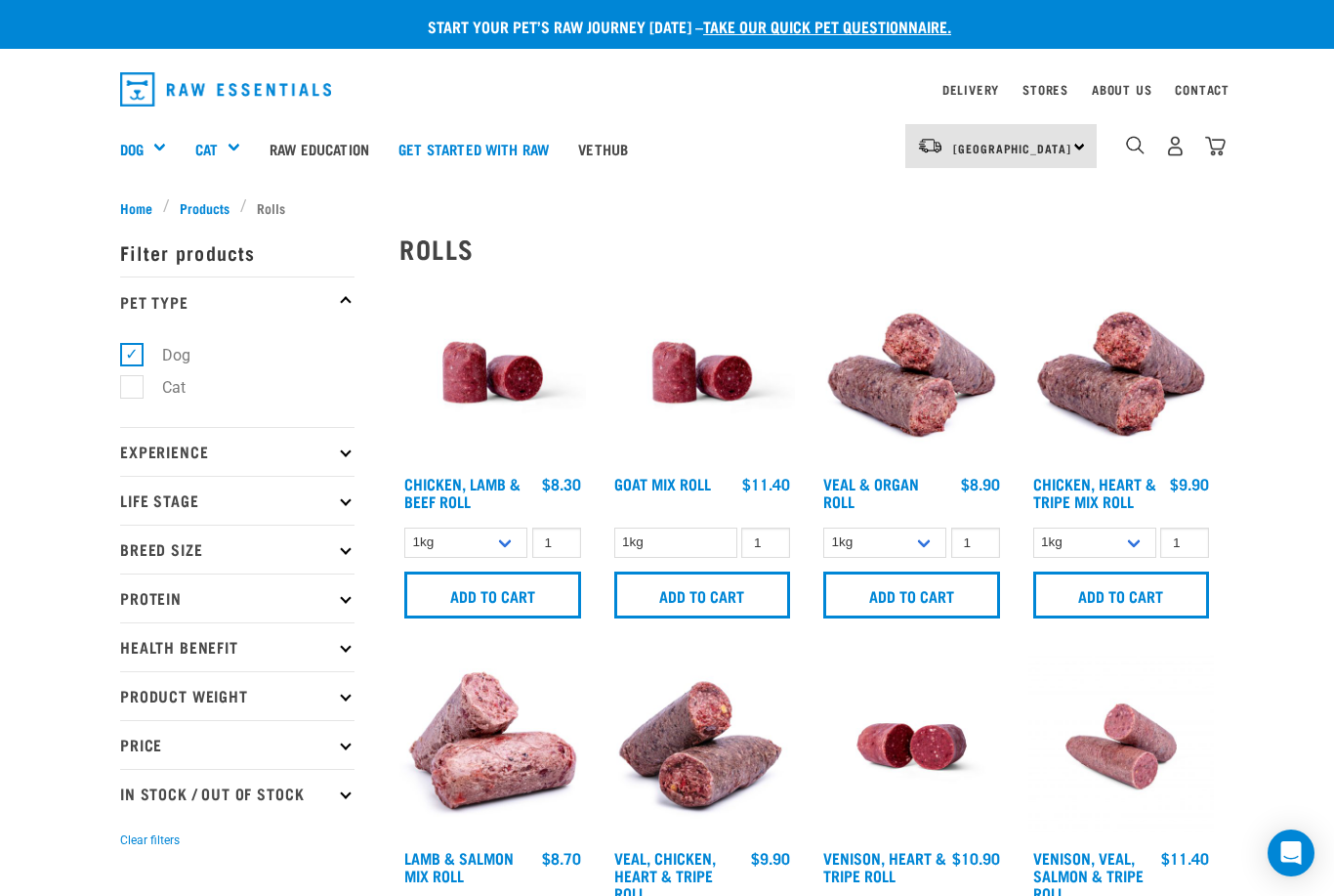
scroll to position [22, 0]
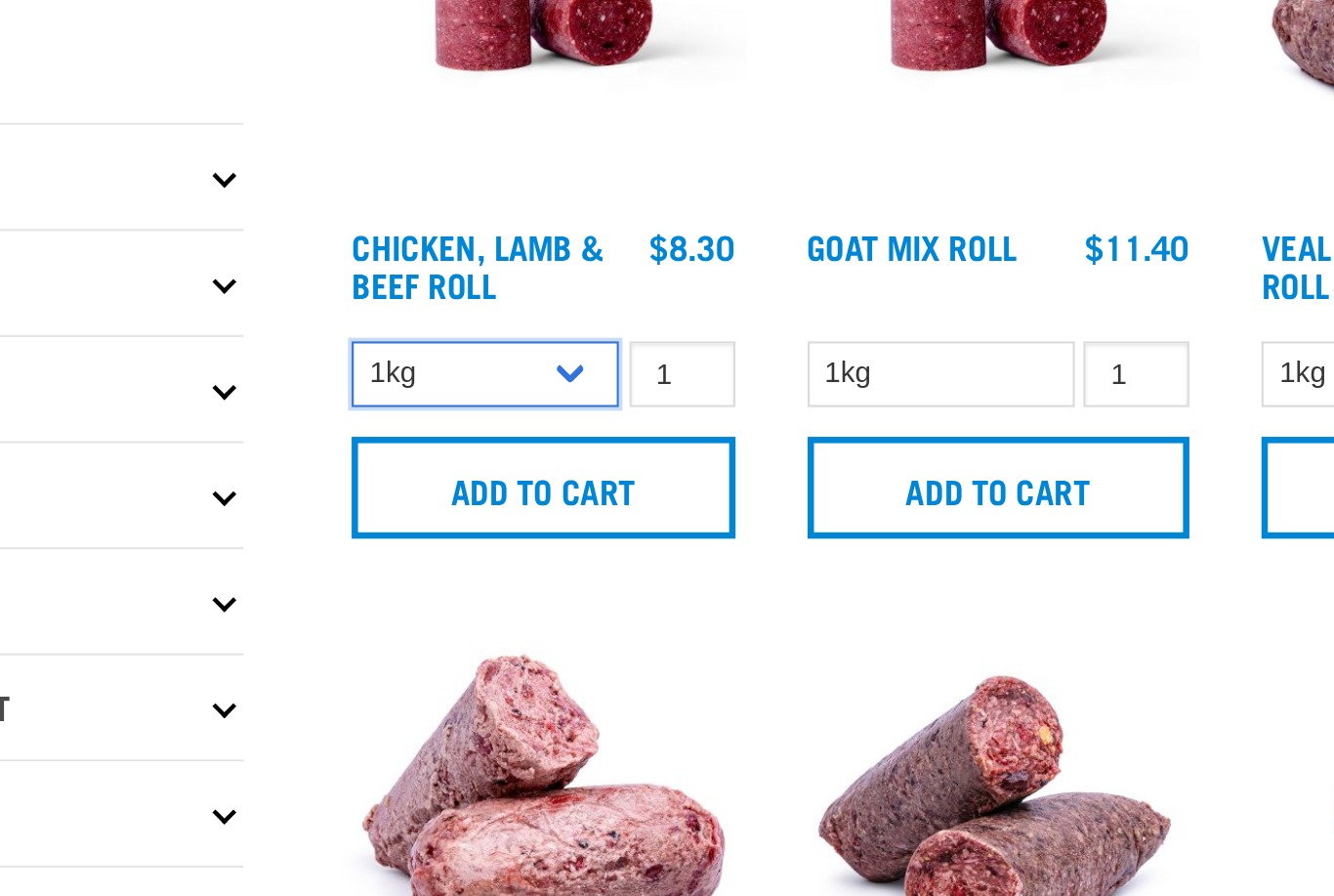
click at [405, 368] on select "1kg Bulk (10kg)" at bounding box center [467, 382] width 124 height 30
select select "418575"
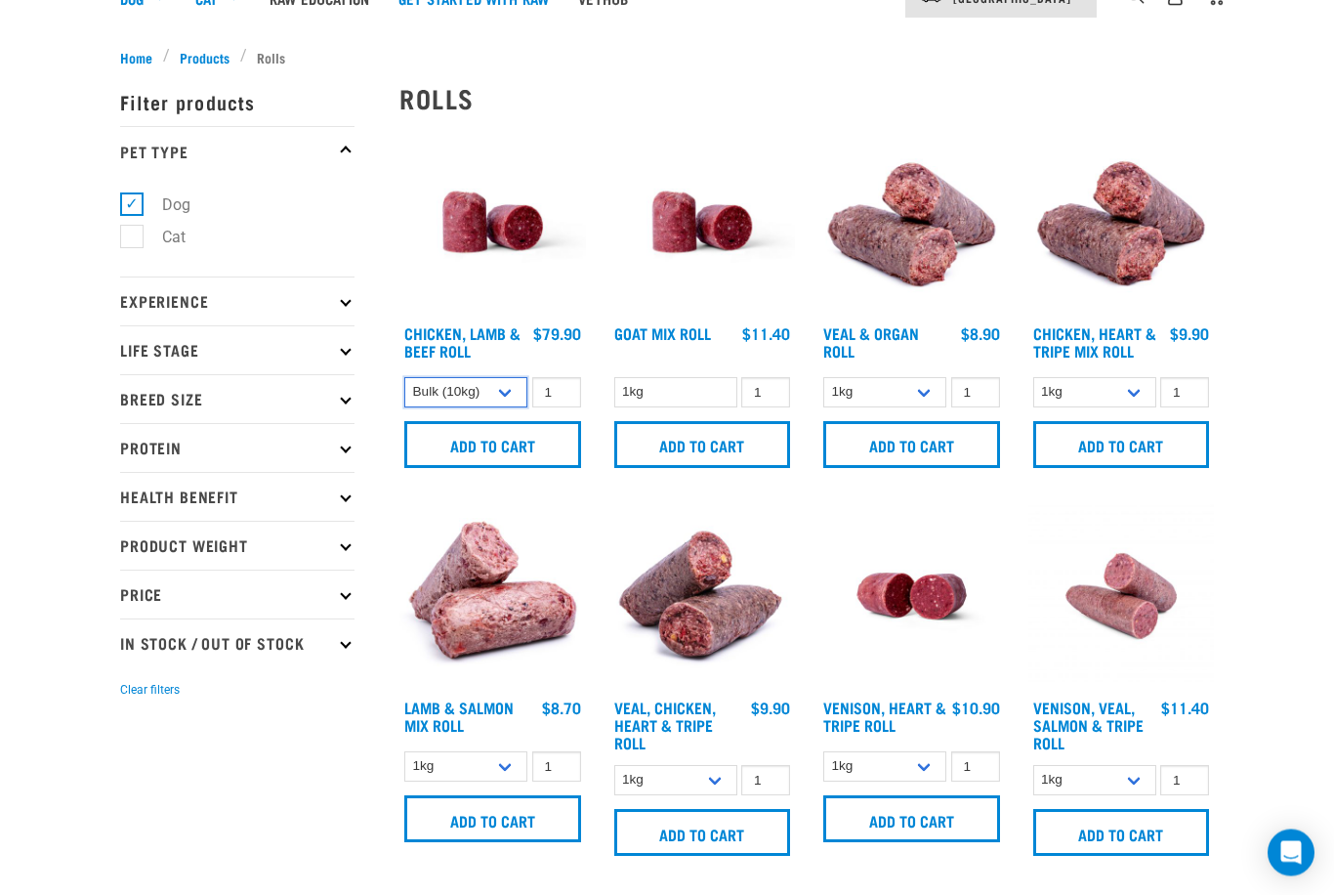
scroll to position [0, 0]
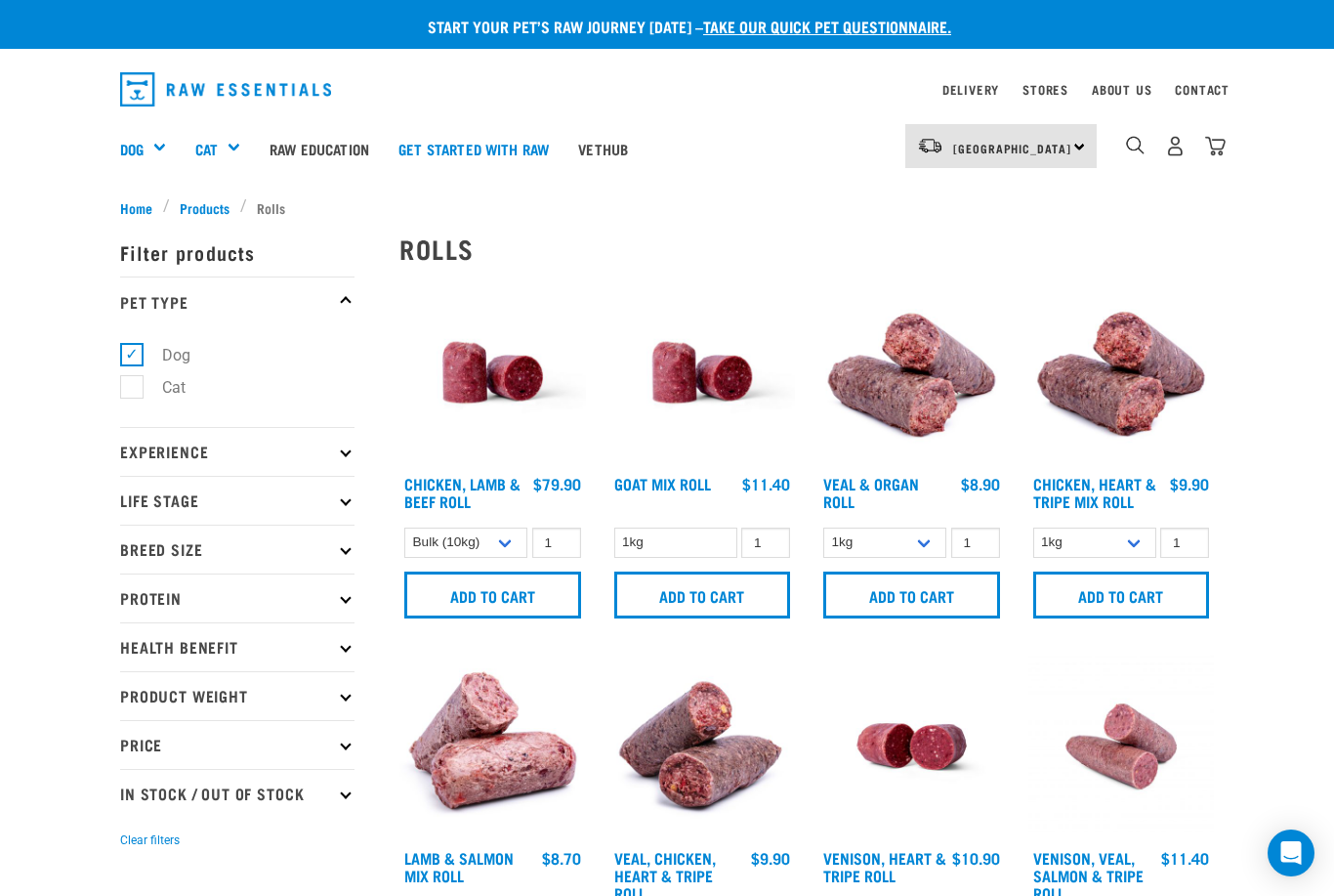
click at [0, 0] on div "Toys & Enrichment" at bounding box center [0, 0] width 0 height 0
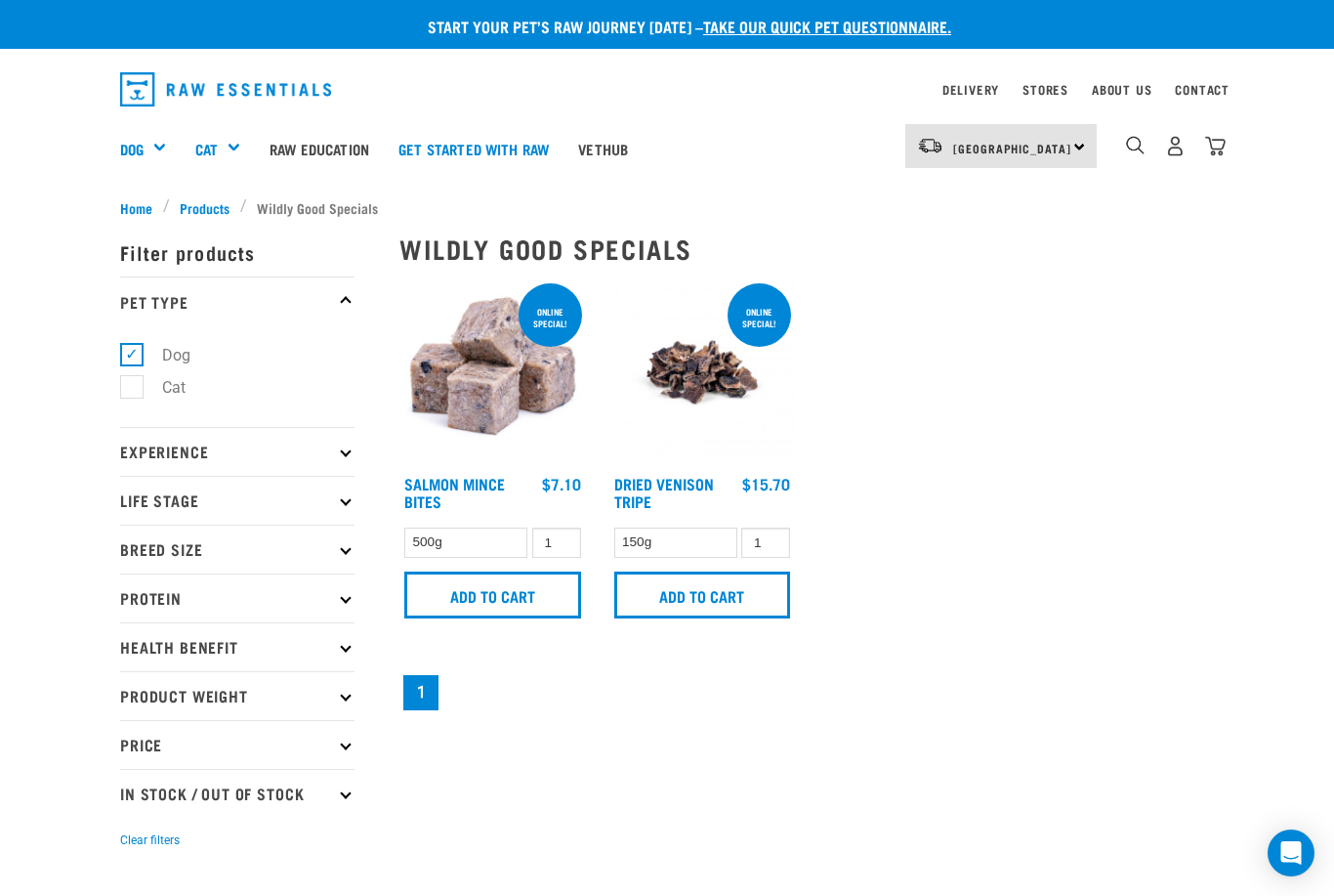
click at [189, 561] on p "Breed Size" at bounding box center [237, 549] width 234 height 49
